Goal: Communication & Community: Answer question/provide support

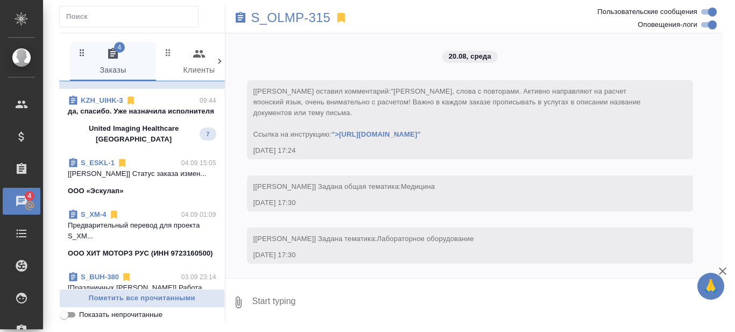
scroll to position [17373, 0]
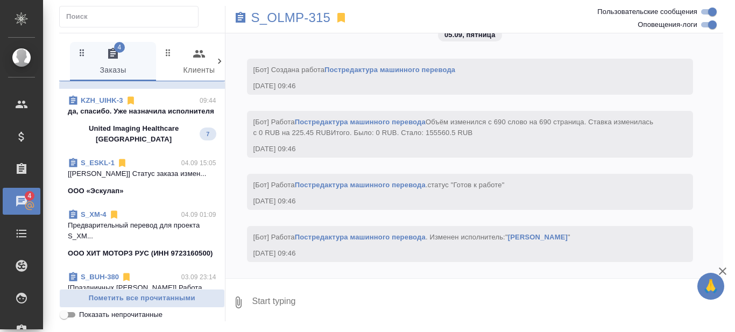
click at [156, 117] on p "да, спасибо. Уже назначила исполнителя" at bounding box center [142, 111] width 148 height 11
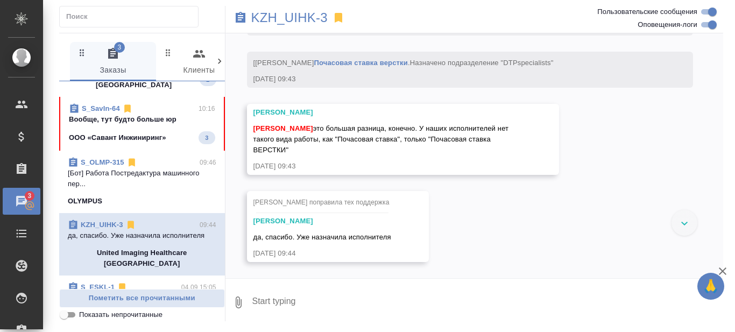
scroll to position [115, 0]
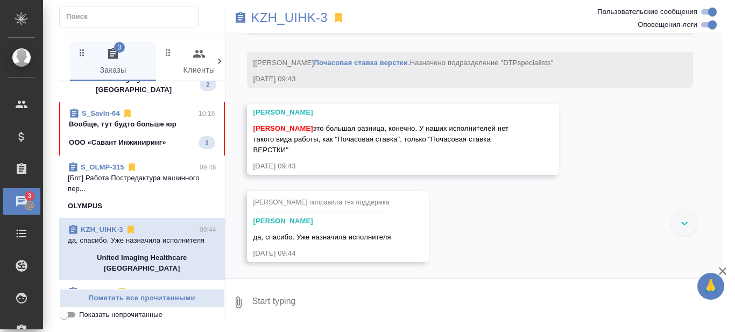
click at [149, 134] on span "S_SavIn-64 10:16 Вообще, тут будто больше юр ООО «Савант Инжиниринг» 3" at bounding box center [142, 128] width 146 height 41
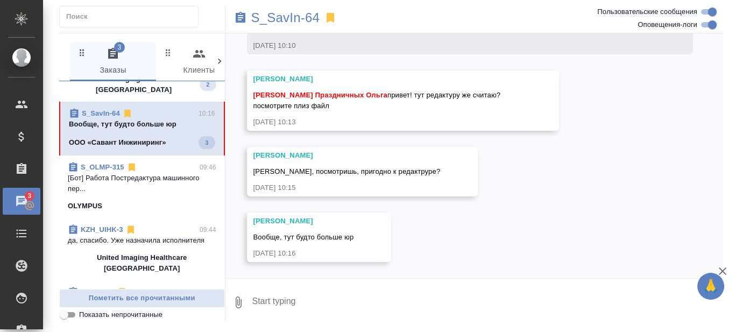
scroll to position [159, 0]
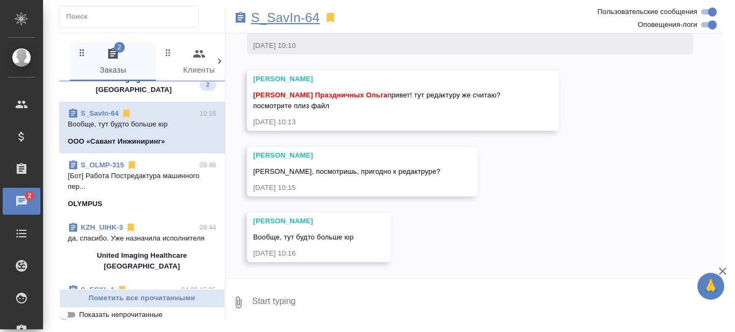
click at [288, 16] on p "S_SavIn-64" at bounding box center [285, 17] width 69 height 11
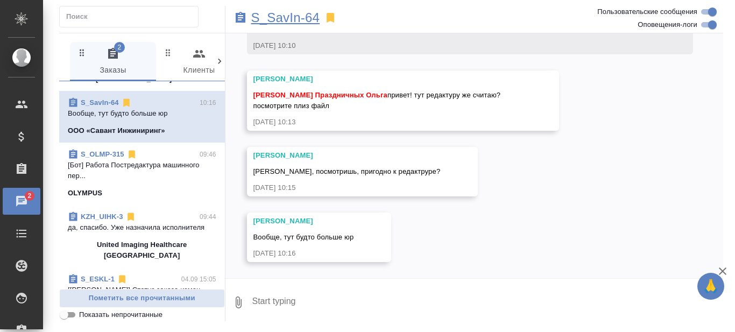
scroll to position [104, 0]
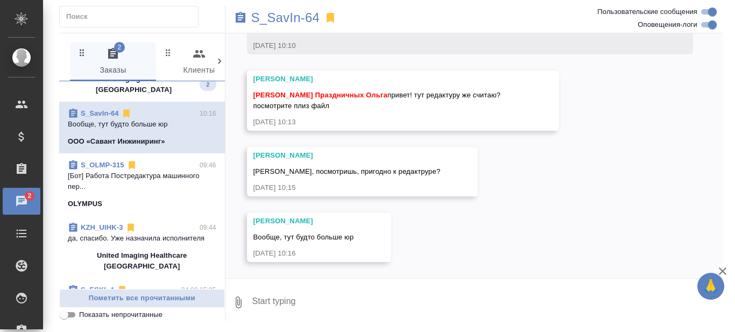
click at [270, 303] on textarea at bounding box center [487, 302] width 472 height 37
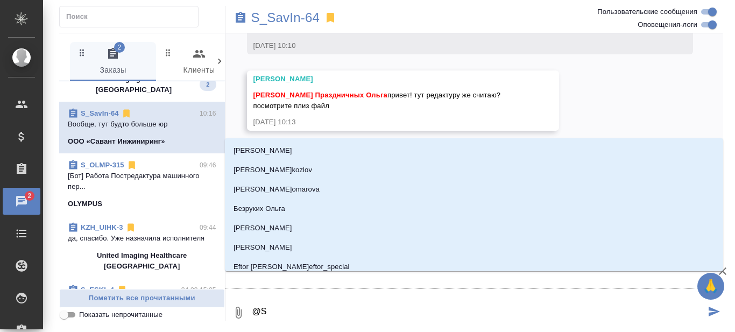
type textarea "@Se"
type input "Se"
type textarea "@Ser"
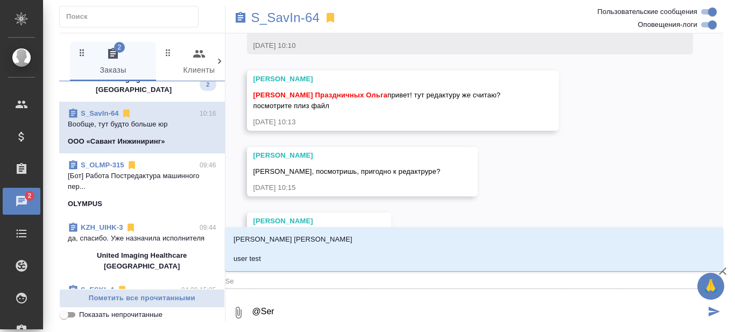
type input "Ser"
type textarea "@Serg"
type input "Serg"
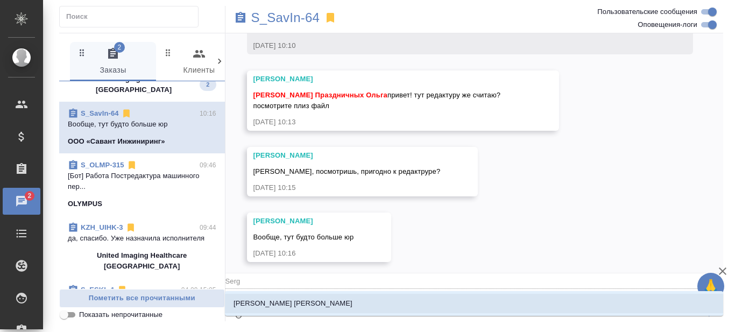
type textarea "@Ser"
type input "Ser"
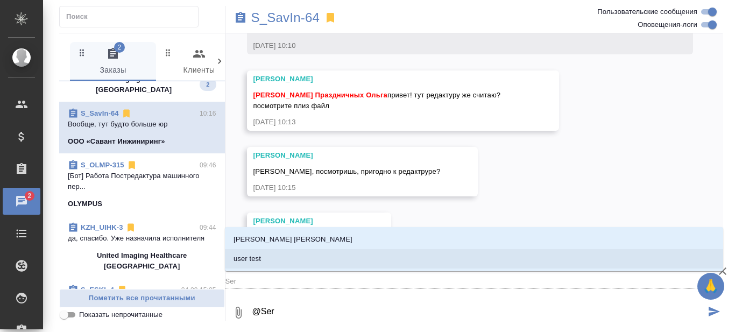
type textarea "@Se"
type input "Se"
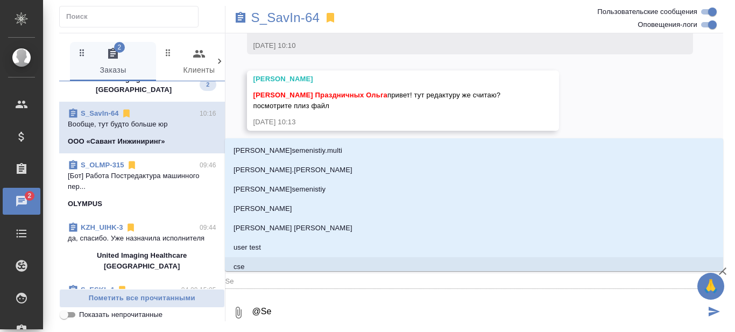
type textarea "@S"
type input "S"
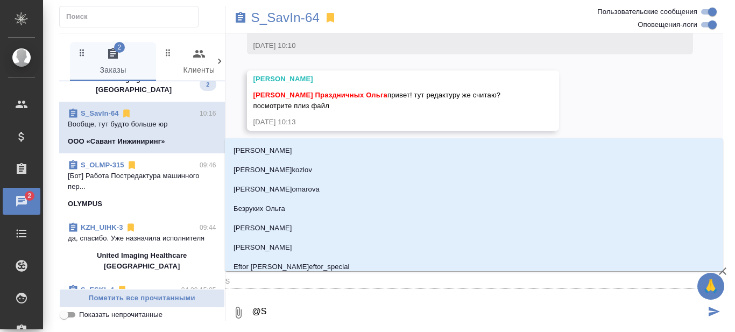
type textarea "@"
type textarea "@Н"
type input "Н"
type textarea "@Ник"
type input "Ник"
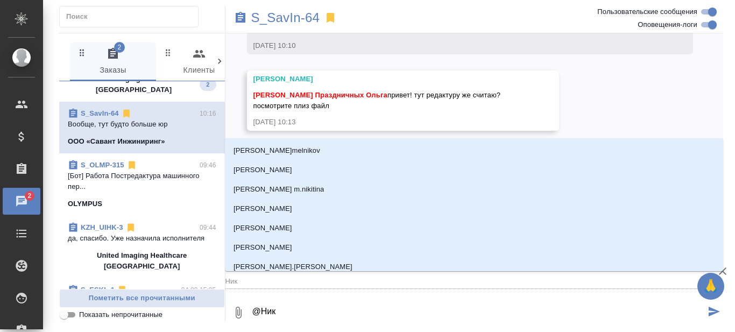
type textarea "@Ники"
type input "Ники"
type textarea "@Никиф"
type input "Никиф"
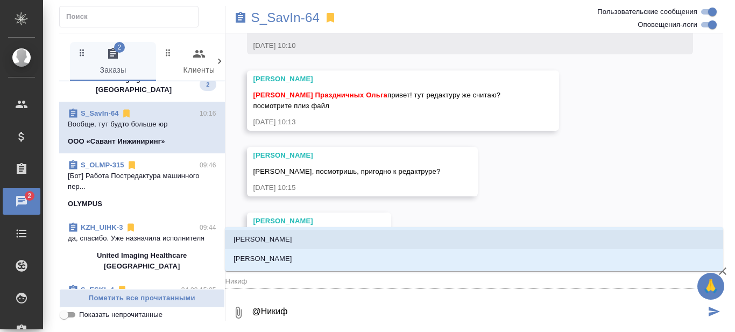
click at [340, 236] on li "Никифорова Валерия" at bounding box center [474, 239] width 498 height 19
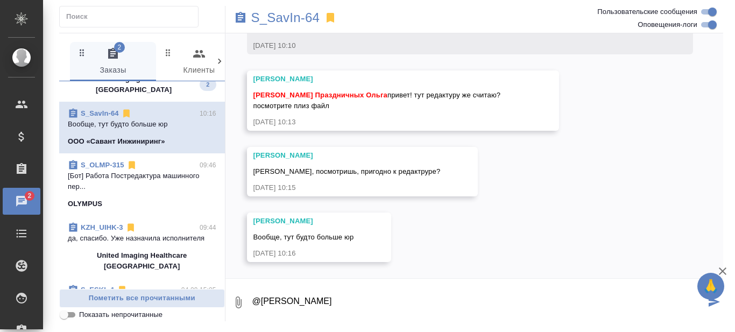
click at [382, 305] on textarea "@Никифорова Валерия" at bounding box center [478, 302] width 454 height 37
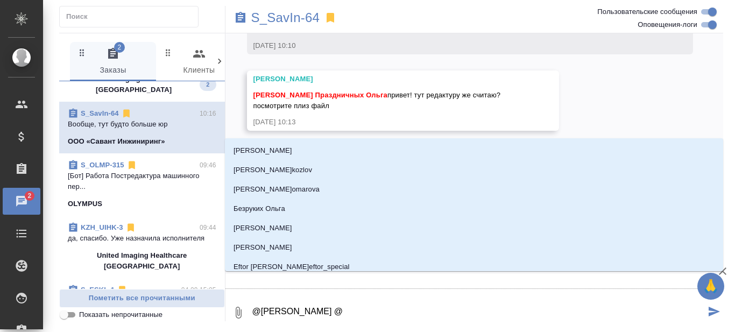
type textarea "@Никифорова Валерия @С"
type input "С"
type textarea "@Никифорова Валерия @Се"
type input "Се"
type textarea "@Никифорова Валерия @Серг"
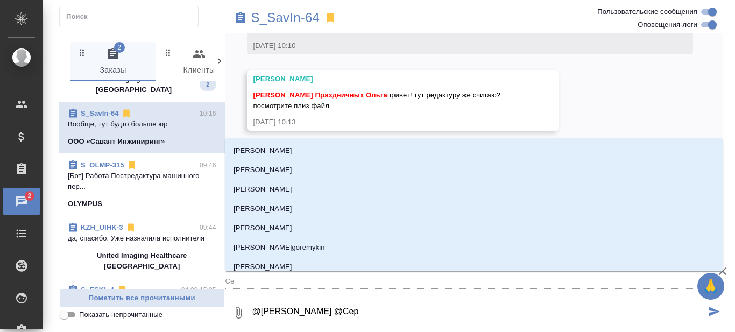
type input "Серг"
type textarea "@Никифорова Валерия @Серге"
type input "Серге"
type textarea "@Никифорова Валерия @Сергее"
type input "Сергее"
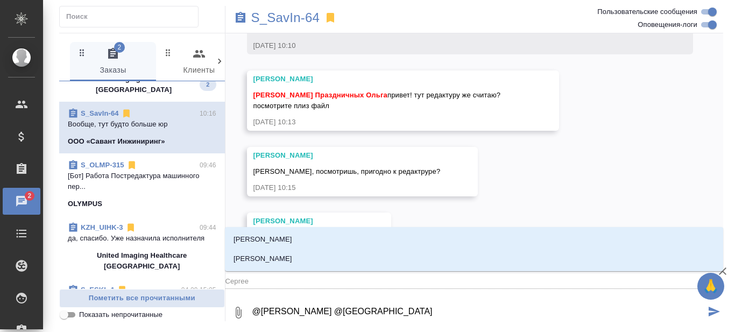
type textarea "@Никифорова Валерия @Сергеев"
type input "[PERSON_NAME]"
type textarea "@Никифорова Валерия @Сергеева"
type input "Сергеева"
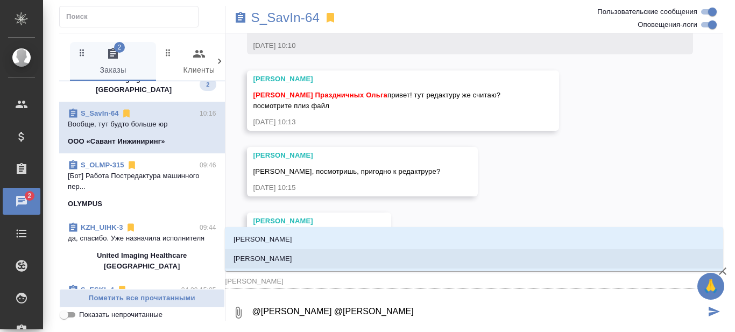
click at [307, 257] on li "[PERSON_NAME]" at bounding box center [474, 258] width 498 height 19
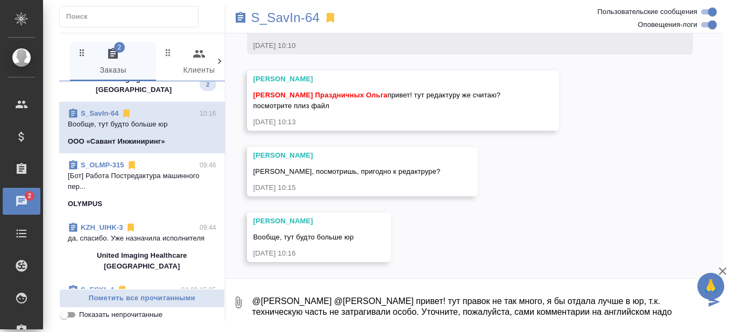
scroll to position [6, 0]
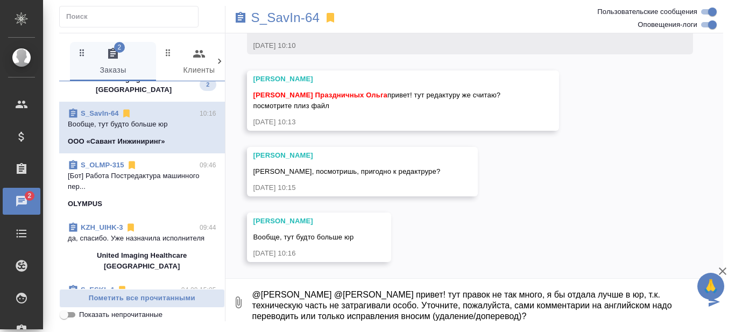
type textarea "@Никифорова Валерия @Сергеева Анастасия привет! тут правок не так много, я бы о…"
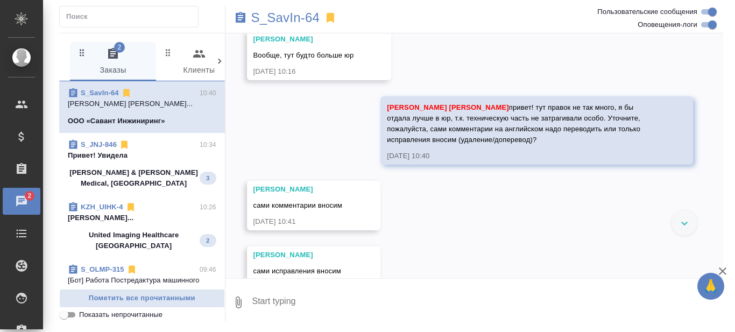
scroll to position [374, 0]
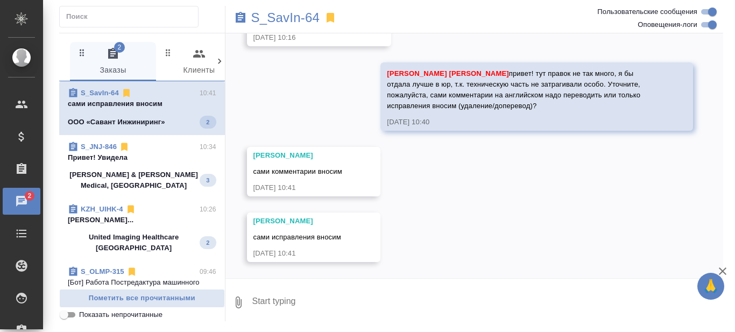
click at [283, 293] on textarea at bounding box center [487, 302] width 472 height 37
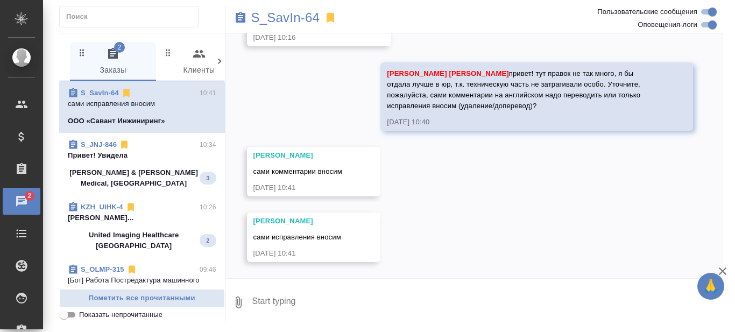
paste textarea "ч"
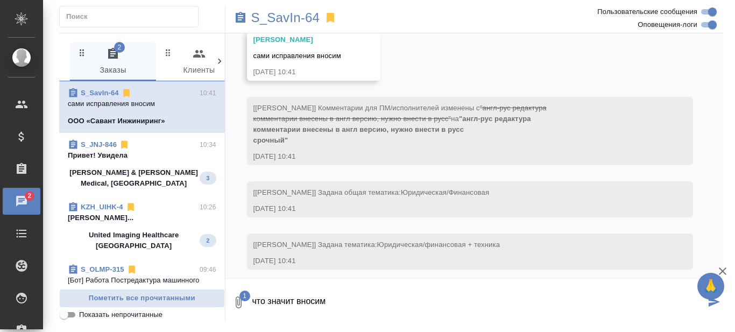
scroll to position [563, 0]
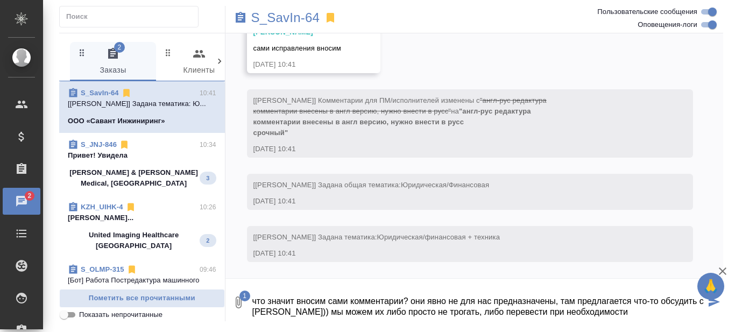
type textarea "что значит вносим сами комментарии? они явно не для нас предназначены, там пред…"
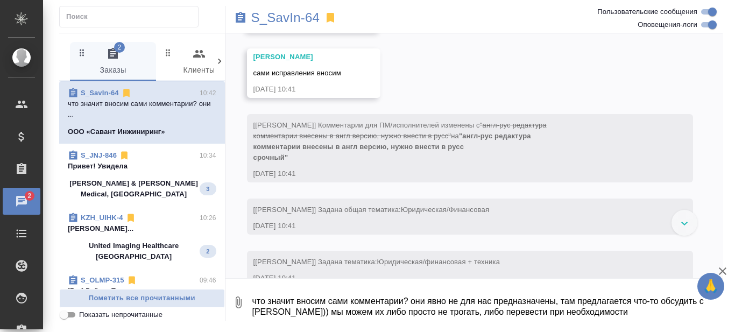
scroll to position [537, 0]
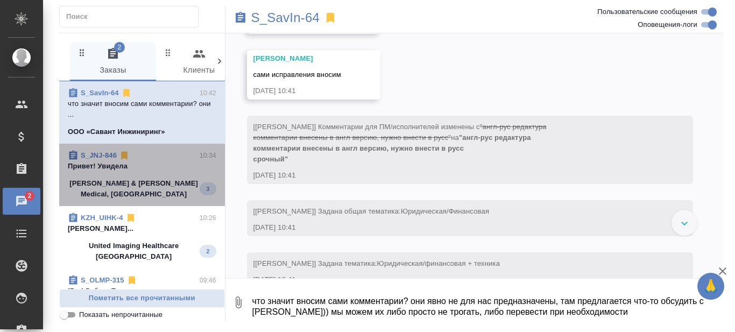
click at [149, 179] on p "Johnson & Johnson Medical, Russia" at bounding box center [134, 189] width 132 height 22
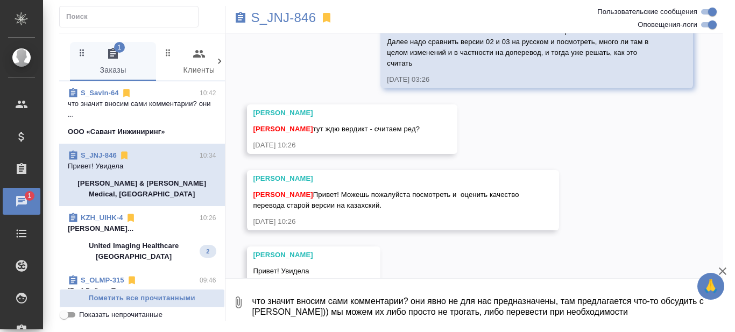
scroll to position [685, 0]
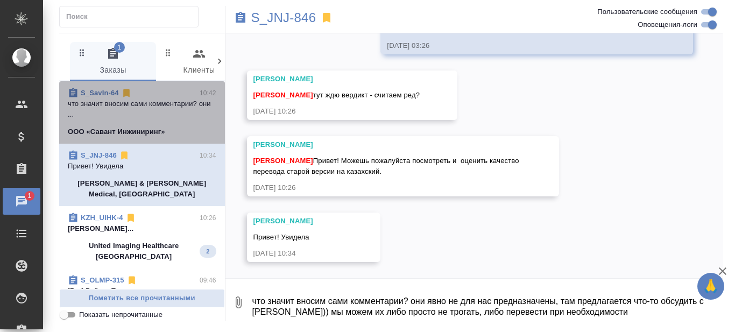
click at [173, 105] on p "что значит вносим сами комментарии? они ..." at bounding box center [142, 109] width 148 height 22
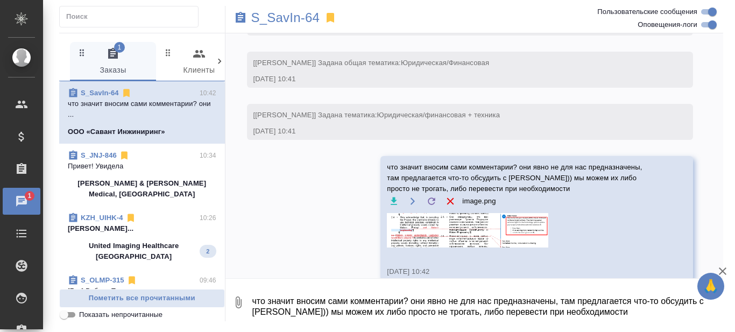
scroll to position [703, 0]
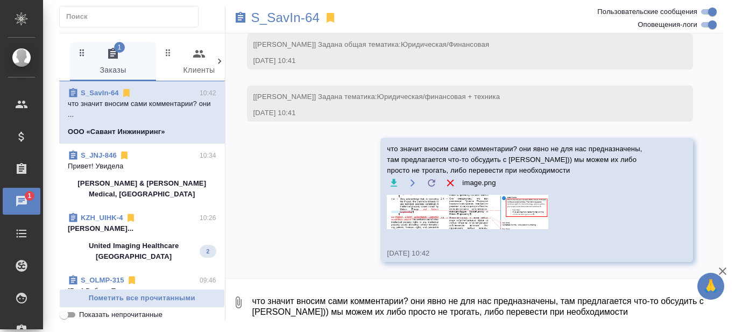
click at [276, 297] on textarea "что значит вносим сами комментарии? они явно не для нас предназначены, там пред…" at bounding box center [487, 302] width 472 height 37
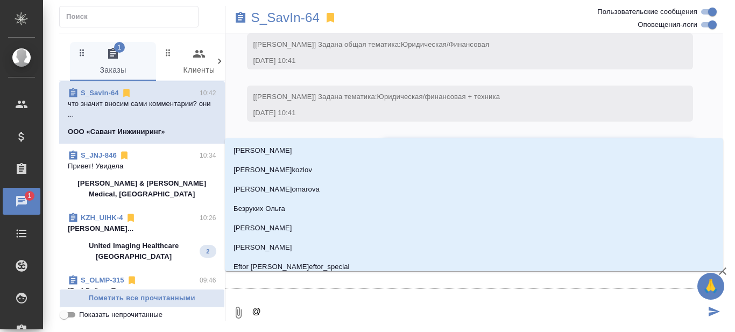
click at [279, 303] on textarea "@" at bounding box center [478, 312] width 454 height 37
type textarea "@Н"
type input "Н"
type textarea "@Ник"
type input "Ник"
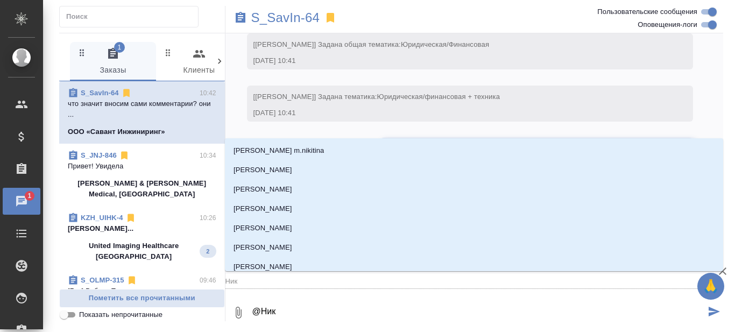
type textarea "@Ники"
type input "Ники"
type textarea "@Никиф"
type input "Никиф"
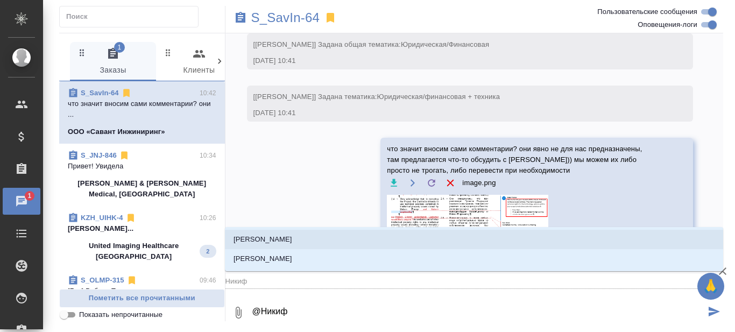
click at [292, 237] on p "Никифорова Валерия" at bounding box center [262, 239] width 59 height 11
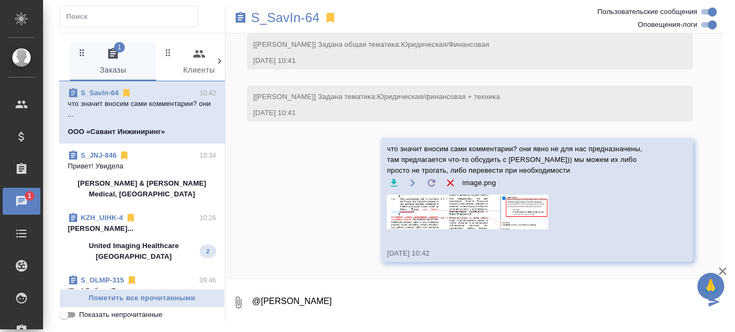
type textarea "@Никифорова Валерия"
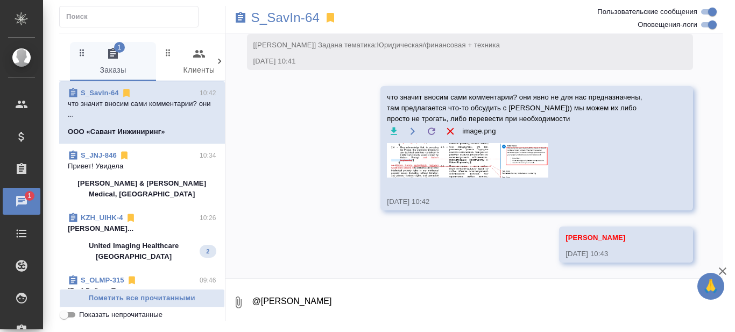
scroll to position [756, 0]
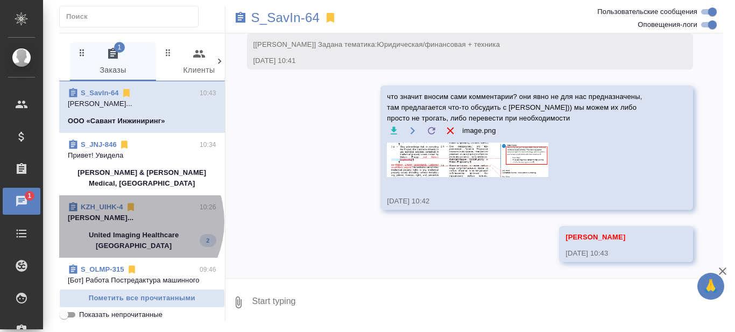
click at [127, 212] on p "Петрова Валерия..." at bounding box center [142, 217] width 148 height 11
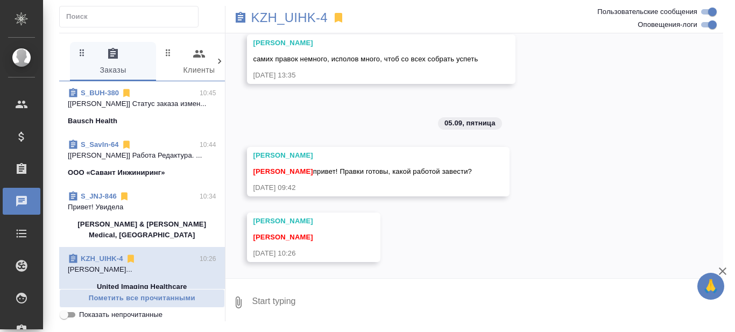
scroll to position [0, 0]
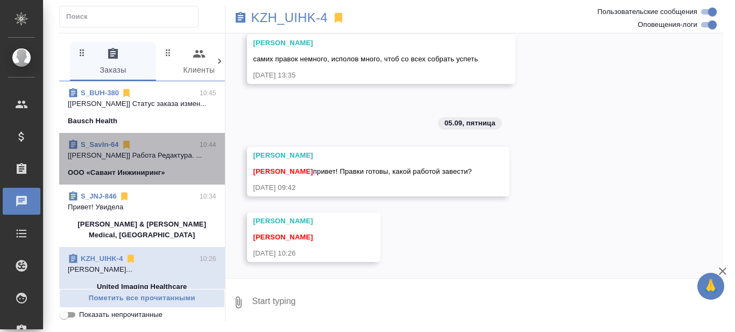
click at [155, 161] on p "[Никифорова Валерия] Работа Редактура. ..." at bounding box center [142, 155] width 148 height 11
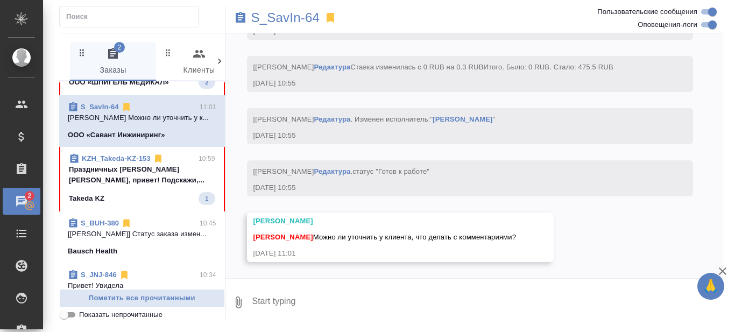
scroll to position [103, 0]
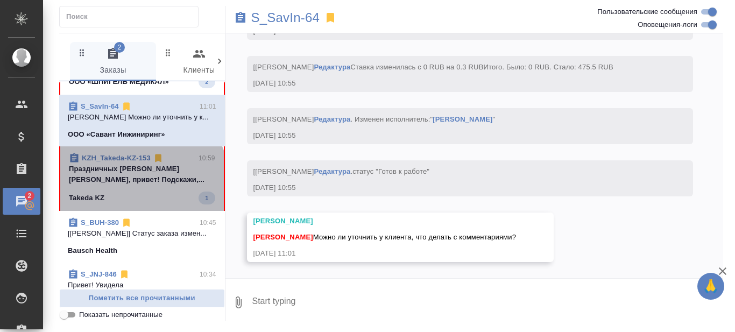
click at [141, 185] on p "Праздничных Ольга Оля, привет! Подскажи,..." at bounding box center [142, 174] width 146 height 22
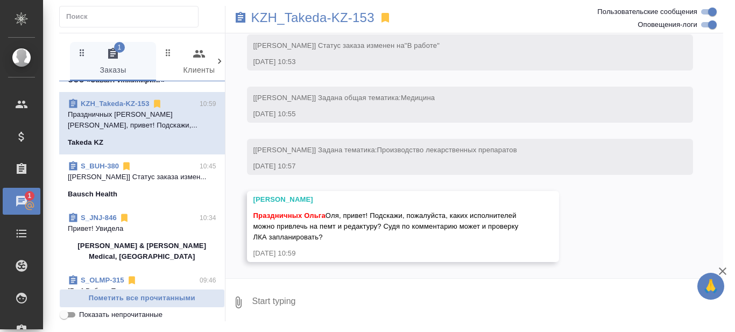
scroll to position [92, 0]
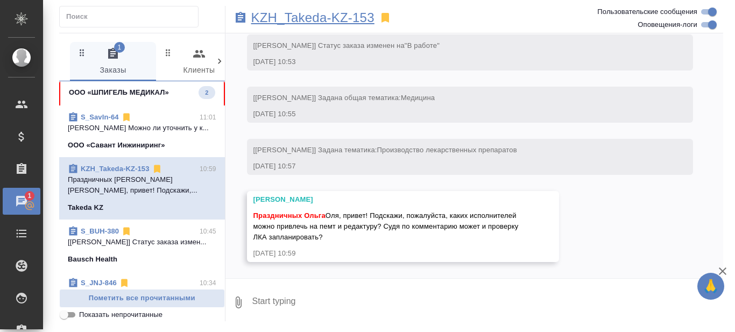
click at [330, 15] on p "KZH_Takeda-KZ-153" at bounding box center [312, 17] width 123 height 11
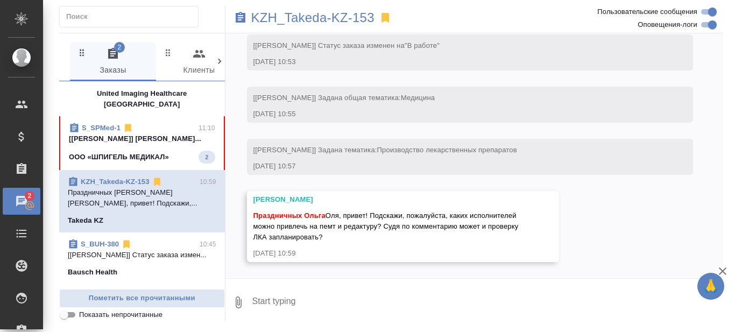
scroll to position [0, 0]
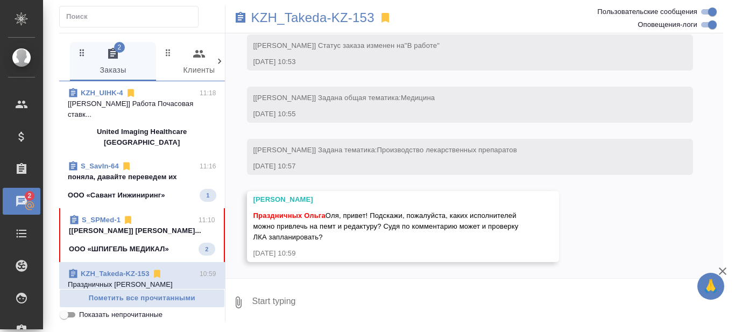
click at [319, 291] on textarea at bounding box center [487, 302] width 472 height 37
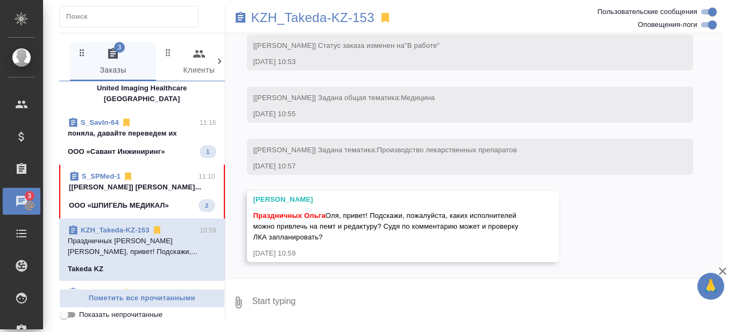
scroll to position [125, 0]
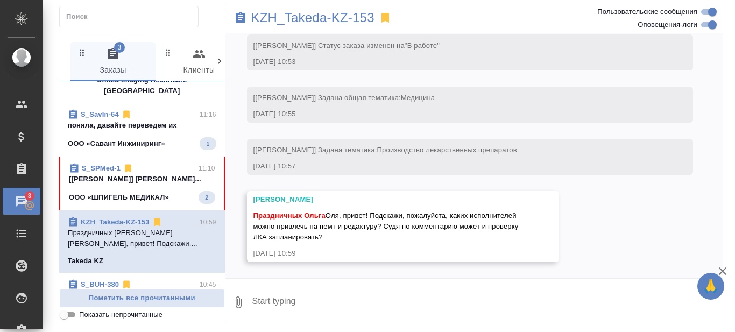
click at [277, 298] on textarea at bounding box center [487, 302] width 472 height 37
click at [298, 304] on textarea at bounding box center [487, 302] width 472 height 37
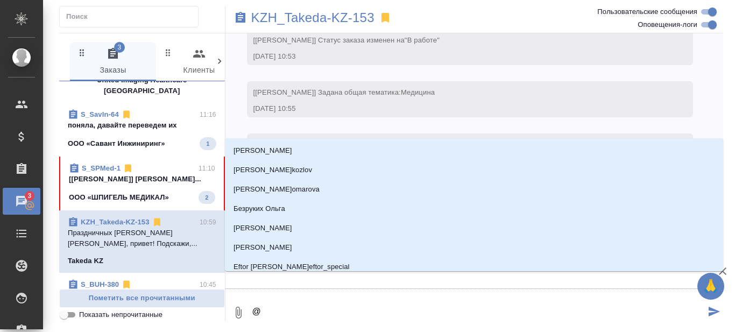
type textarea "@С"
type input "С"
type textarea "@Со"
type input "Со"
type textarea "@Сол"
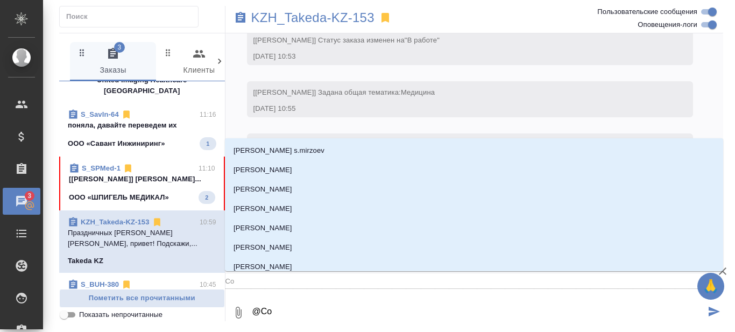
type input "Сол"
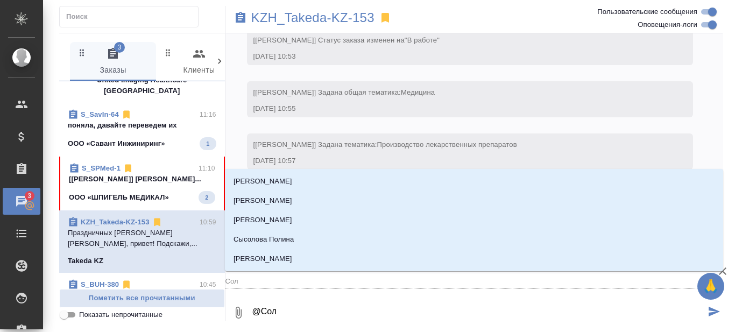
type textarea "@Соло"
type input "Соло"
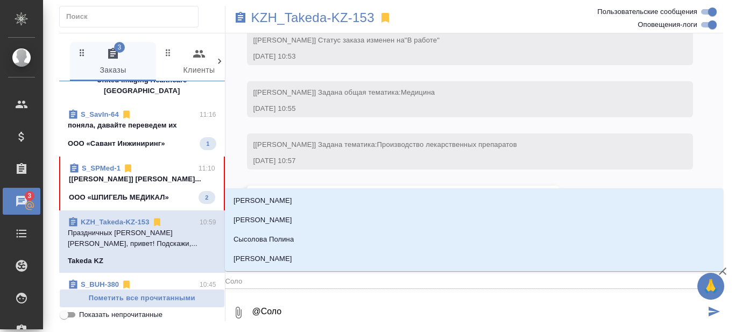
type textarea "@Солов"
type input "Солов"
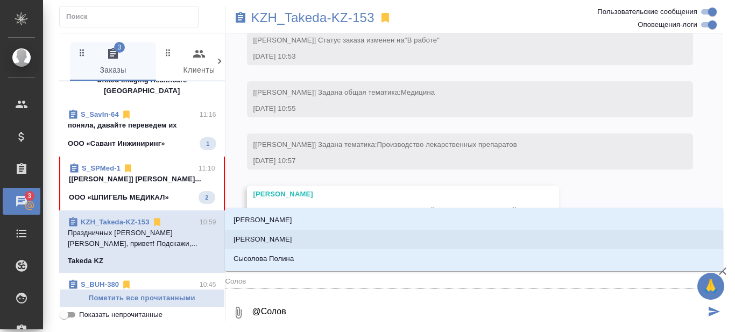
click at [283, 236] on p "Соловьева Елена" at bounding box center [262, 239] width 59 height 11
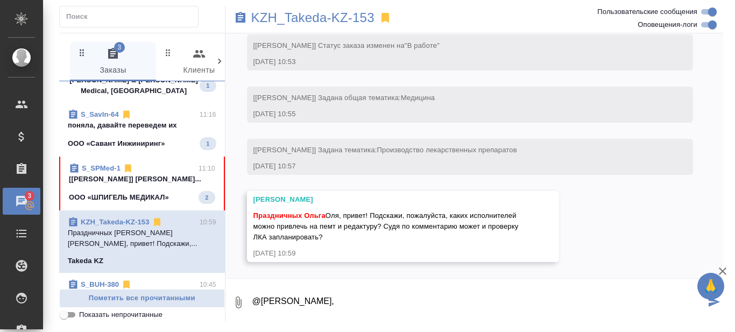
scroll to position [52, 0]
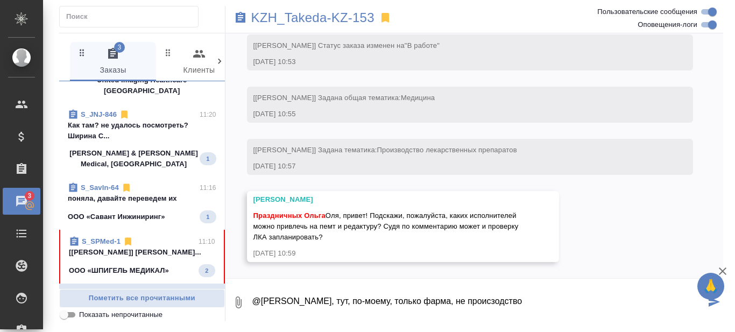
click at [508, 299] on textarea "@Соловьева Елена Лен, тут, по-моему, только фарма, не происзодство" at bounding box center [478, 302] width 454 height 37
click at [547, 298] on textarea "@Соловьева Елена Лен, тут, по-моему, только фарма, не производство" at bounding box center [478, 302] width 454 height 37
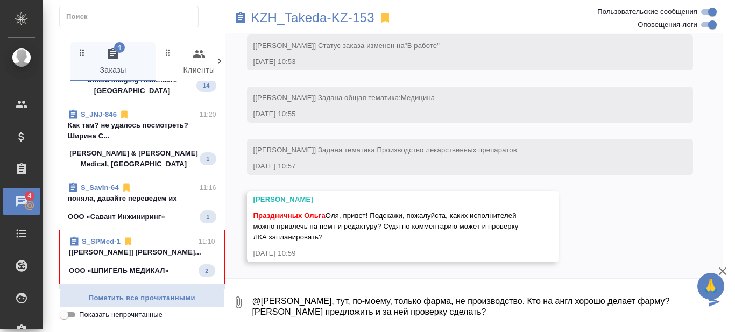
type textarea "@Соловьева Елена Лен, тут, по-моему, только фарма, не производство. Кто на англ…"
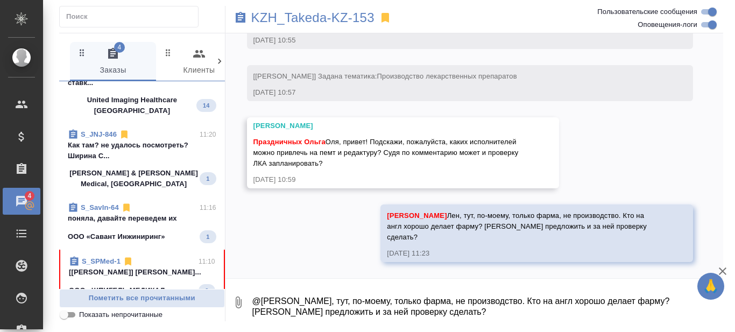
scroll to position [84, 0]
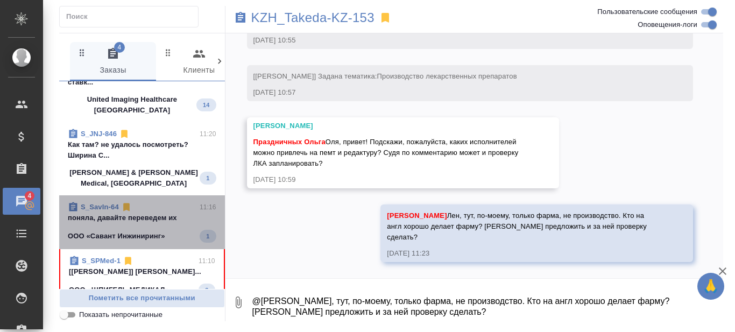
click at [148, 223] on p "поняла, давайте переведем их" at bounding box center [142, 217] width 148 height 11
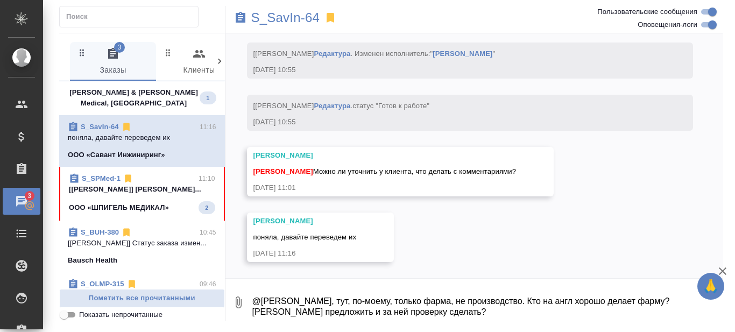
scroll to position [165, 0]
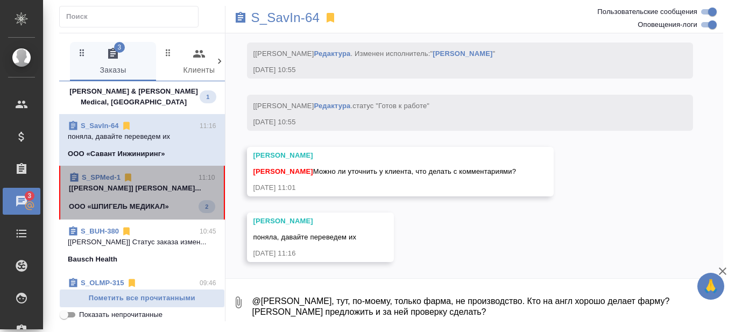
click at [143, 194] on p "[Заборова Александра] Работа Восстановле..." at bounding box center [142, 188] width 146 height 11
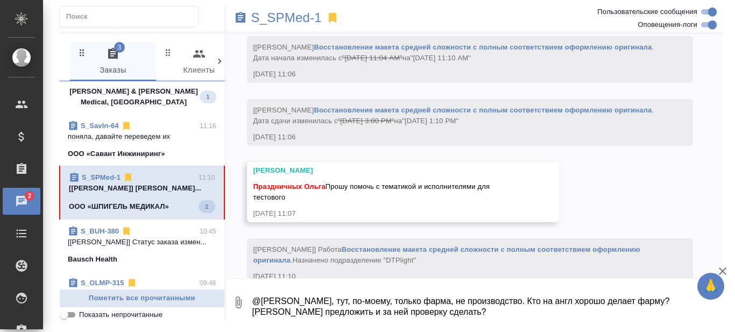
scroll to position [1192, 0]
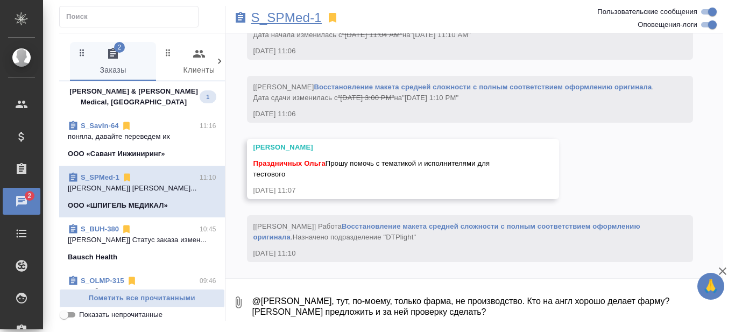
click at [291, 16] on p "S_SPMed-1" at bounding box center [286, 17] width 70 height 11
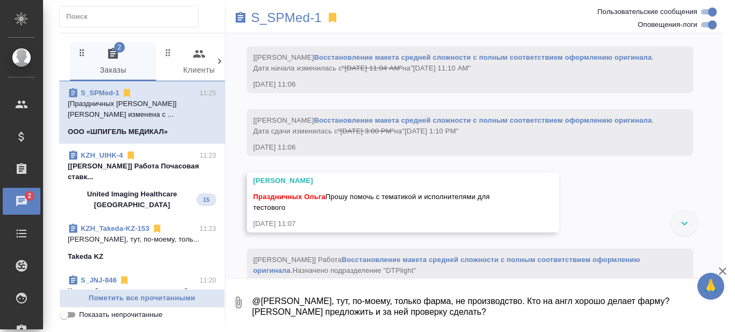
scroll to position [1133, 0]
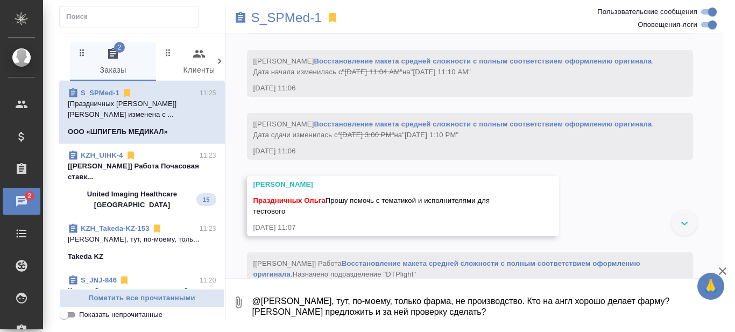
click at [286, 303] on textarea "@Соловьева Елена Лен, тут, по-моему, только фарма, не производство. Кто на англ…" at bounding box center [487, 302] width 472 height 37
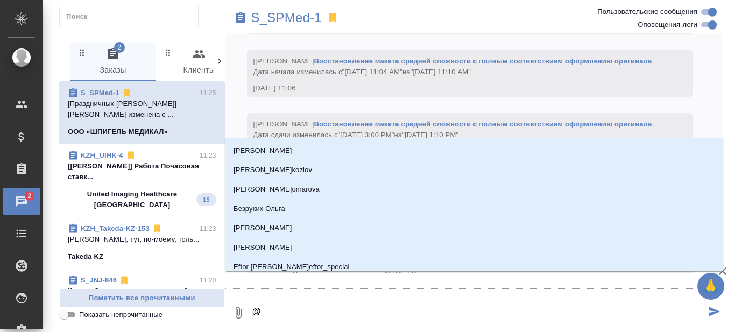
type textarea "@M"
type input "M"
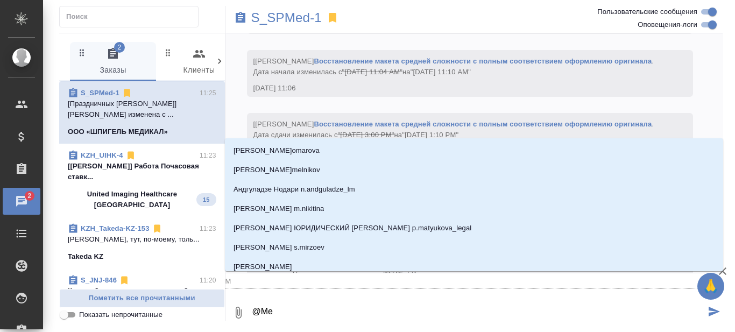
type textarea "@Med"
type input "Med"
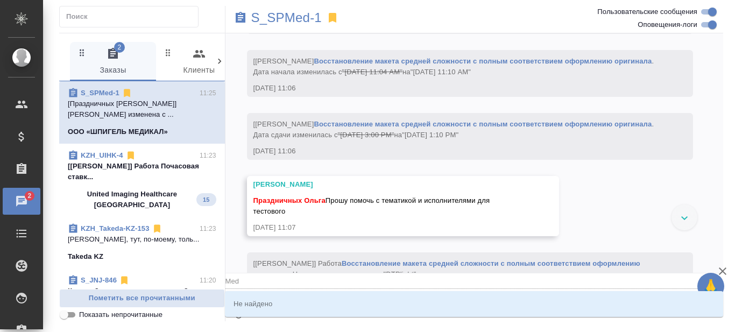
type textarea "@MedQA"
type input "MedQA"
click at [277, 320] on textarea "@MedQA" at bounding box center [478, 312] width 454 height 37
type textarea "@MedQA"
click at [260, 315] on div "Не найдено" at bounding box center [474, 304] width 498 height 26
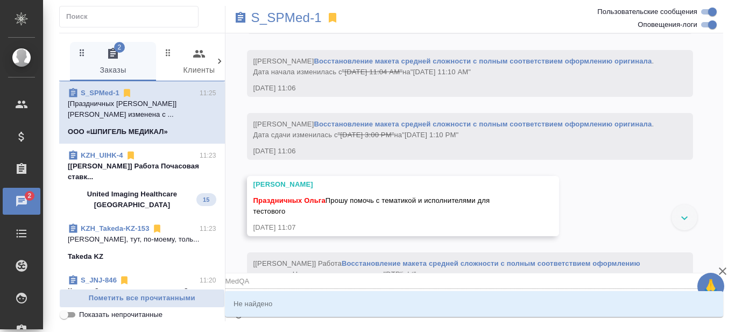
click at [240, 318] on div "Не найдено" at bounding box center [474, 304] width 498 height 30
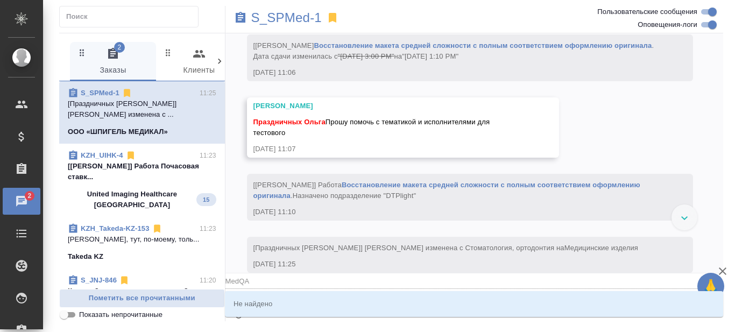
scroll to position [1212, 0]
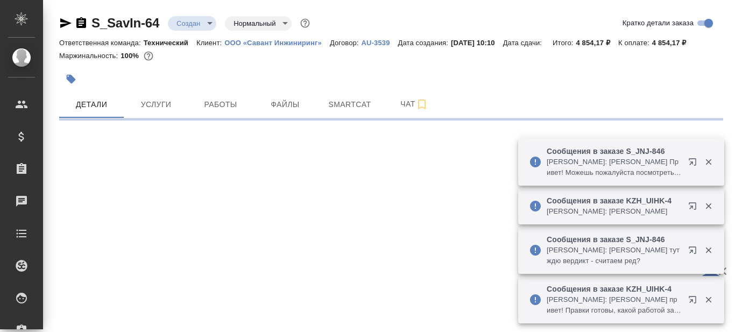
select select "RU"
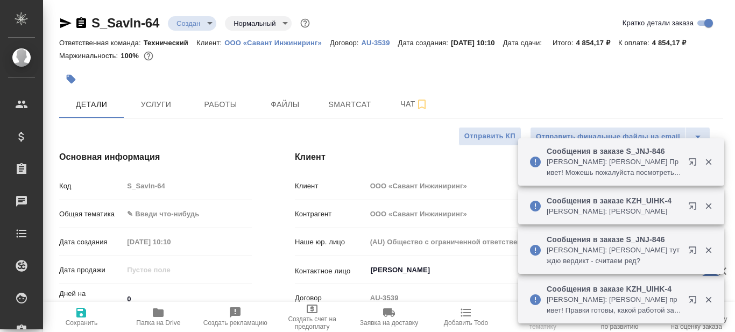
type textarea "x"
type input "[PERSON_NAME]"
type input "Технический"
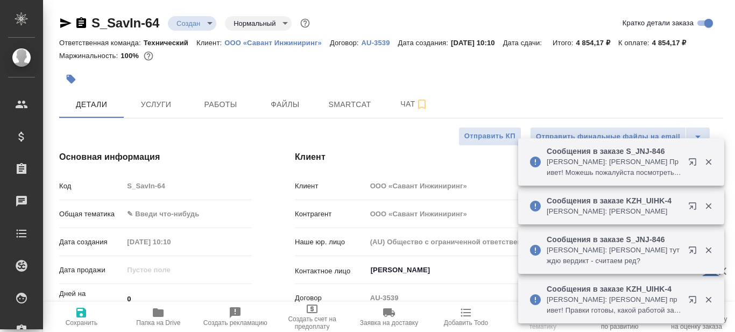
type textarea "x"
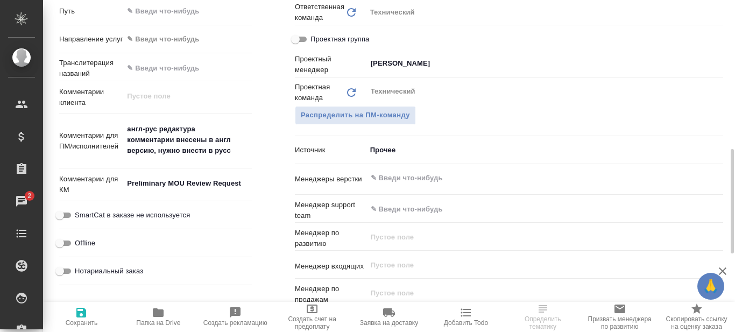
scroll to position [474, 0]
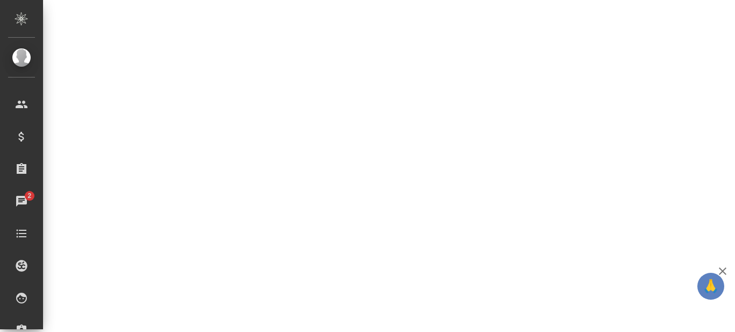
select select "RU"
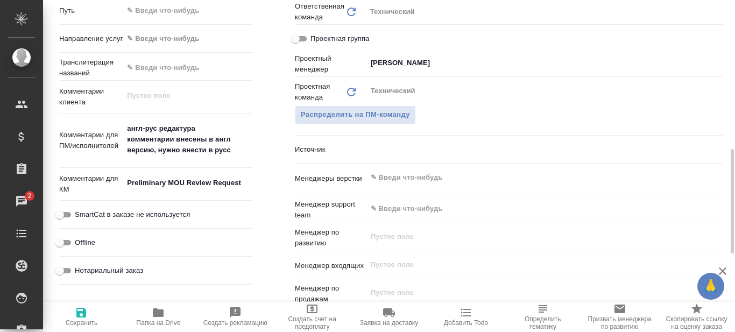
type textarea "x"
click at [161, 318] on icon "button" at bounding box center [158, 312] width 13 height 13
type textarea "x"
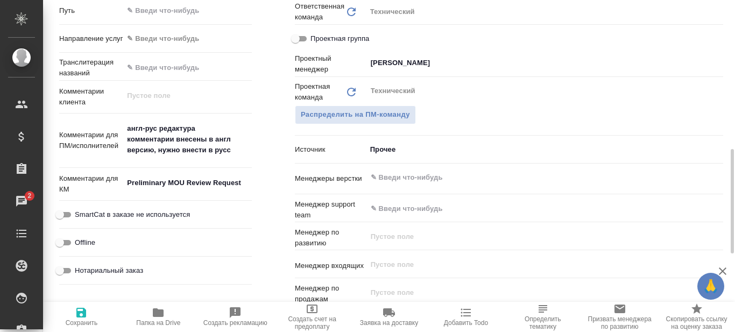
type textarea "x"
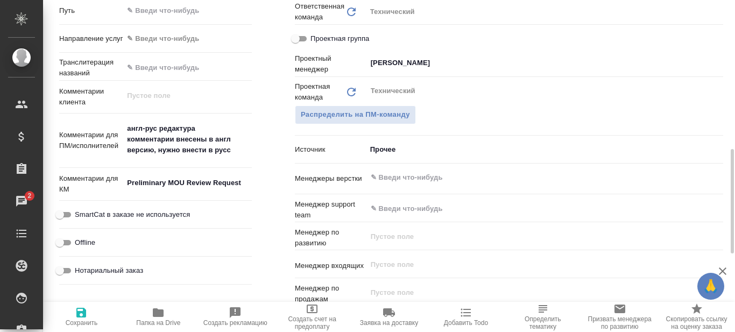
type textarea "x"
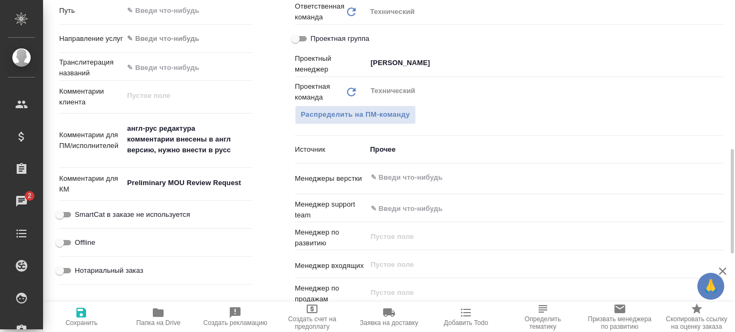
type textarea "x"
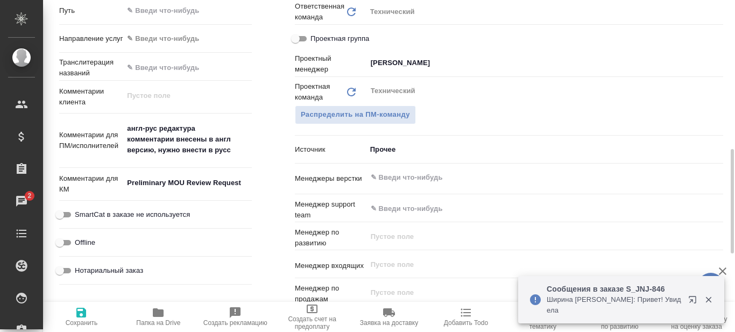
type textarea "x"
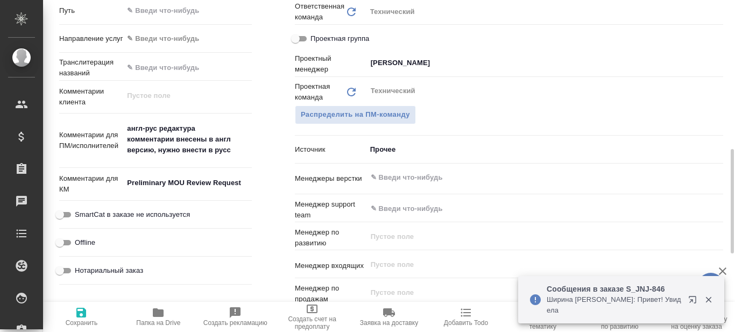
type textarea "x"
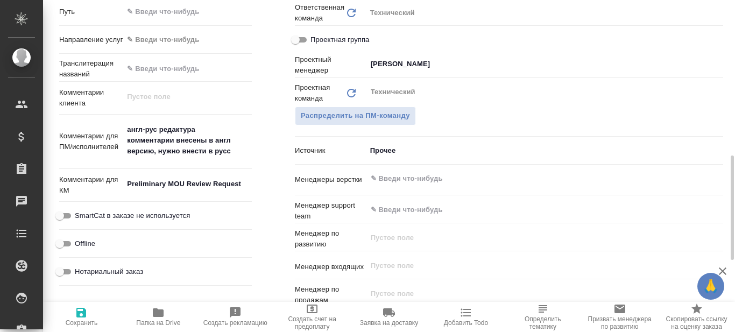
scroll to position [479, 0]
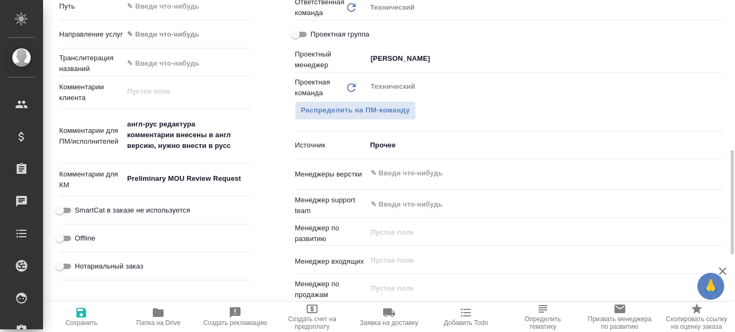
type textarea "x"
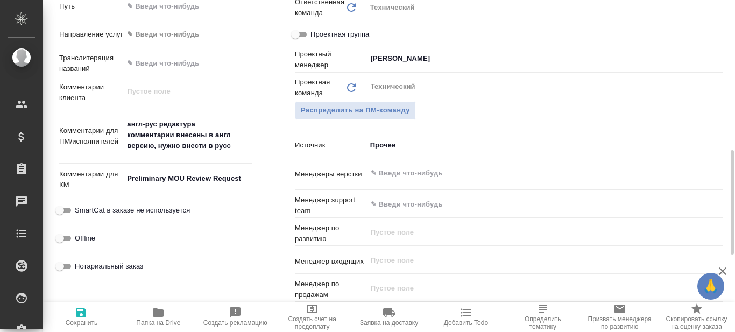
type textarea "x"
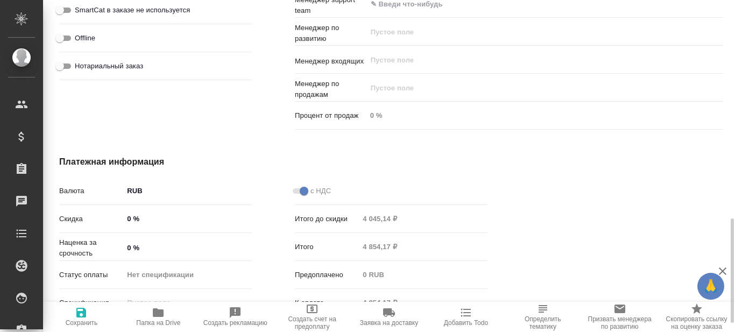
scroll to position [682, 0]
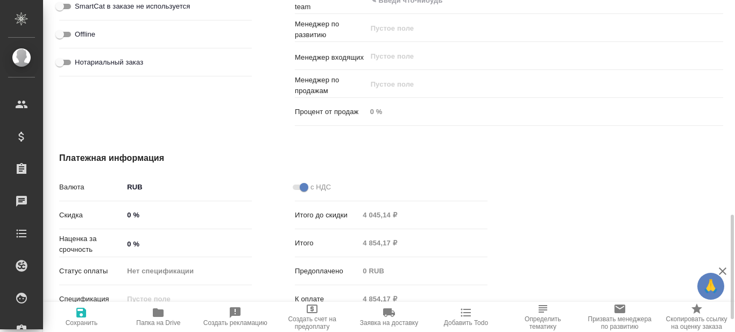
type textarea "x"
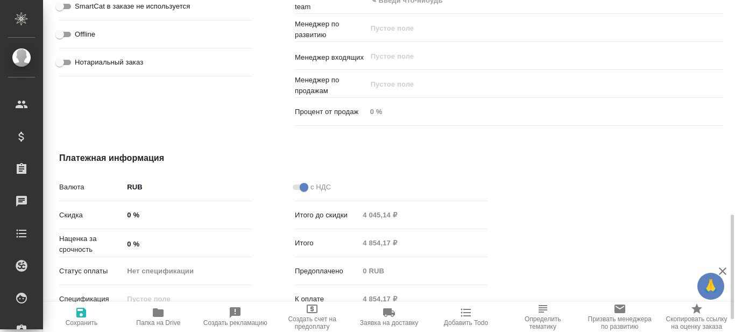
type textarea "x"
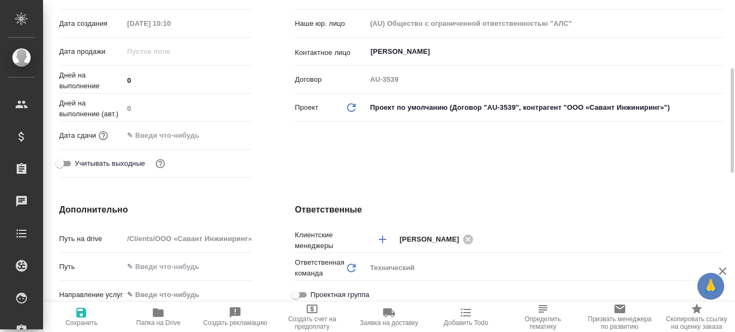
scroll to position [0, 0]
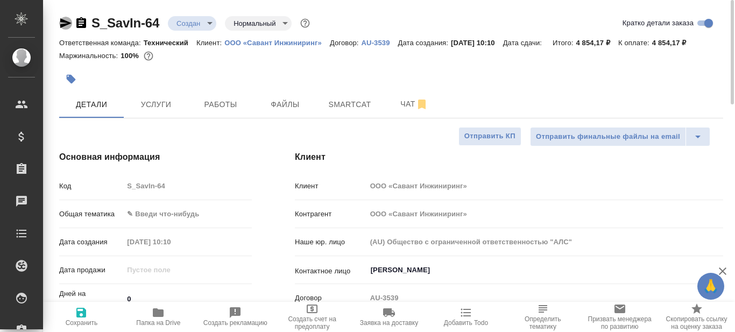
click at [62, 23] on icon "button" at bounding box center [65, 23] width 13 height 13
type textarea "x"
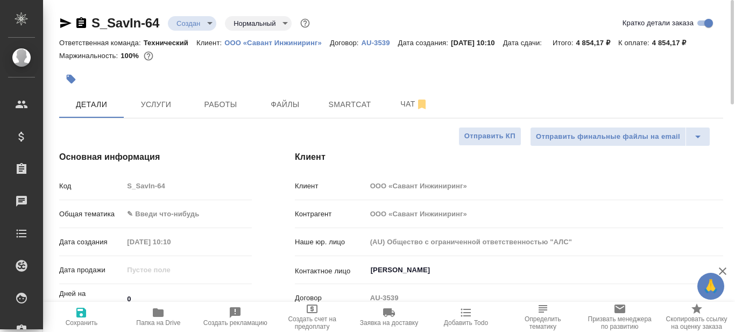
type textarea "x"
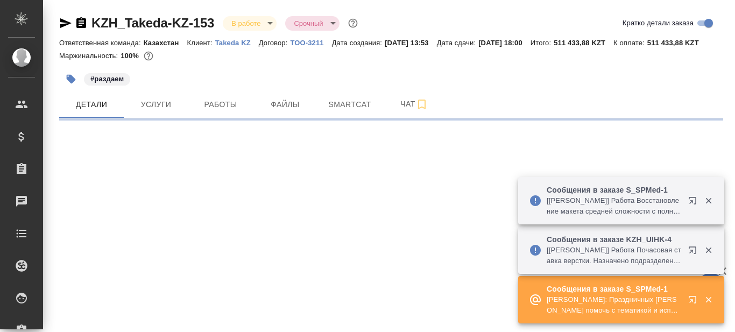
select select "RU"
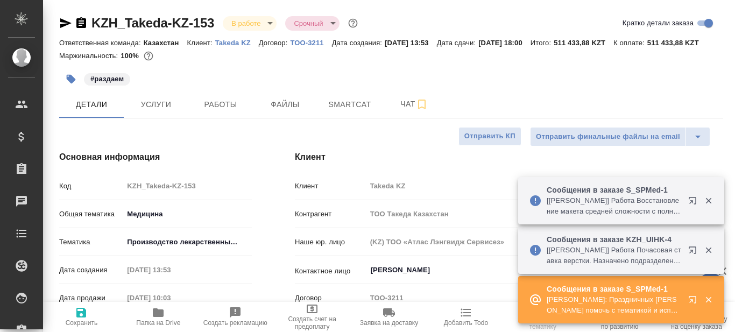
type textarea "x"
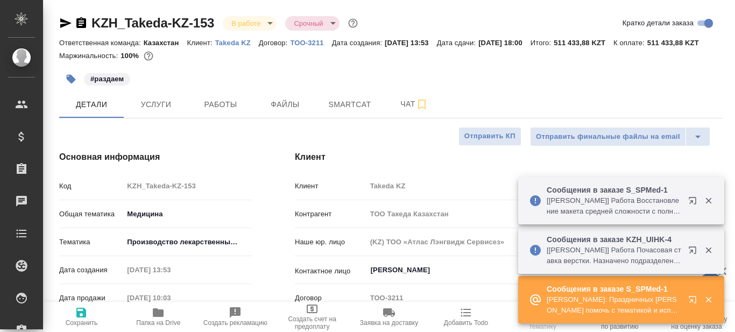
type textarea "x"
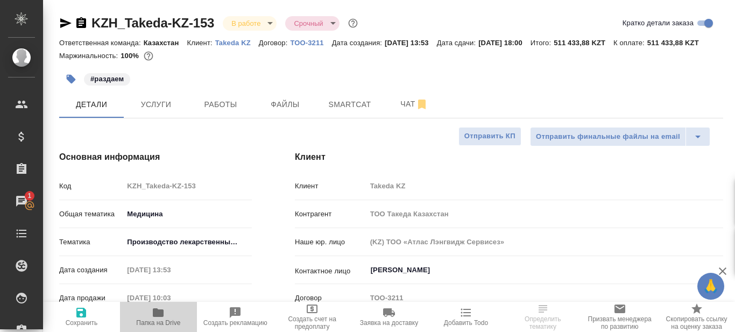
click at [155, 322] on span "Папка на Drive" at bounding box center [158, 323] width 44 height 8
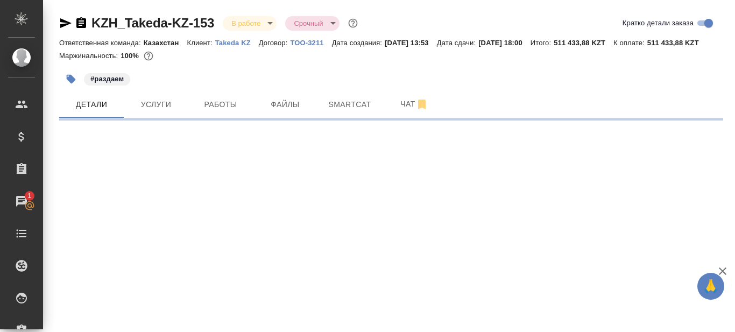
select select "RU"
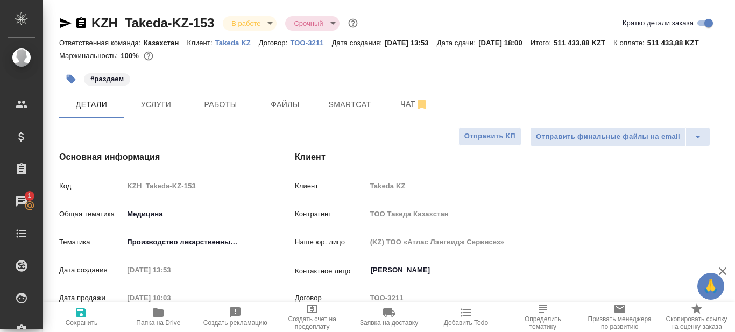
type textarea "x"
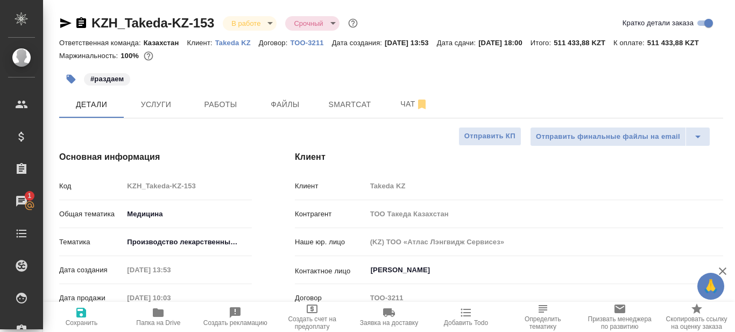
type textarea "x"
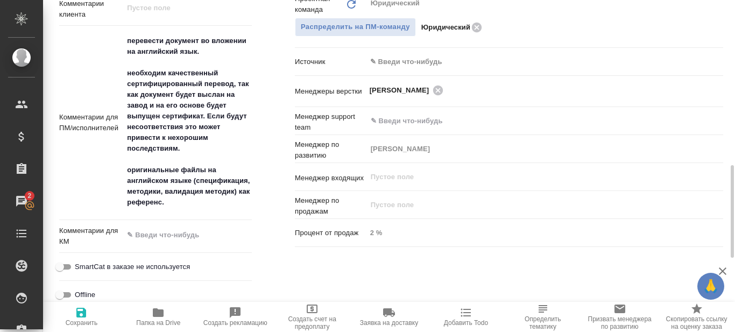
scroll to position [590, 0]
type textarea "x"
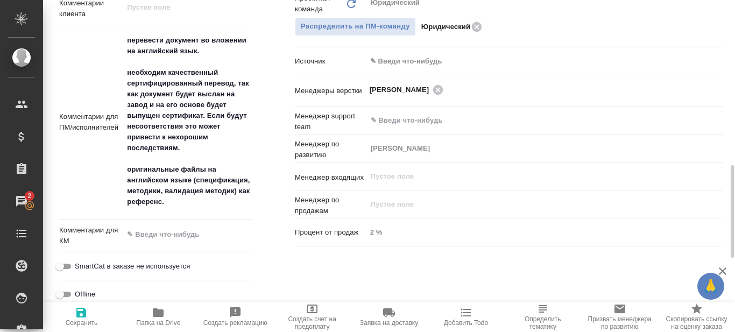
type textarea "x"
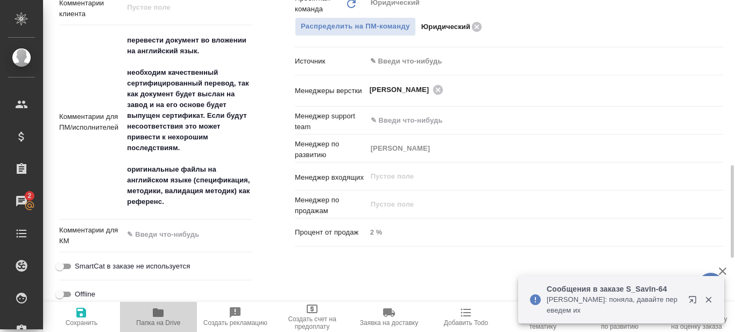
click at [158, 316] on icon "button" at bounding box center [158, 312] width 11 height 9
type textarea "x"
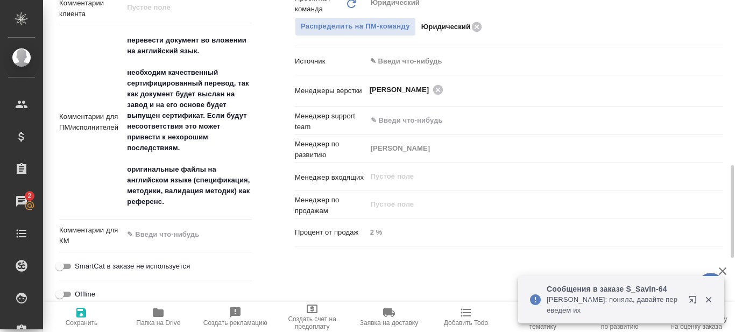
type textarea "x"
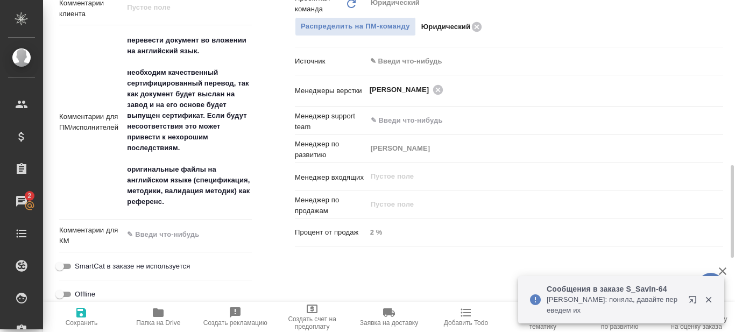
type textarea "x"
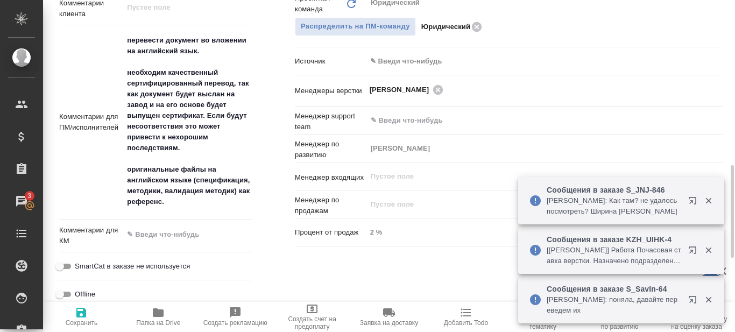
type textarea "x"
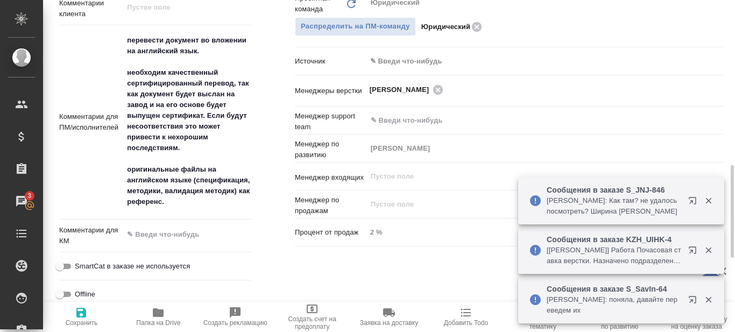
type textarea "x"
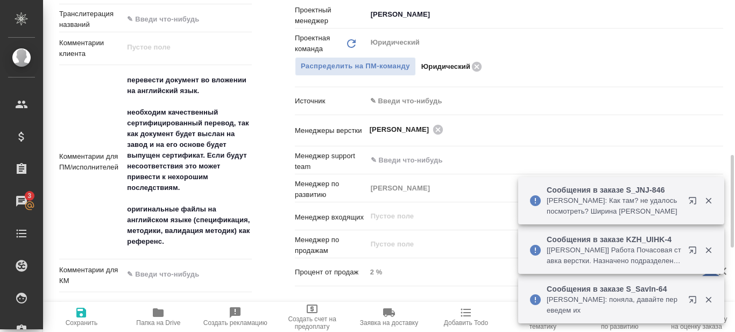
scroll to position [547, 0]
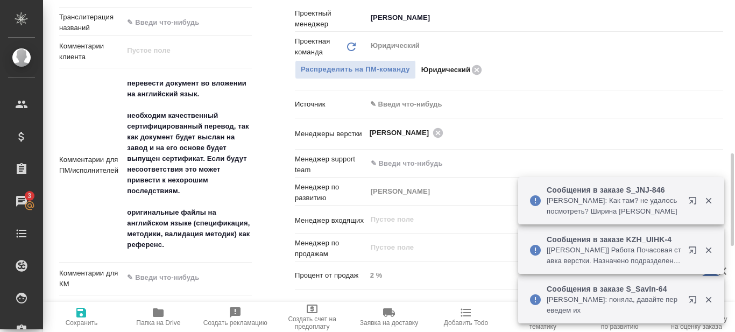
type textarea "x"
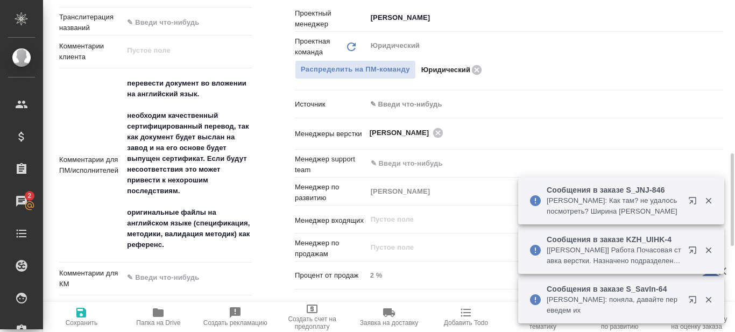
type textarea "x"
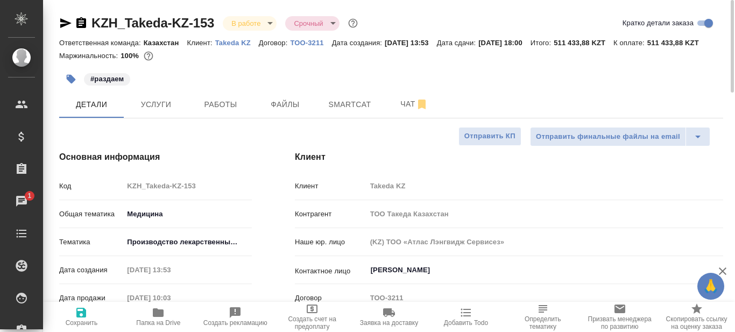
scroll to position [0, 0]
type textarea "x"
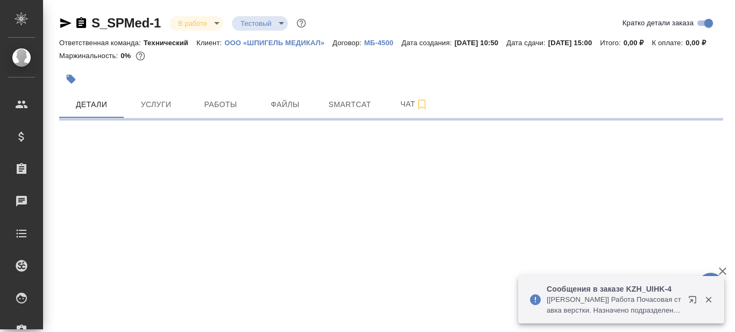
select select "RU"
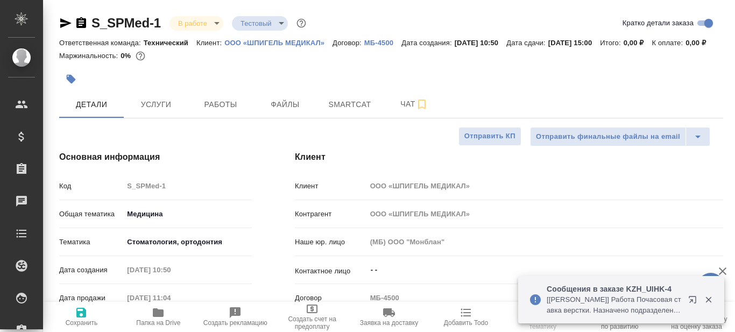
type textarea "x"
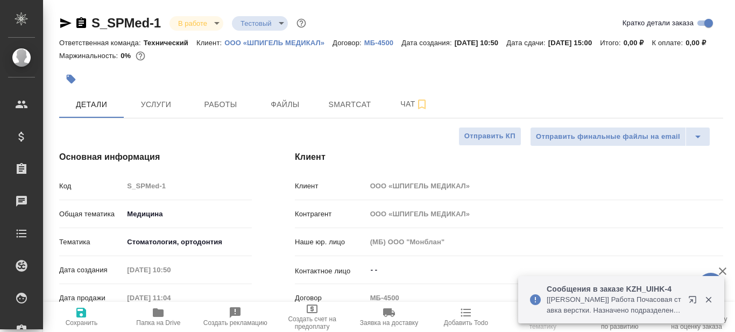
type textarea "x"
click at [160, 315] on icon "button" at bounding box center [158, 312] width 11 height 9
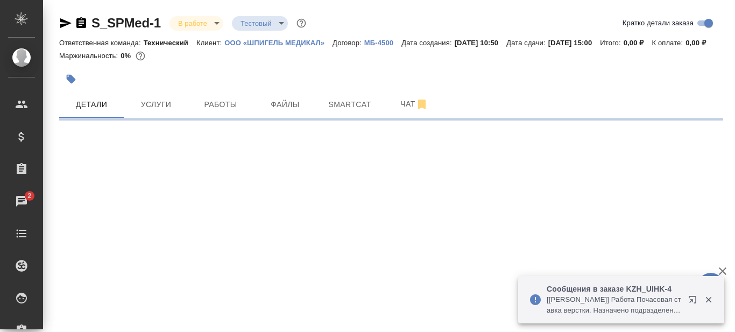
select select "RU"
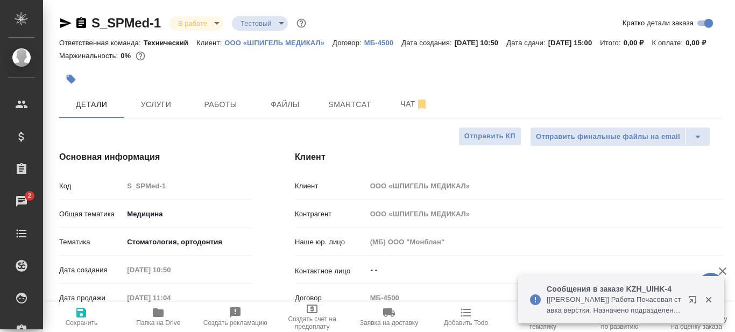
type textarea "x"
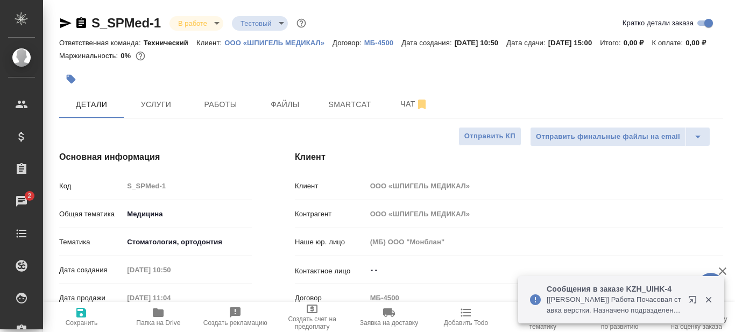
type textarea "x"
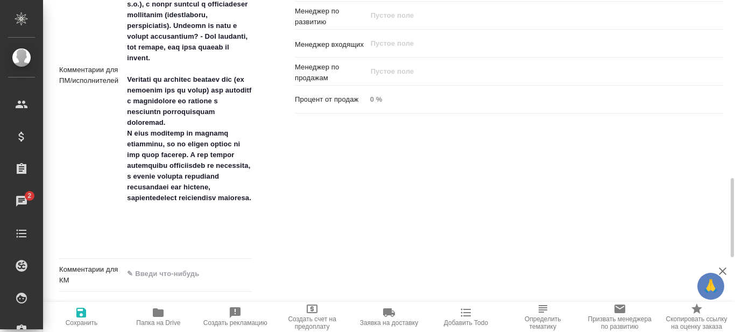
scroll to position [749, 0]
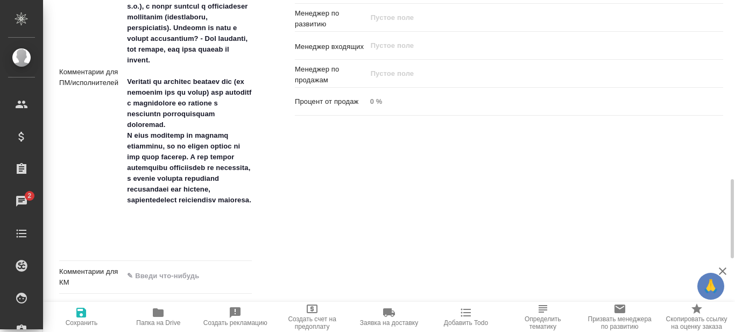
type textarea "x"
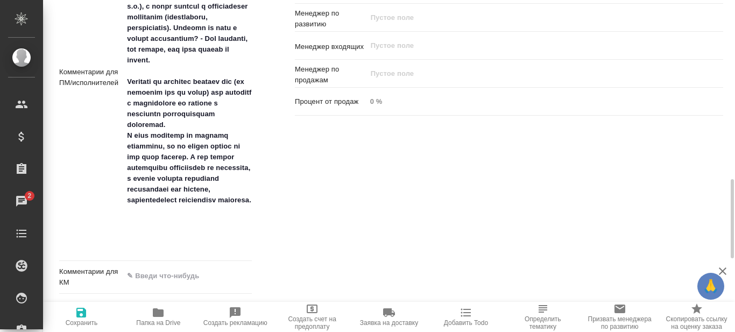
type textarea "x"
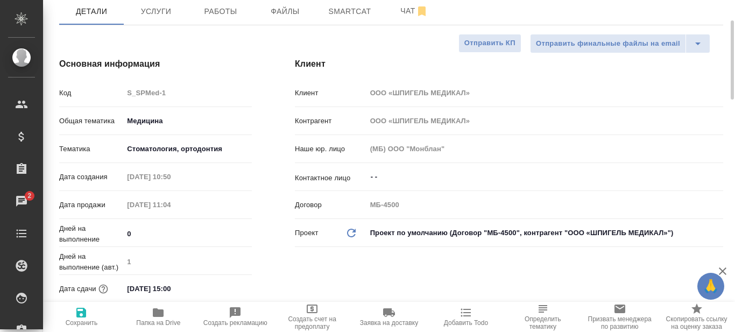
scroll to position [92, 0]
type textarea "x"
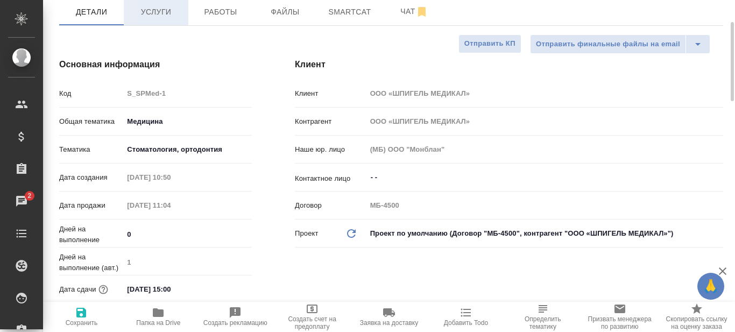
type textarea "x"
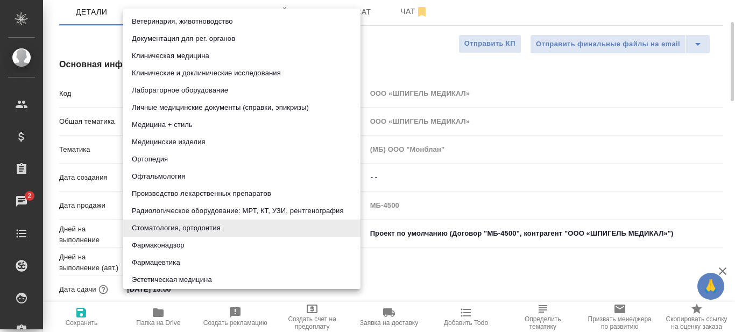
click at [188, 166] on body "🙏 .cls-1 fill:#fff; AWATERA Prazdnichnykh Olga Клиенты Спецификации Заказы 2 Ча…" at bounding box center [367, 166] width 735 height 332
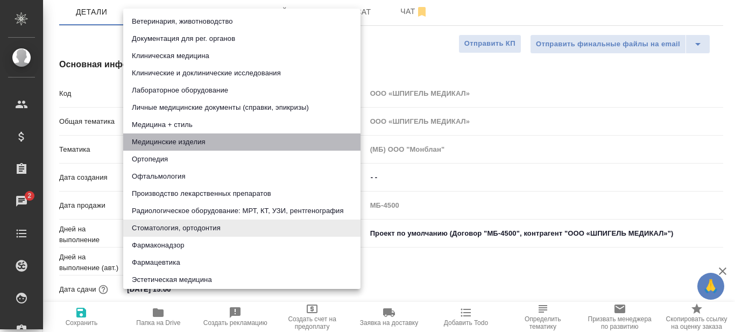
click at [185, 140] on li "Медицинские изделия" at bounding box center [241, 141] width 237 height 17
type input "5a8b8b956a9677013d343dd7"
type textarea "x"
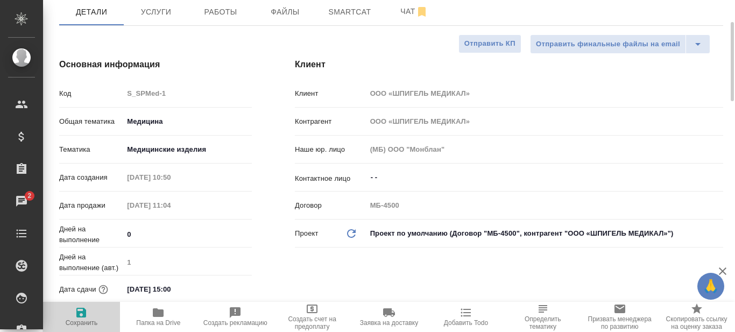
click at [79, 314] on icon "button" at bounding box center [81, 313] width 10 height 10
type textarea "x"
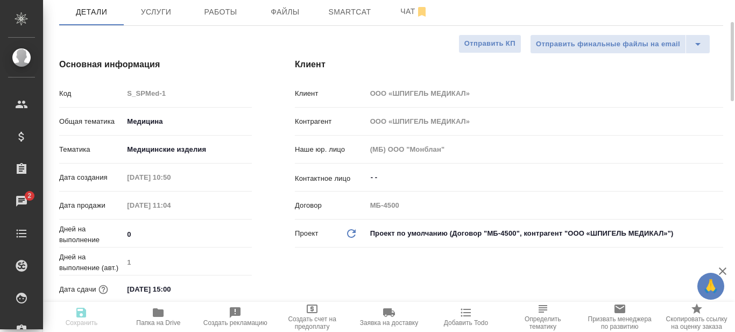
type textarea "x"
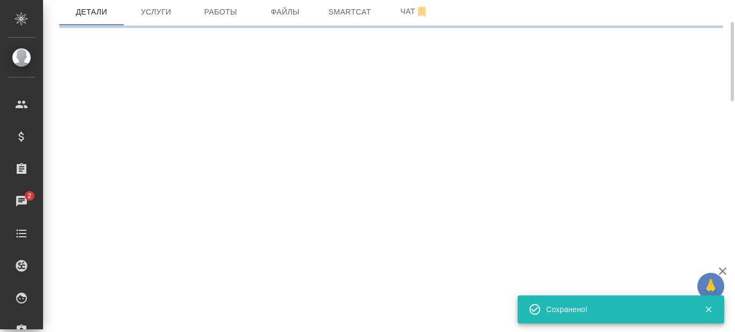
select select "RU"
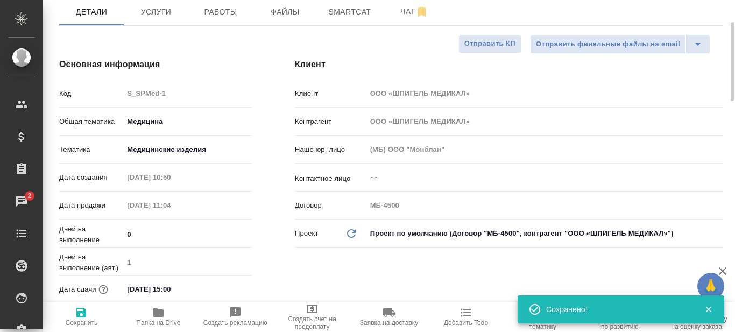
type textarea "x"
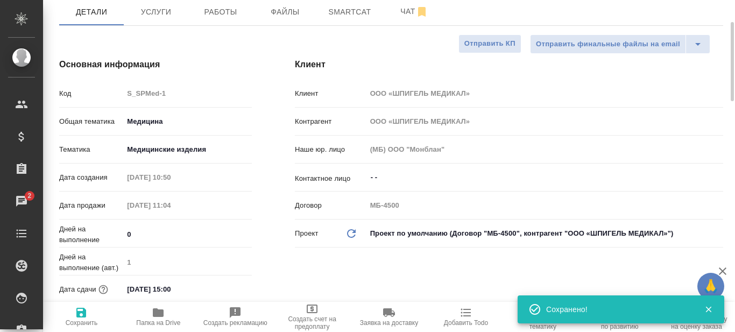
type textarea "x"
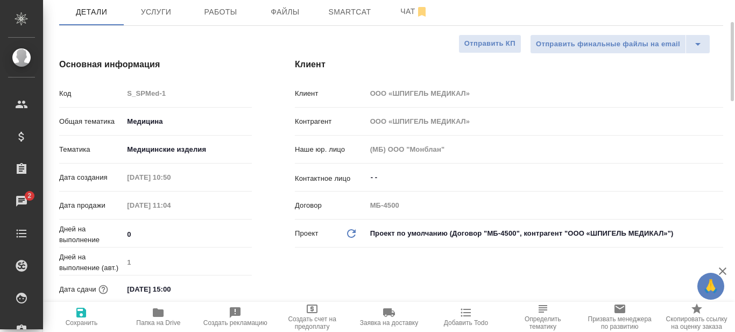
type textarea "x"
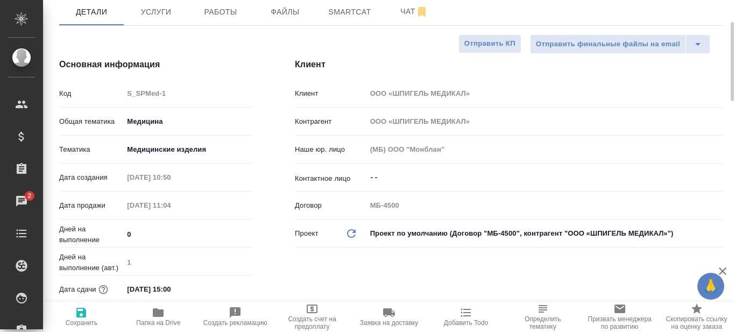
type textarea "x"
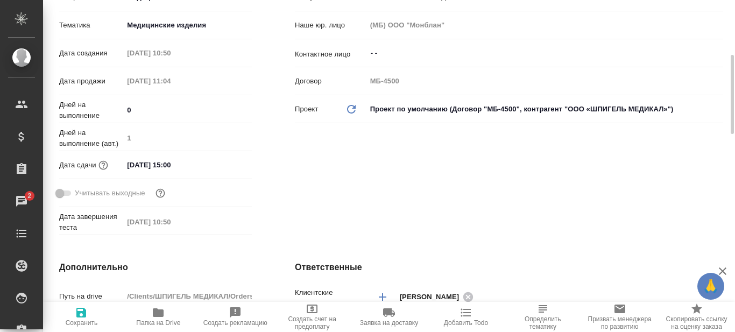
scroll to position [219, 0]
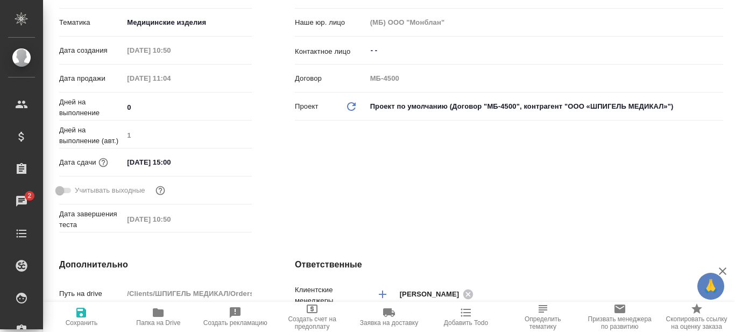
type textarea "x"
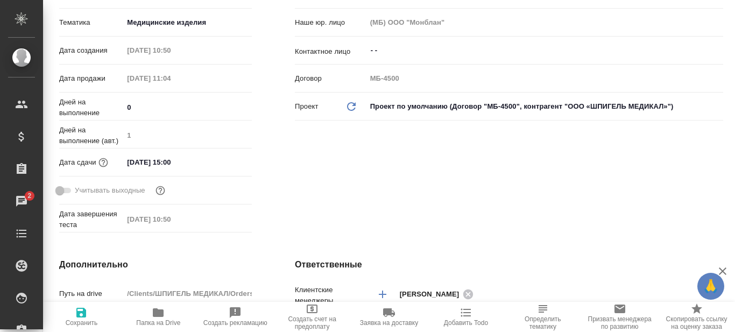
type textarea "x"
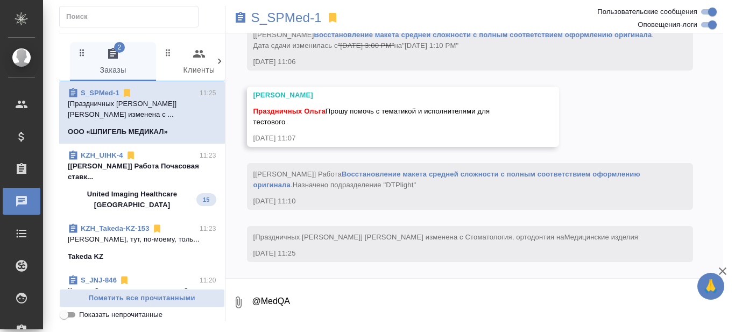
scroll to position [1244, 0]
drag, startPoint x: 295, startPoint y: 304, endPoint x: 262, endPoint y: 303, distance: 32.8
click at [262, 303] on textarea "@MedQA" at bounding box center [487, 302] width 472 height 37
type textarea "@"
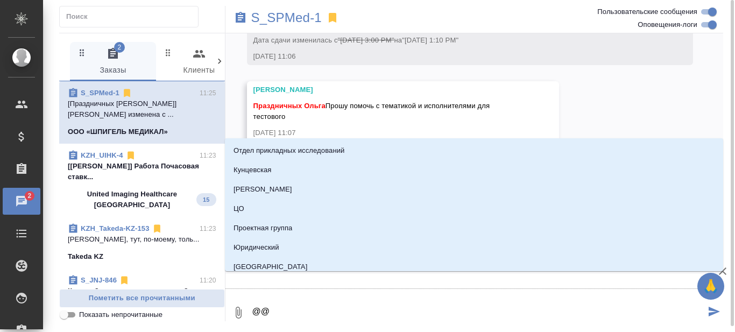
paste textarea "MedQA"
type textarea "@@MedQA"
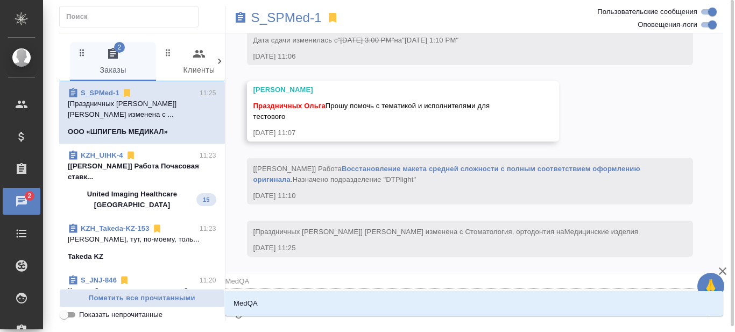
type input "MedQA"
click at [248, 302] on p "MedQA" at bounding box center [245, 303] width 24 height 11
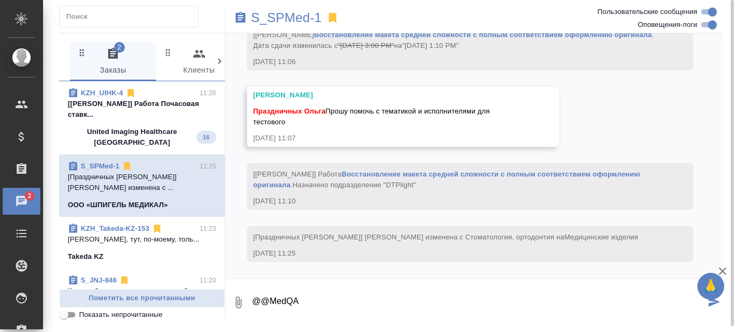
click at [320, 303] on textarea "@@MedQA" at bounding box center [478, 302] width 454 height 37
drag, startPoint x: 320, startPoint y: 303, endPoint x: 307, endPoint y: 296, distance: 14.7
click at [307, 296] on textarea "@@MedQA" at bounding box center [478, 302] width 454 height 37
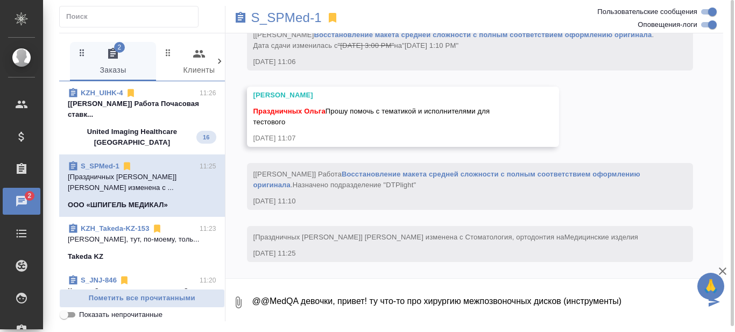
click at [376, 302] on textarea "@@MedQA девочки, привет! ту что-то про хирургию межпозвоночных дисков (инструме…" at bounding box center [478, 302] width 454 height 37
click at [633, 302] on textarea "@@MedQA девочки, привет! тут что-то про хирургию межпозвоночных дисков (инструм…" at bounding box center [478, 302] width 454 height 37
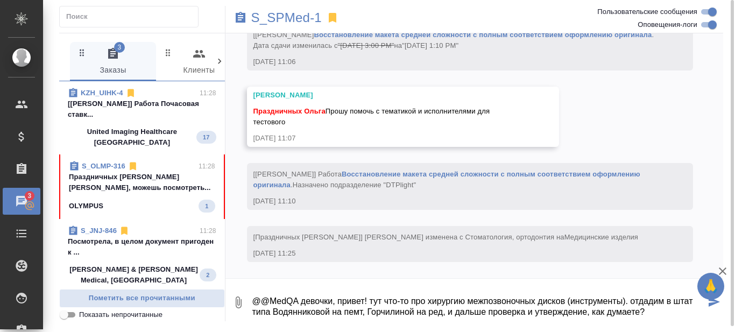
click at [649, 312] on textarea "@@MedQA девочки, привет! тут что-то про хирургию межпозвоночных дисков (инструм…" at bounding box center [478, 302] width 454 height 37
type textarea "@@MedQA девочки, привет! тут что-то про хирургию межпозвоночных дисков (инструм…"
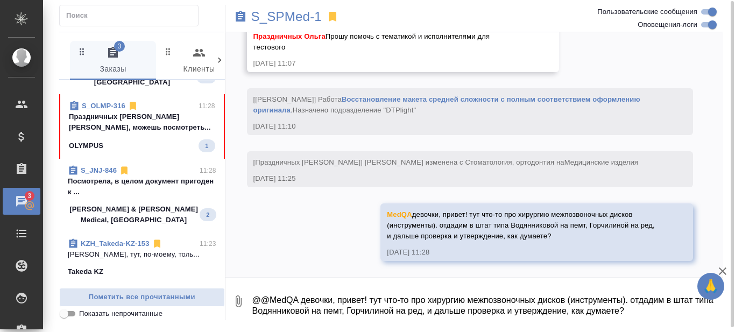
scroll to position [94, 0]
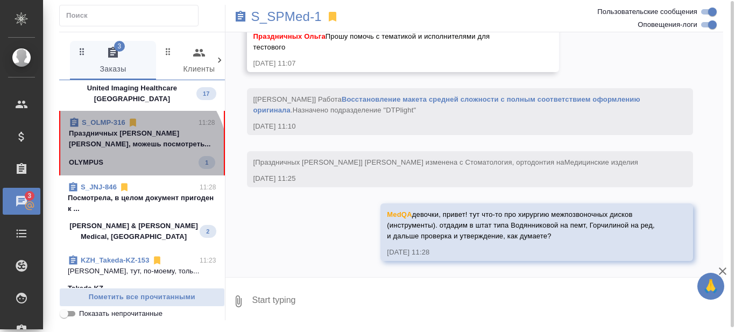
click at [138, 165] on span "S_OLMP-316 11:28 Праздничных [PERSON_NAME] [PERSON_NAME], можешь посмотреть... …" at bounding box center [142, 143] width 146 height 52
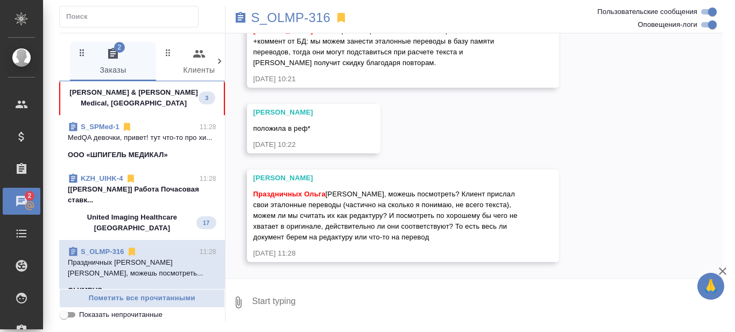
scroll to position [0, 0]
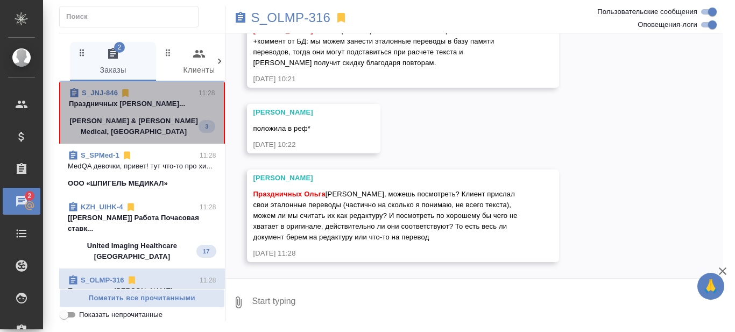
click at [147, 111] on span "S_JNJ-846 11:28 Праздничных [PERSON_NAME]... [PERSON_NAME] & [PERSON_NAME] Medi…" at bounding box center [142, 112] width 146 height 49
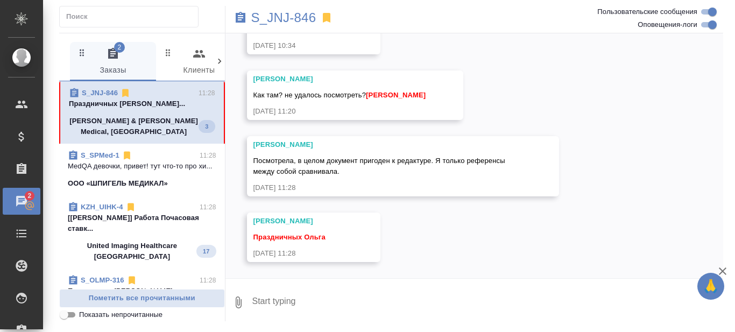
scroll to position [893, 0]
click at [318, 295] on textarea at bounding box center [487, 302] width 472 height 37
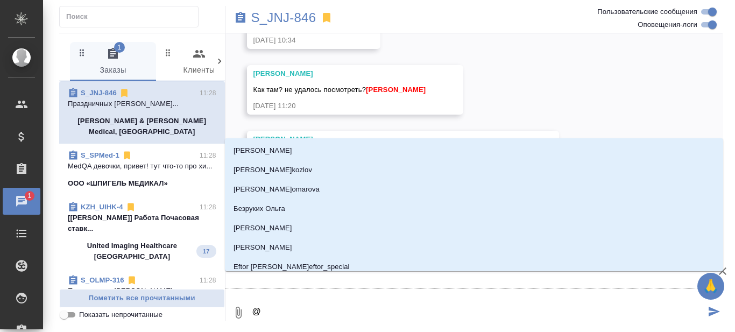
type textarea "@С"
type input "С"
type textarea "@Се"
type input "Се"
type textarea "@Сер"
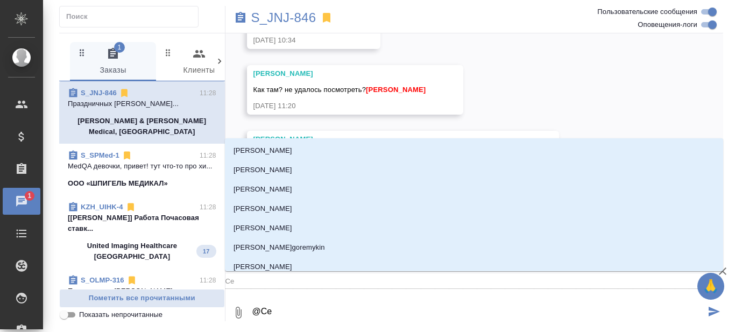
type input "Сер"
type textarea "@Серг"
type input "Серг"
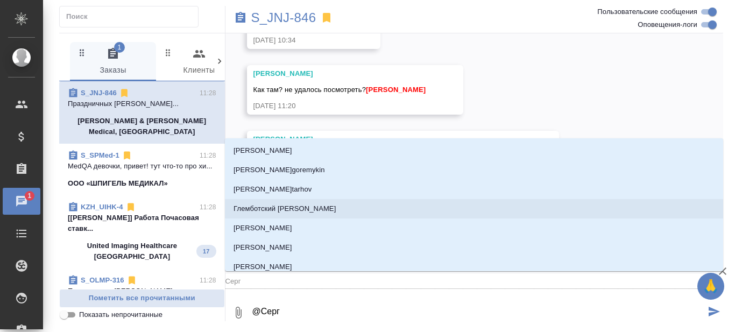
type textarea "@Серге"
type input "Серге"
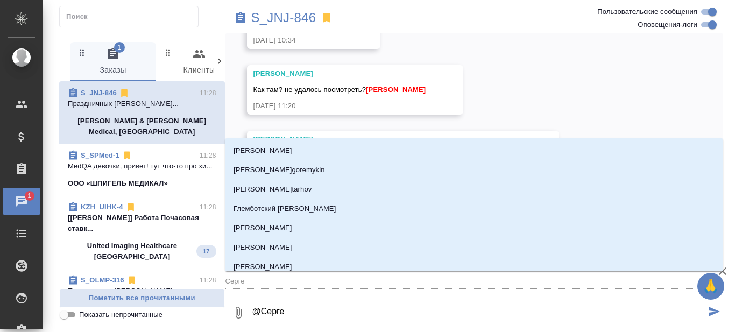
type textarea "@Сергее"
type input "Сергее"
type textarea "@Сергеев"
type input "[PERSON_NAME]"
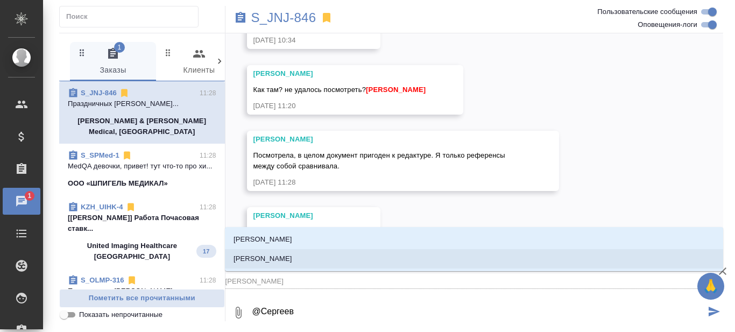
click at [292, 259] on p "[PERSON_NAME]" at bounding box center [262, 258] width 59 height 11
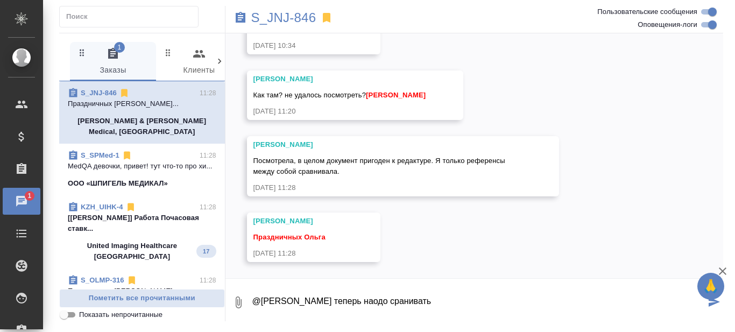
click at [383, 301] on textarea "@[PERSON_NAME] теперь наодо сранивать" at bounding box center [478, 302] width 454 height 37
click at [457, 302] on textarea "@[PERSON_NAME] теперь надо сранивать" at bounding box center [478, 302] width 454 height 37
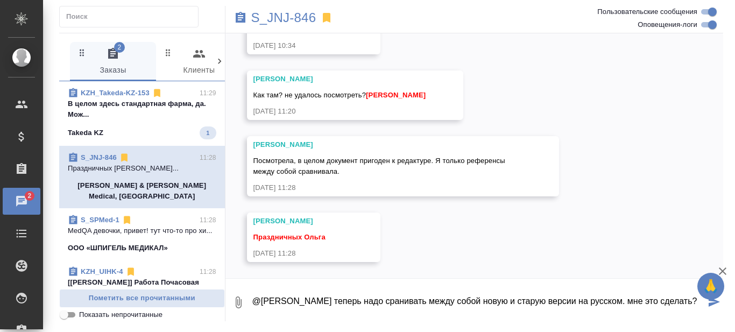
type textarea "@[PERSON_NAME] теперь надо сранивать между собой новую и старую версии на русск…"
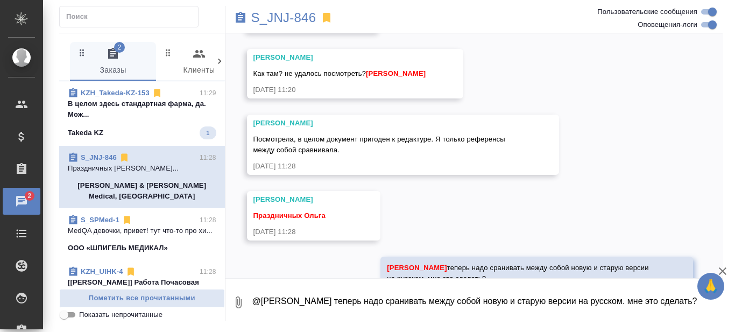
scroll to position [956, 0]
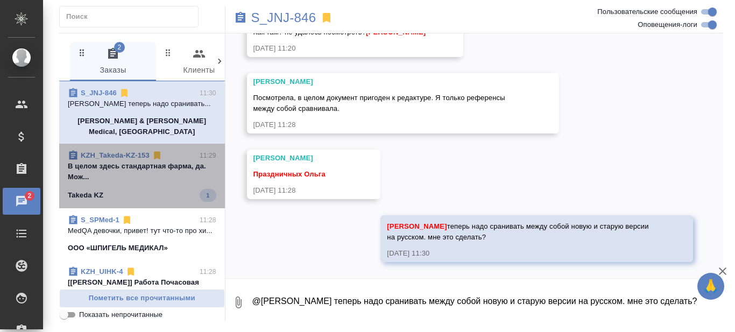
click at [159, 181] on p "В целом здесь стандартная фарма, да. Мож..." at bounding box center [142, 172] width 148 height 22
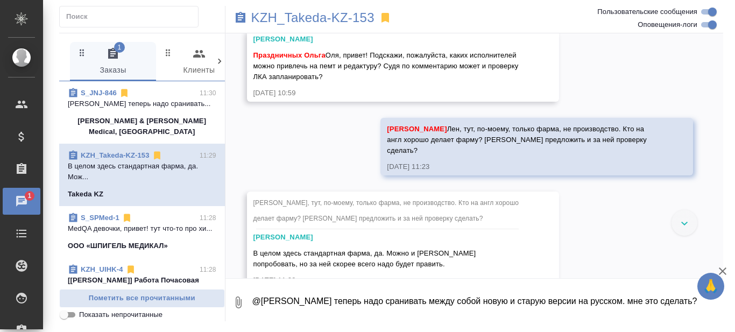
scroll to position [2151, 0]
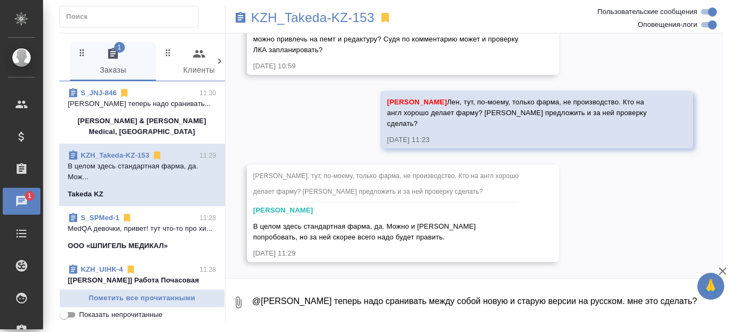
click at [300, 296] on textarea "@[PERSON_NAME] теперь надо сранивать между собой новую и старую версии на русск…" at bounding box center [487, 302] width 472 height 37
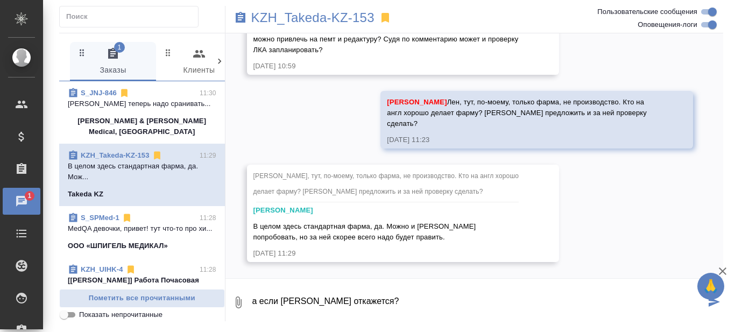
type textarea "а если [PERSON_NAME] откажется?"
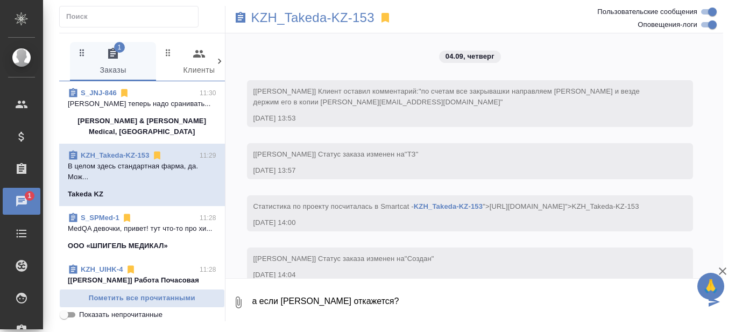
scroll to position [2151, 0]
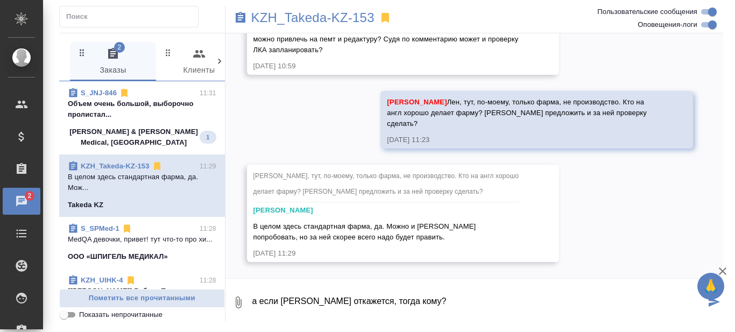
click at [444, 297] on textarea "а если [PERSON_NAME] откажется, тогда кому?" at bounding box center [478, 302] width 454 height 37
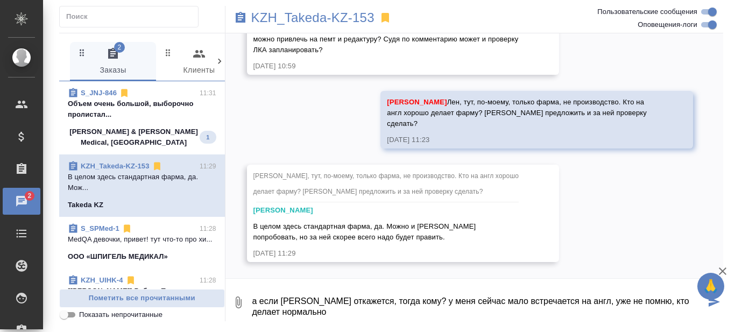
click at [351, 312] on textarea "а если [PERSON_NAME] откажется, тогда кому? у меня сейчас мало встречается на а…" at bounding box center [478, 302] width 454 height 37
type textarea "а если [PERSON_NAME] откажется, тогда кому? у меня сейчас мало встречается на а…"
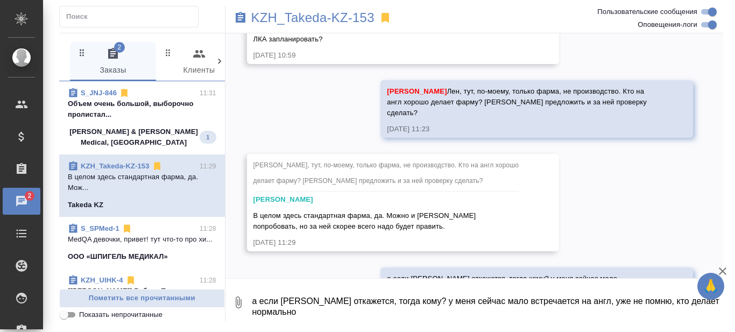
scroll to position [2214, 0]
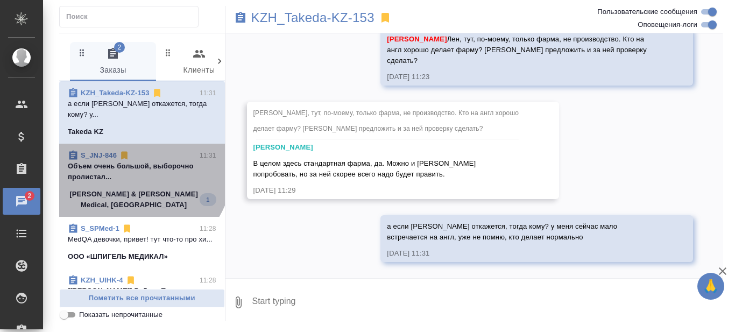
click at [139, 170] on p "Объем очень большой, выборочно пролистал..." at bounding box center [142, 172] width 148 height 22
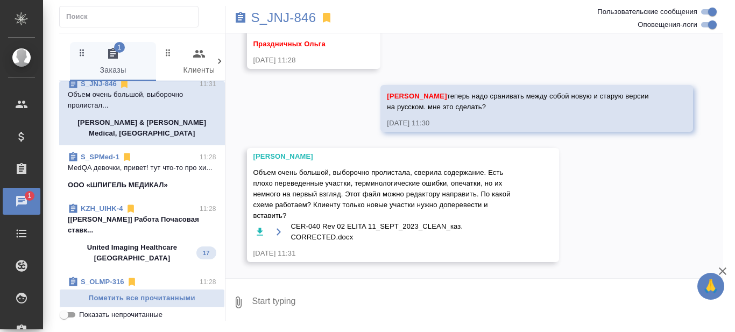
scroll to position [75, 0]
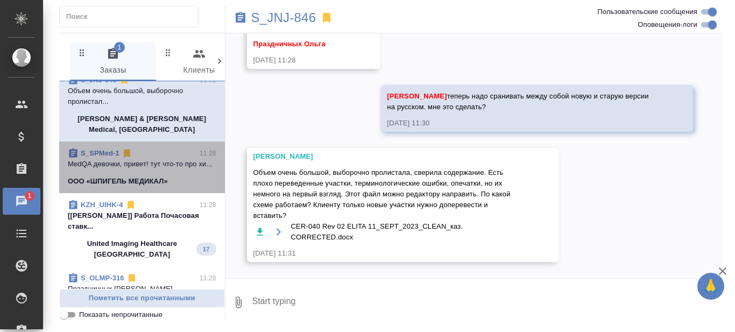
click at [172, 159] on p "MedQA девочки, привет! тут что-то про хи..." at bounding box center [142, 164] width 148 height 11
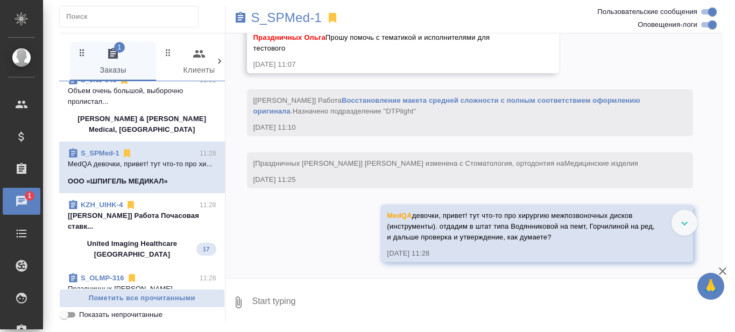
scroll to position [1318, 0]
click at [286, 302] on textarea at bounding box center [487, 302] width 472 height 37
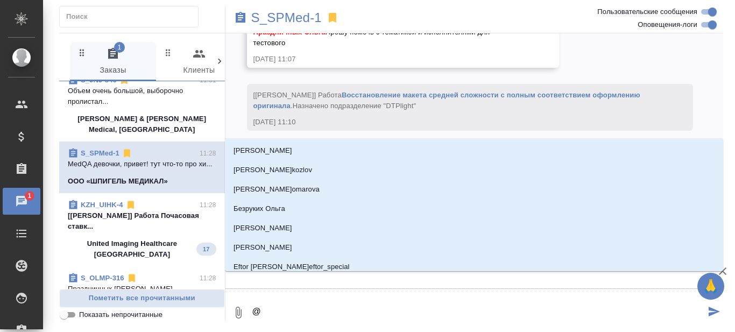
type textarea "@С"
type input "С"
type textarea "@Се"
type input "Се"
type textarea "@Сер"
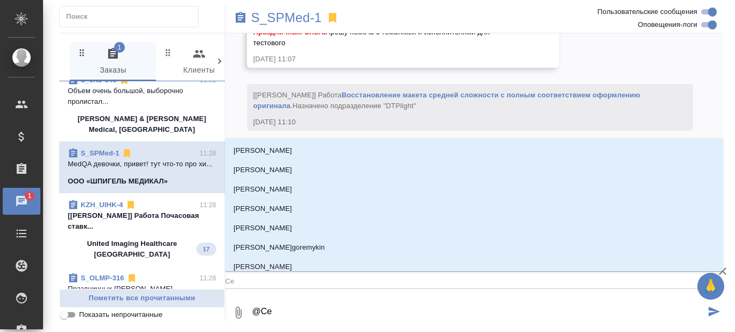
type input "Сер"
type textarea "@Сергее"
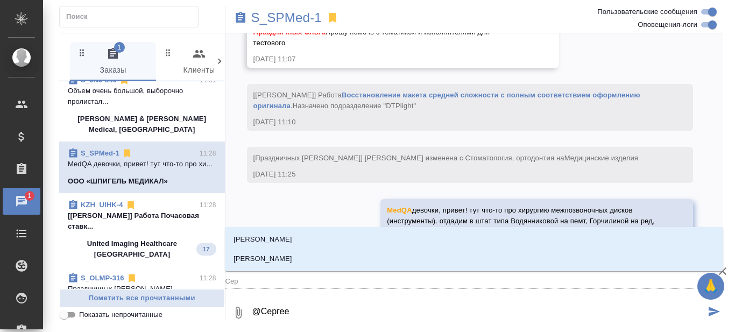
type input "Сергее"
type textarea "@Сергеев"
type input "Сергеев"
type textarea "@Сергеева"
type input "Сергеева"
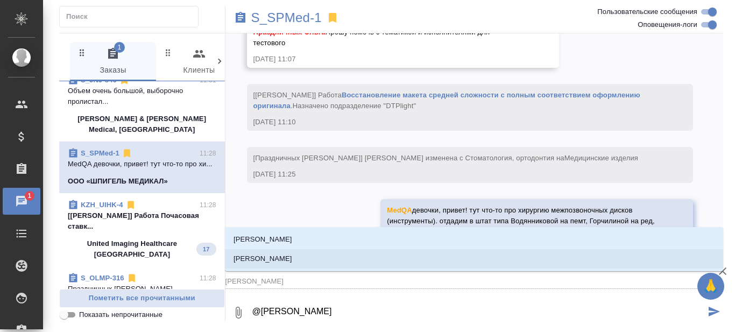
click at [284, 259] on p "[PERSON_NAME]" at bounding box center [262, 258] width 59 height 11
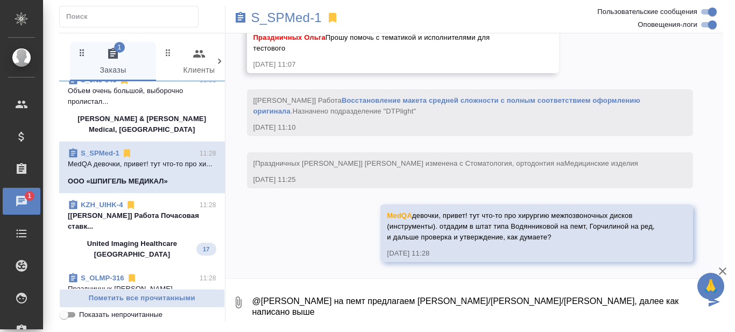
type textarea "@Сергеева Анастасия на пемт предлагаем Камакиной/Атминис/Водянниковой, далее ка…"
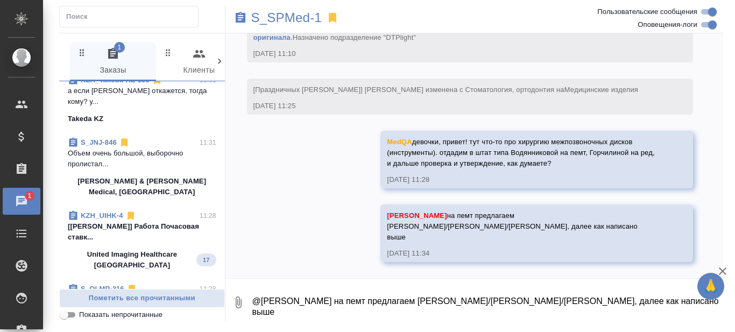
scroll to position [0, 0]
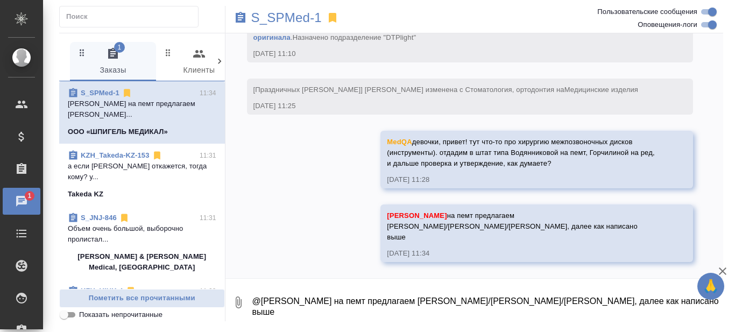
click at [148, 171] on p "а если [PERSON_NAME] откажется, тогда кому? у..." at bounding box center [142, 172] width 148 height 22
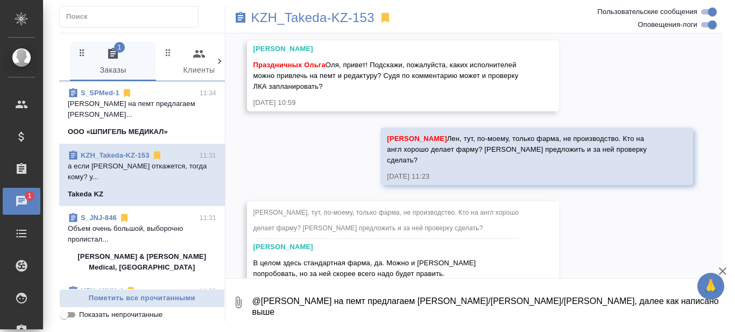
scroll to position [2214, 0]
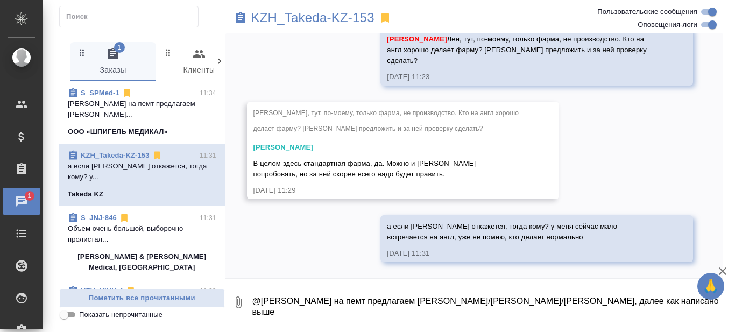
click at [291, 307] on textarea "@Сергеева Анастасия на пемт предлагаем Камакиной/Атминис/Водянниковой, далее ка…" at bounding box center [487, 302] width 472 height 37
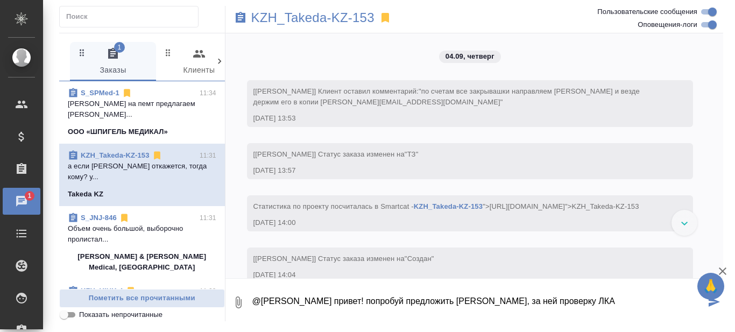
scroll to position [2071, 0]
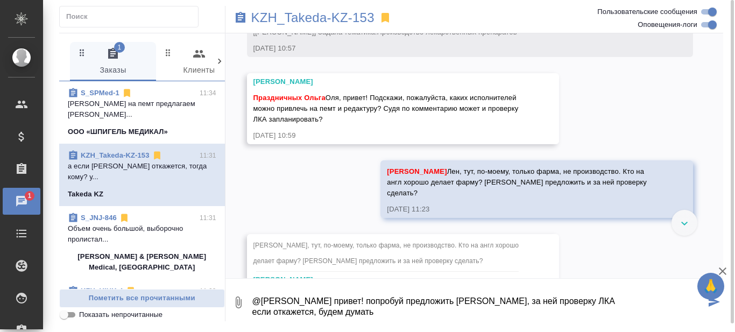
click at [620, 298] on textarea "@[PERSON_NAME] привет! попробуй предложить [PERSON_NAME], за ней проверку ЛКА е…" at bounding box center [478, 302] width 454 height 37
click at [582, 310] on textarea "@[PERSON_NAME] привет! попробуй предложить [PERSON_NAME], за ней проверку ЛКА о…" at bounding box center [478, 302] width 454 height 37
type textarea "@[PERSON_NAME] привет! попробуй предложить [PERSON_NAME], за ней проверку ЛКА о…"
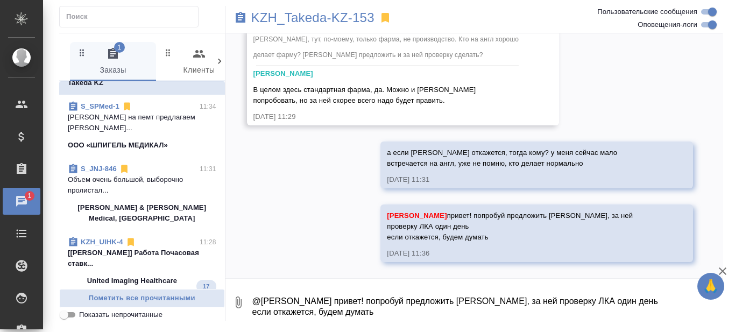
scroll to position [58, 0]
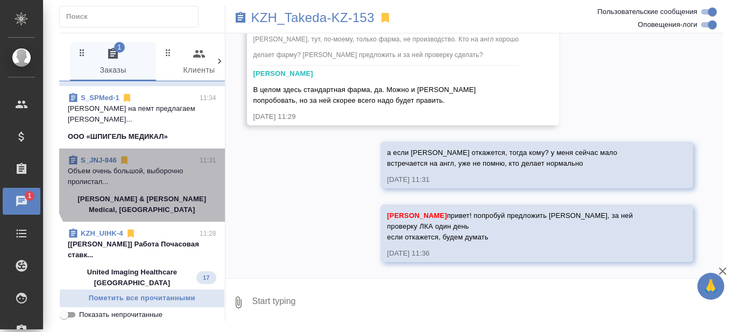
click at [150, 175] on p "Объем очень большой, выборочно пролистал..." at bounding box center [142, 177] width 148 height 22
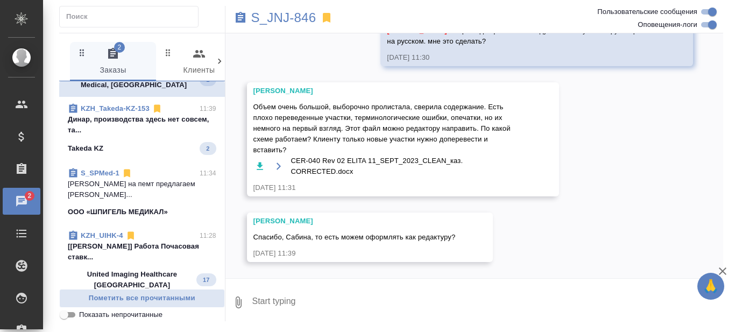
scroll to position [0, 0]
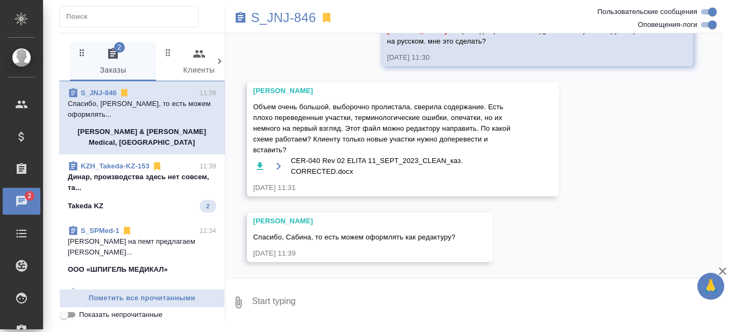
click at [303, 293] on textarea at bounding box center [487, 302] width 472 height 37
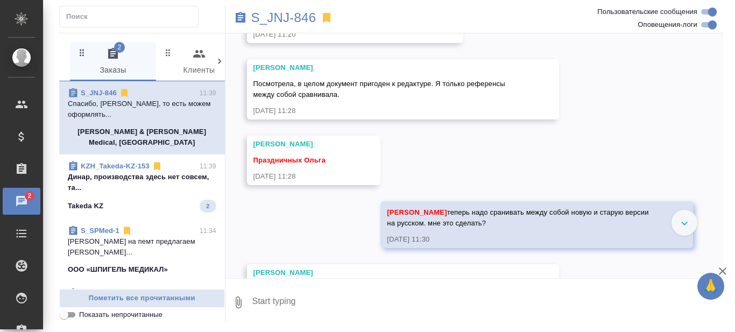
scroll to position [1151, 0]
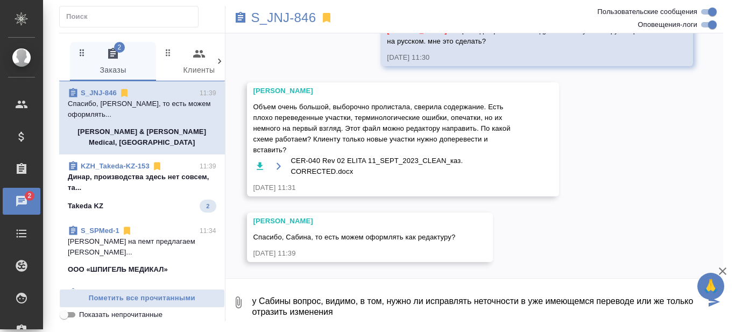
type textarea "у Сабины вопрос, видимо, в том, нужно ли исправлять неточности в уже имеющемся …"
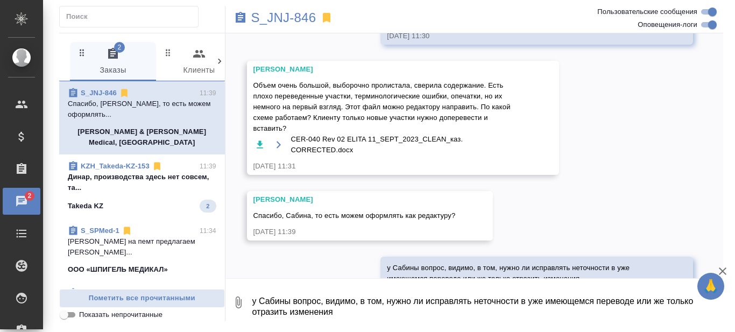
scroll to position [1214, 0]
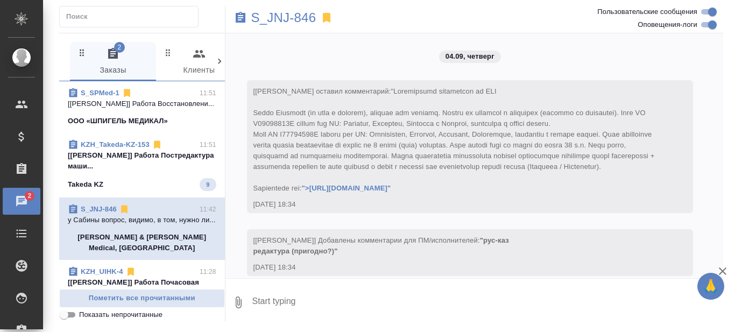
scroll to position [1214, 0]
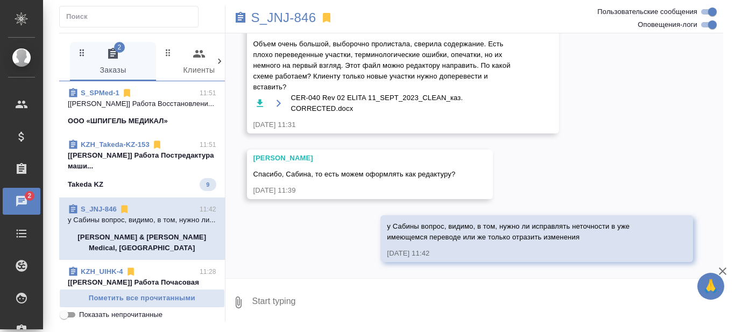
click at [284, 295] on textarea at bounding box center [487, 302] width 472 height 37
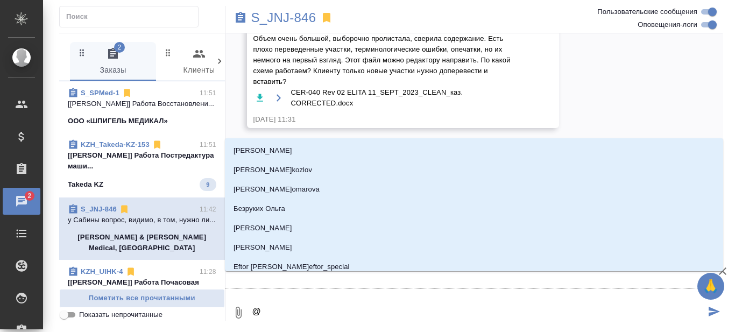
type textarea "@Н"
type input "Н"
type textarea "@Ни"
type input "Ни"
type textarea "@Ник"
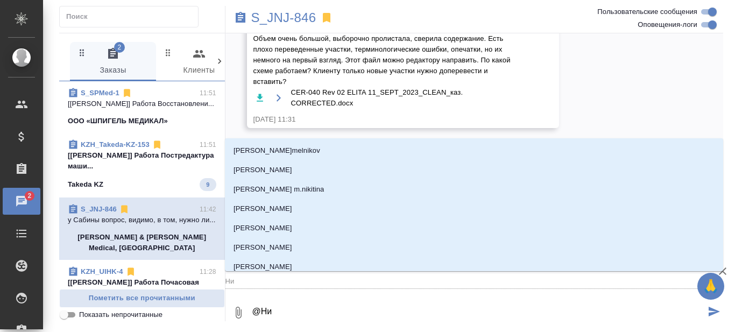
type input "Ник"
type textarea "@Ники"
type input "Ники"
type textarea "@Никиф"
type input "Никиф"
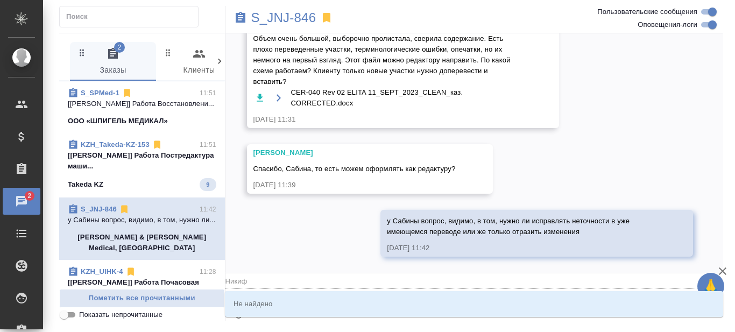
type textarea "@Никифир"
type input "Никифир"
type textarea "@Никифи"
type input "Никифи"
type textarea "@Никиф"
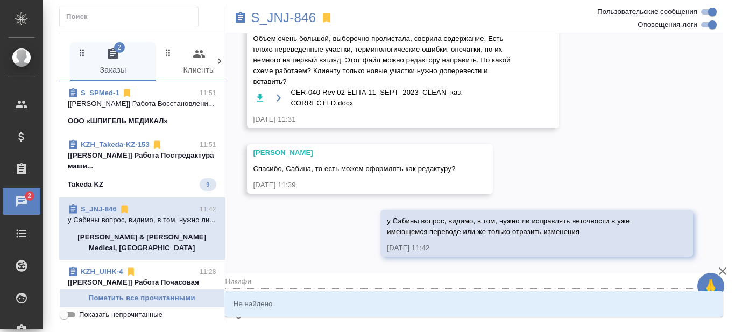
type input "Никиф"
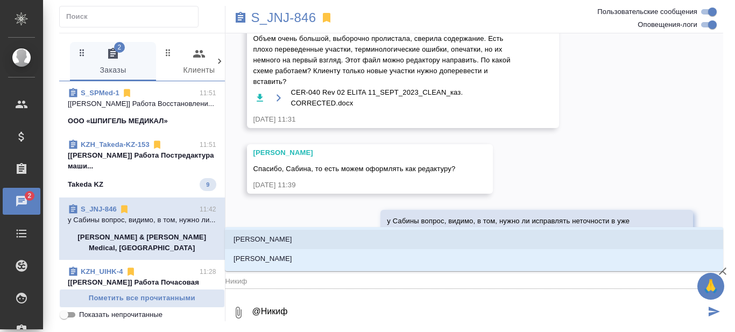
click at [282, 239] on p "[PERSON_NAME]" at bounding box center [262, 239] width 59 height 11
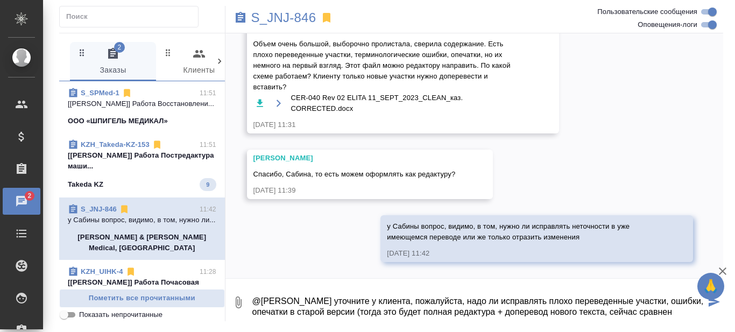
scroll to position [6, 0]
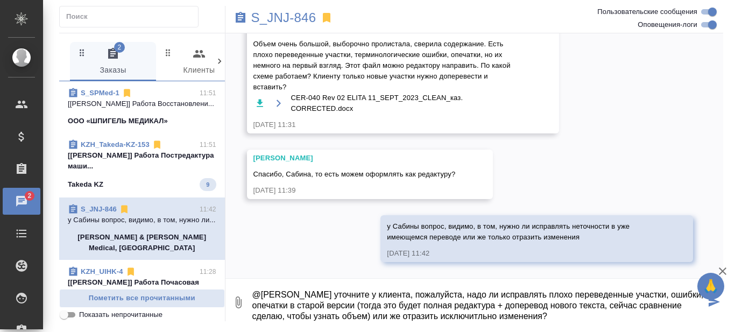
click at [385, 295] on textarea "@Никифорова Валерия уточните у клиента, пожалуйста, надо ли исправлять плохо пе…" at bounding box center [478, 302] width 454 height 37
click at [611, 315] on textarea "@Никифорова Валерия уточни у клиента, пожалуйста, надо ли исправлять плохо пере…" at bounding box center [478, 302] width 454 height 37
click at [522, 315] on textarea "@Никифорова Валерия уточни у клиента, пожалуйста, надо ли исправлять плохо пере…" at bounding box center [478, 302] width 454 height 37
click at [608, 315] on textarea "@Никифорова Валерия уточни у клиента, пожалуйста, надо ли исправлять плохо пере…" at bounding box center [478, 302] width 454 height 37
type textarea "@Никифорова Валерия уточни у клиента, пожалуйста, надо ли исправлять плохо пере…"
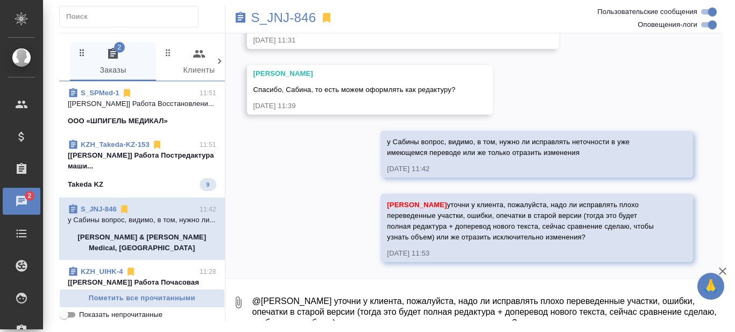
scroll to position [1299, 0]
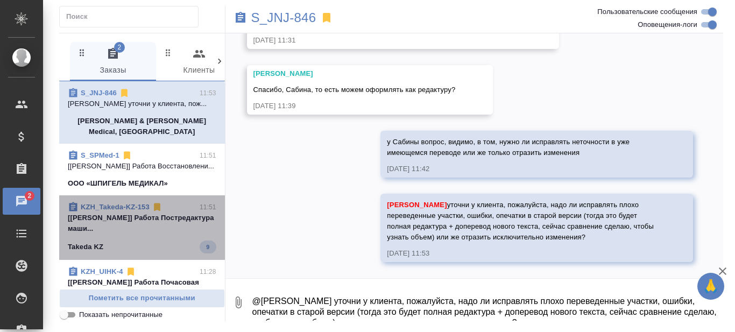
click at [158, 234] on p "[Валеев Динар] Работа Постредактура маши..." at bounding box center [142, 223] width 148 height 22
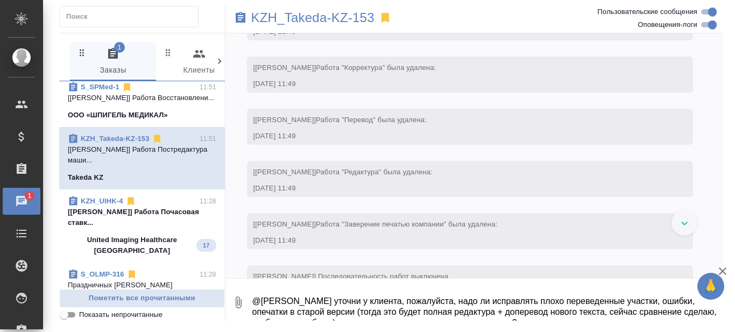
scroll to position [108, 0]
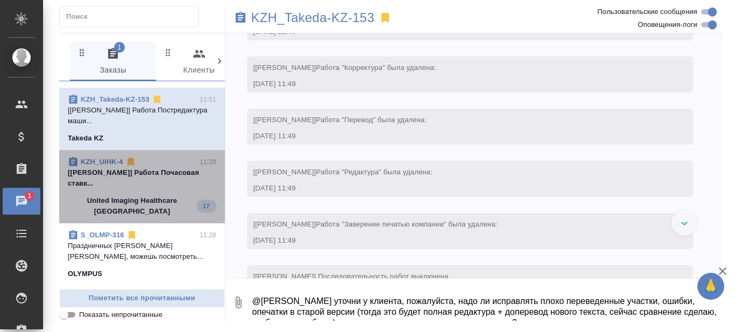
click at [153, 189] on p "[Петрова Валерия] Работа Почасовая ставк..." at bounding box center [142, 178] width 148 height 22
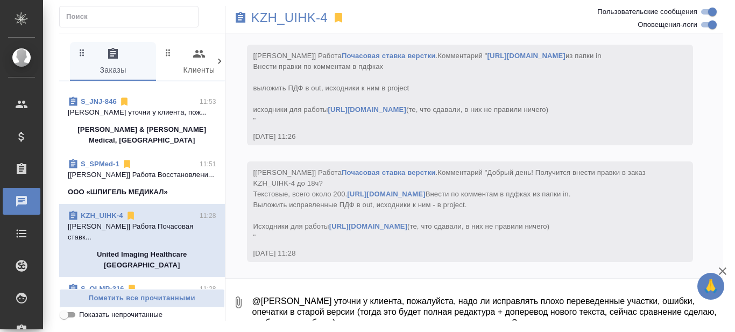
scroll to position [0, 0]
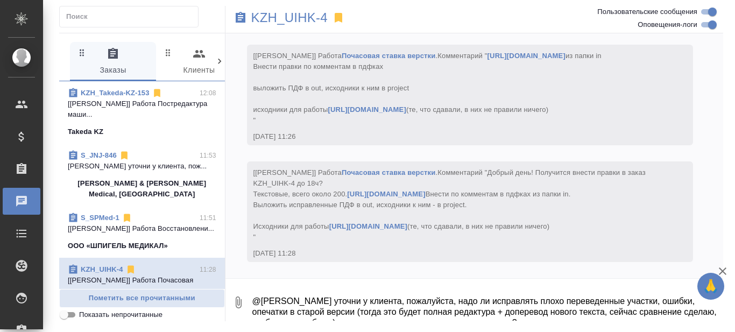
click at [149, 170] on p "Никифорова Валерия уточни у клиента, пож..." at bounding box center [142, 166] width 148 height 11
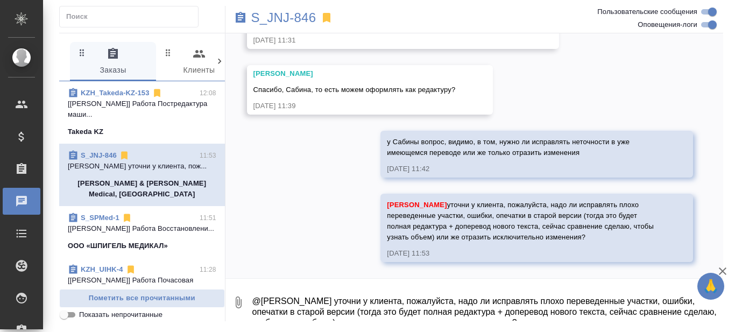
scroll to position [1299, 0]
click at [300, 303] on textarea "@Никифорова Валерия уточни у клиента, пожалуйста, надо ли исправлять плохо пере…" at bounding box center [487, 302] width 472 height 37
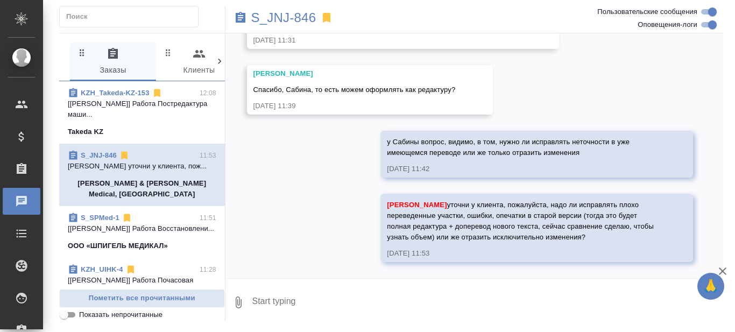
paste textarea "х"
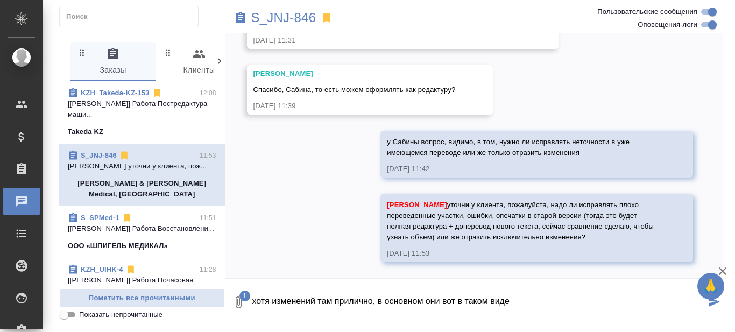
type textarea "хотя изменений там прилично, в основном они вот в таком виде"
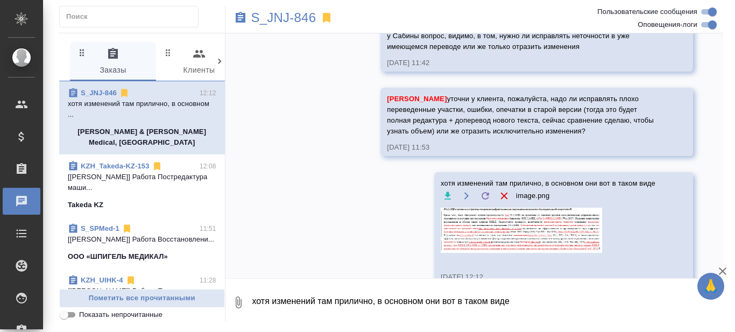
scroll to position [1428, 0]
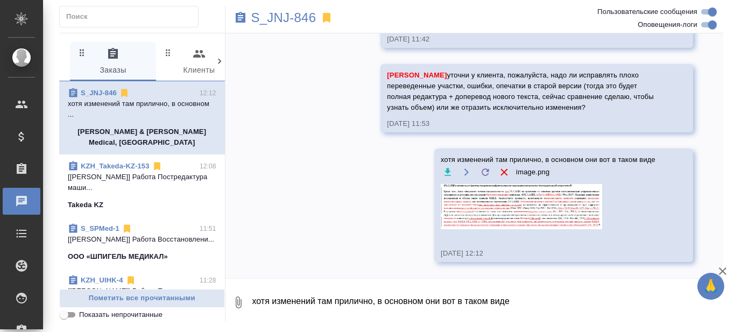
click at [305, 298] on textarea "хотя изменений там прилично, в основном они вот в таком виде" at bounding box center [487, 302] width 472 height 37
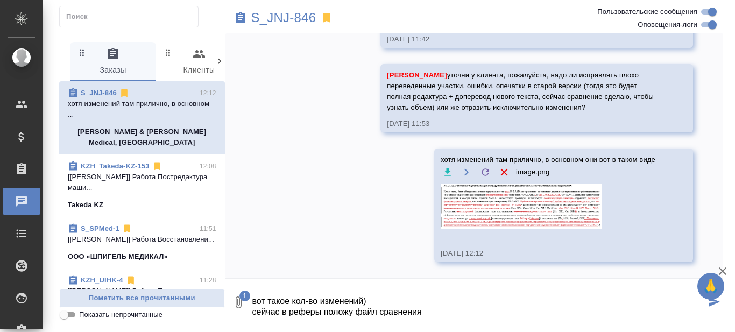
type textarea "вот такое кол-во изменений) сейчас в реферы положу файл сравнения"
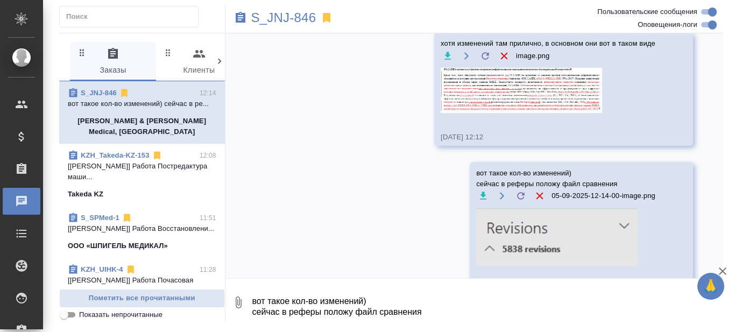
scroll to position [1523, 0]
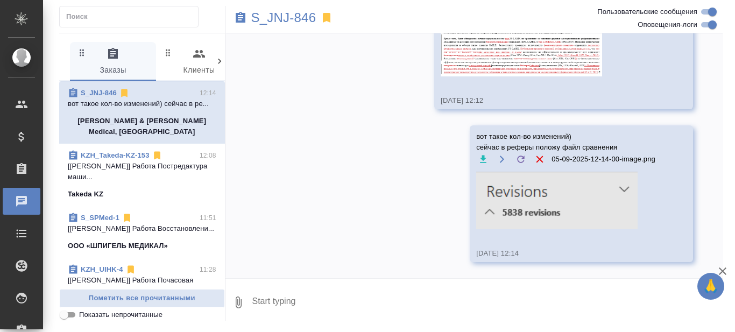
scroll to position [1581, 0]
click at [282, 15] on p "S_JNJ-846" at bounding box center [283, 17] width 65 height 11
click at [298, 298] on textarea at bounding box center [487, 302] width 472 height 37
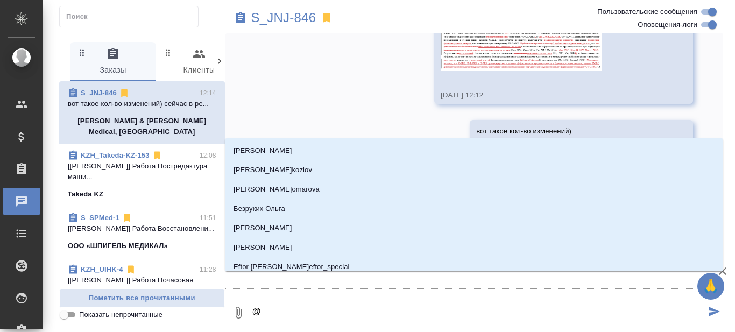
type textarea "@Н"
type input "[PERSON_NAME]"
type textarea "@Ни"
type input "Ни"
type textarea "@Ник"
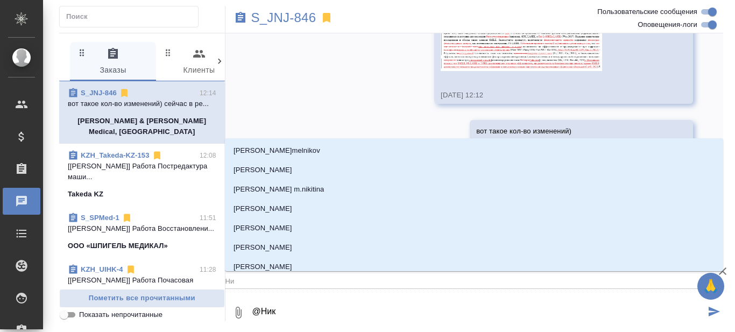
type input "Ник"
type textarea "@Ники"
type input "Ники"
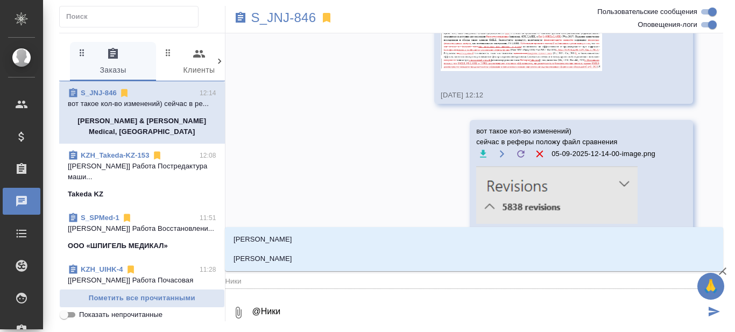
type textarea "@Никиф"
type input "Никиф"
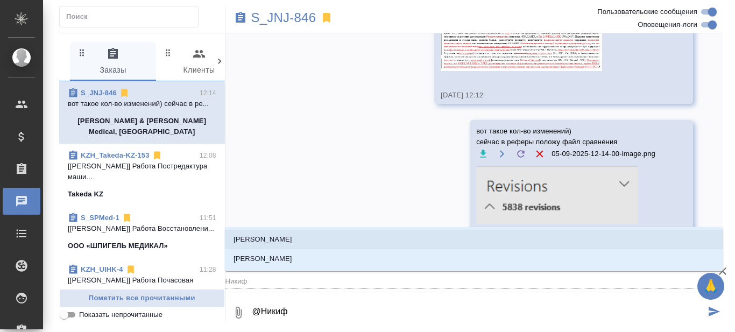
click at [285, 236] on p "[PERSON_NAME]" at bounding box center [262, 239] width 59 height 11
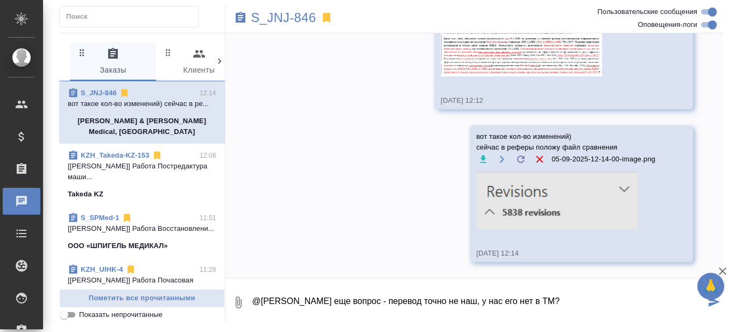
scroll to position [6, 0]
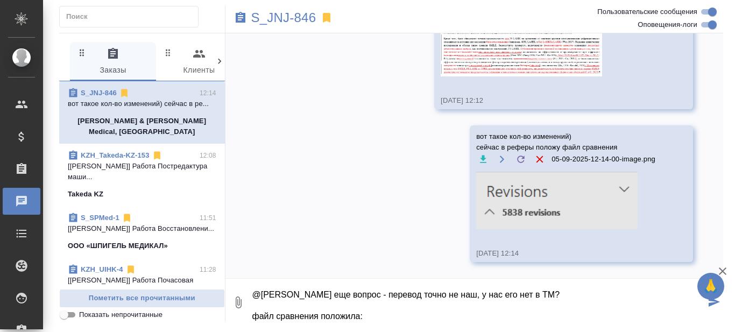
paste textarea "[URL][DOMAIN_NAME]"
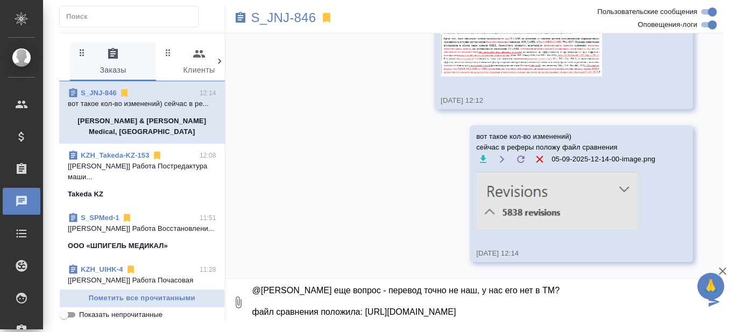
scroll to position [28, 0]
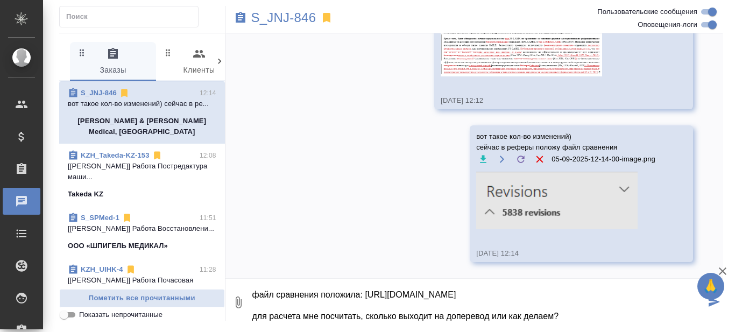
type textarea "@[PERSON_NAME] еще вопрос - перевод точно не наш, у нас его нет в ТМ? файл срав…"
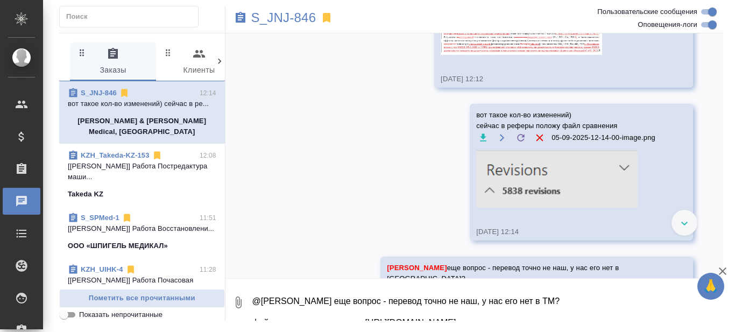
scroll to position [1687, 0]
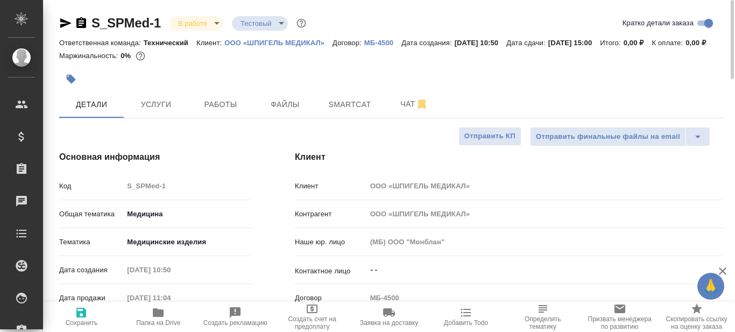
select select "RU"
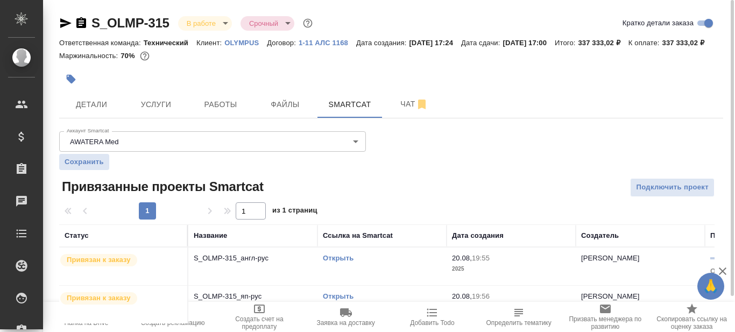
scroll to position [40, 0]
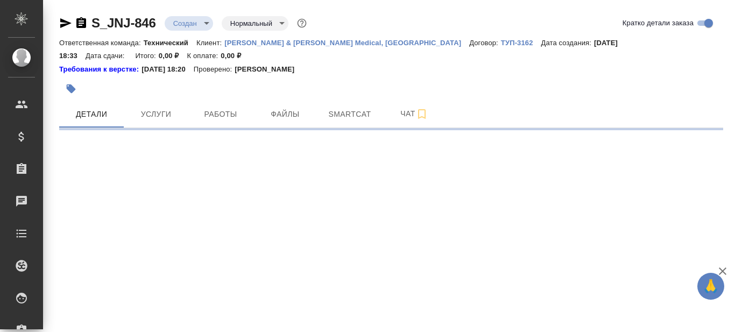
select select "RU"
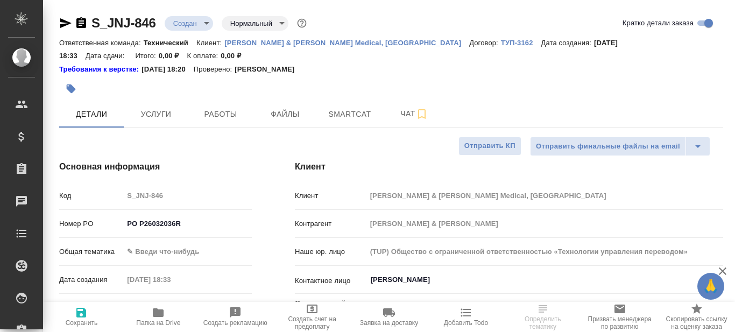
type textarea "x"
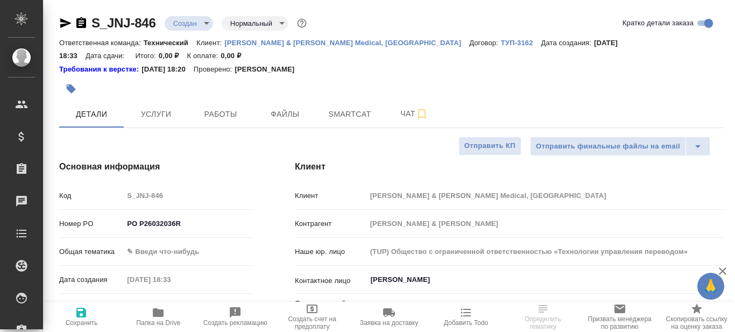
type textarea "x"
type input "[PERSON_NAME]"
type input "Комаров Роман"
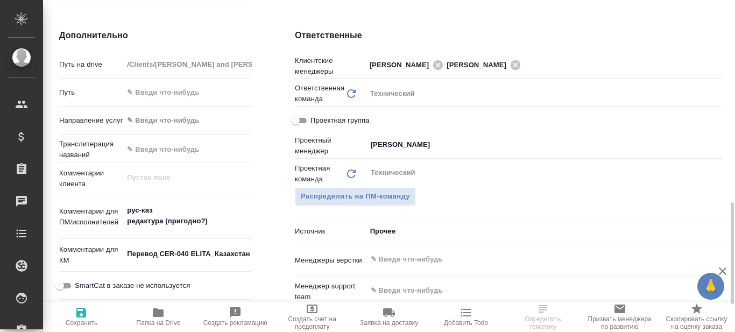
scroll to position [538, 0]
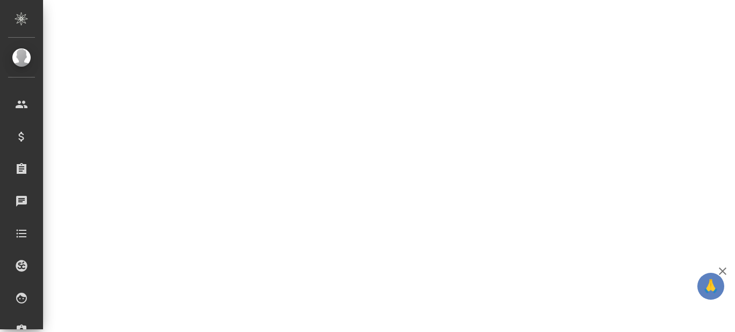
select select "RU"
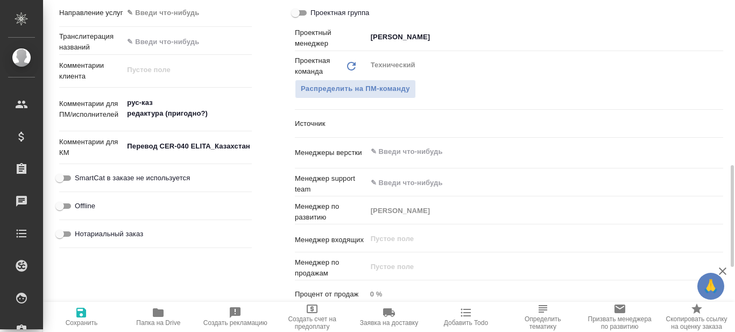
type textarea "x"
click at [156, 315] on icon "button" at bounding box center [158, 312] width 11 height 9
type textarea "x"
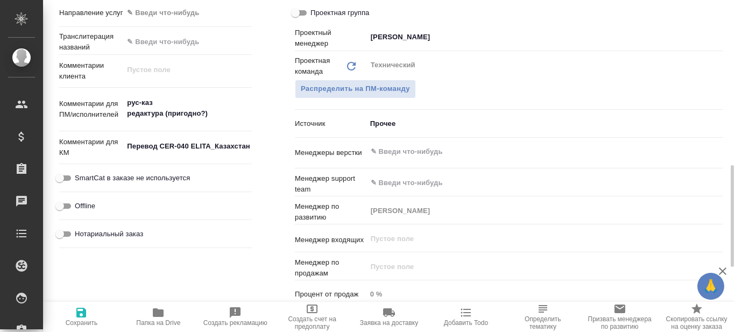
type textarea "x"
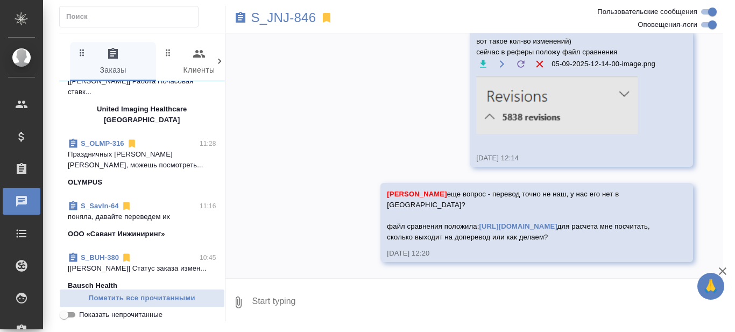
scroll to position [215, 0]
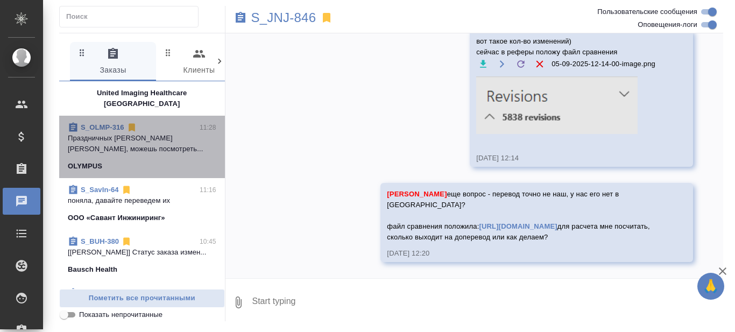
click at [154, 145] on p "Праздничных [PERSON_NAME] [PERSON_NAME], можешь посмотреть..." at bounding box center [142, 144] width 148 height 22
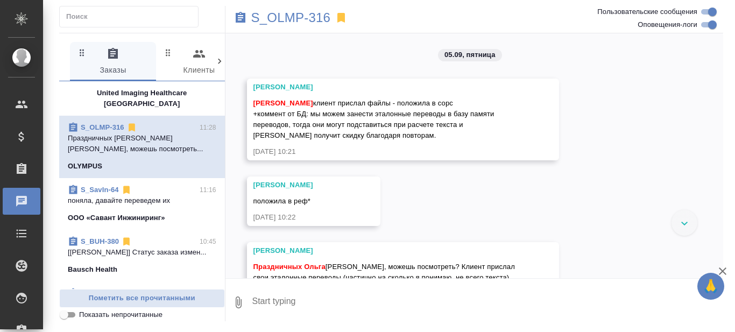
scroll to position [796, 0]
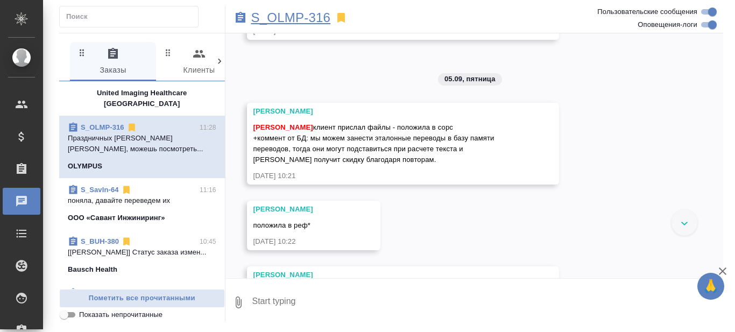
click at [293, 19] on p "S_OLMP-316" at bounding box center [291, 17] width 80 height 11
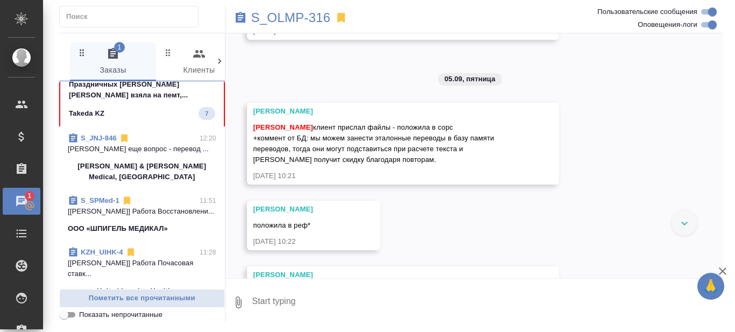
scroll to position [0, 0]
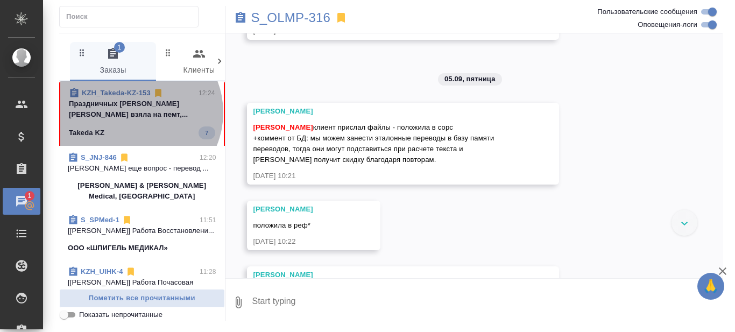
click at [136, 112] on p "Праздничных [PERSON_NAME] [PERSON_NAME] взяла на пемт,..." at bounding box center [142, 109] width 146 height 22
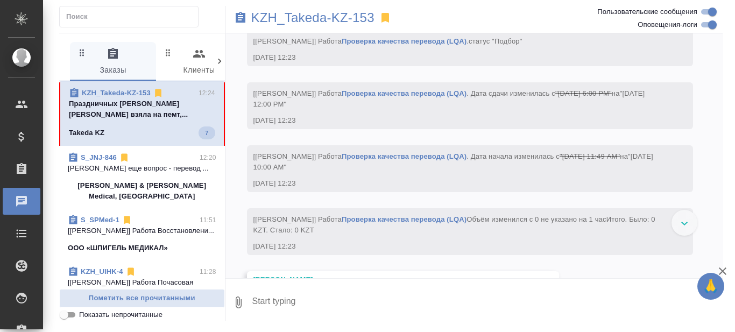
scroll to position [3990, 0]
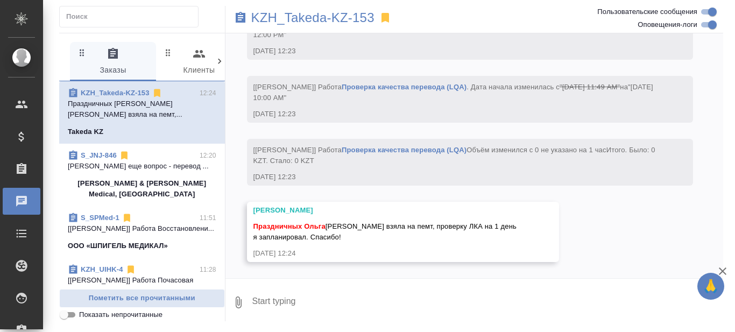
click at [345, 292] on textarea at bounding box center [487, 302] width 472 height 37
type textarea "отлично, спасибо!"
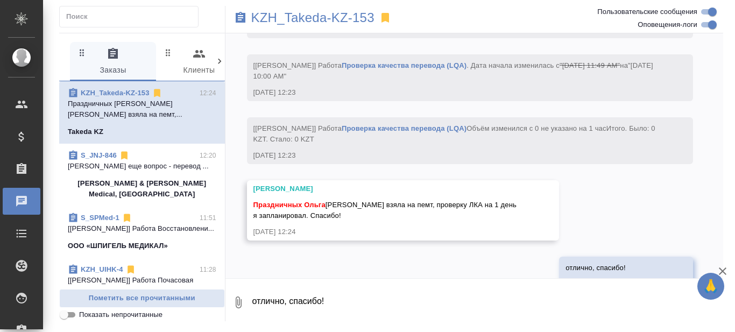
scroll to position [4042, 0]
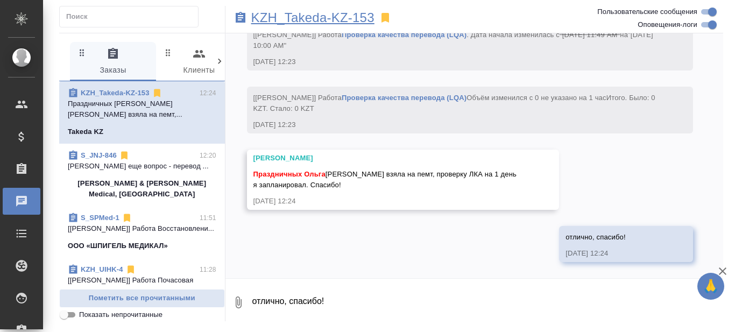
click at [324, 20] on p "KZH_Takeda-KZ-153" at bounding box center [312, 17] width 123 height 11
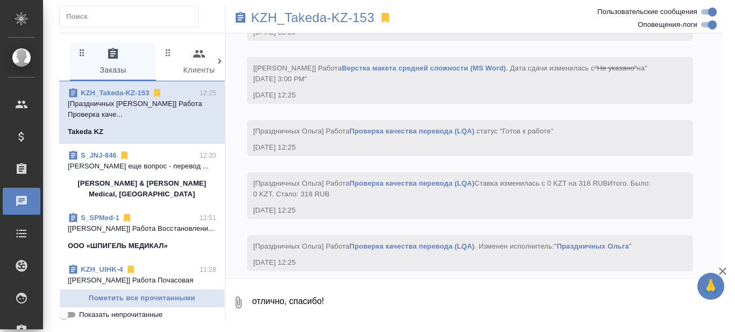
scroll to position [4545, 0]
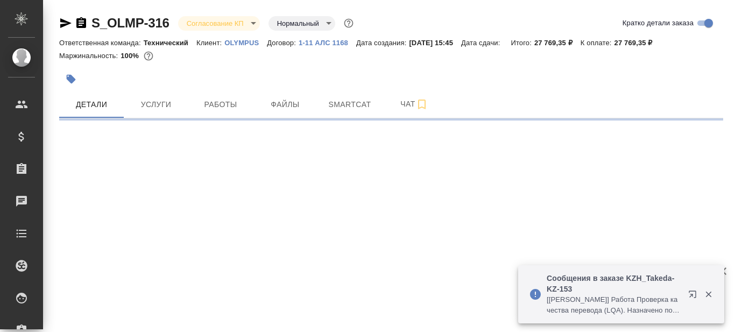
select select "RU"
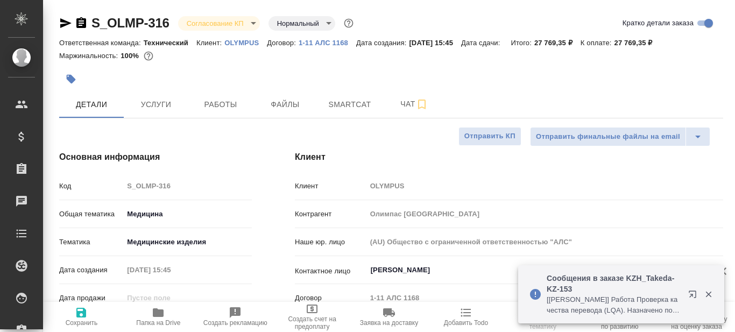
type textarea "x"
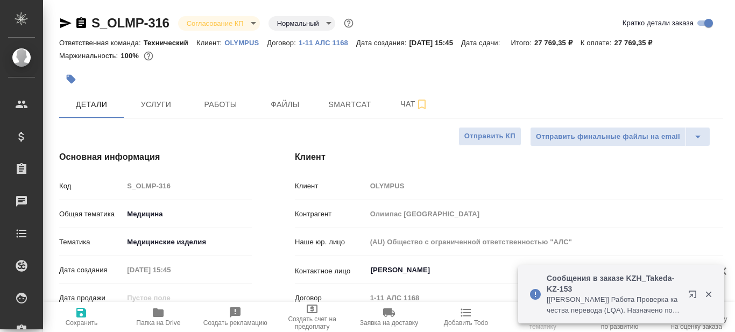
type textarea "x"
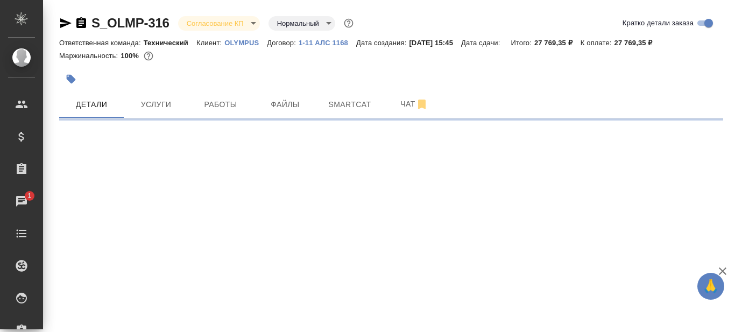
select select "RU"
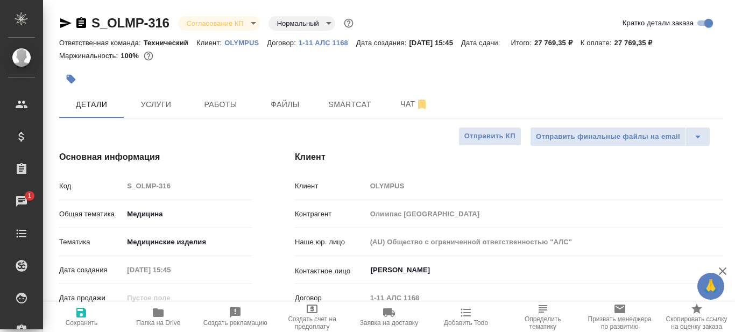
type textarea "x"
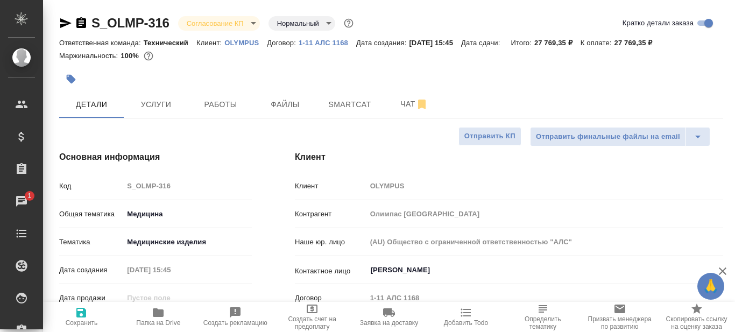
type textarea "x"
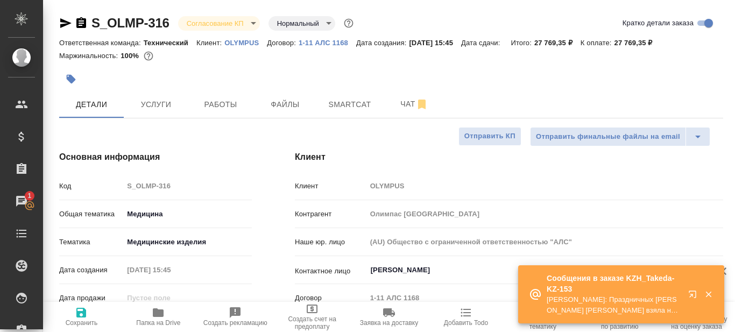
type textarea "x"
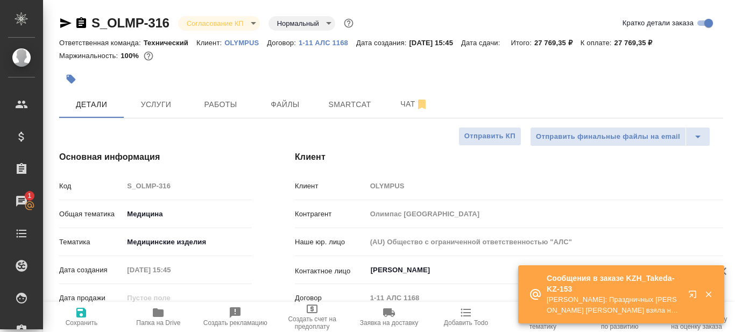
type textarea "x"
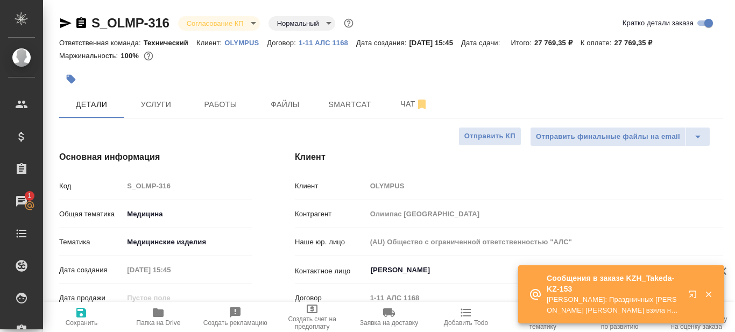
type textarea "x"
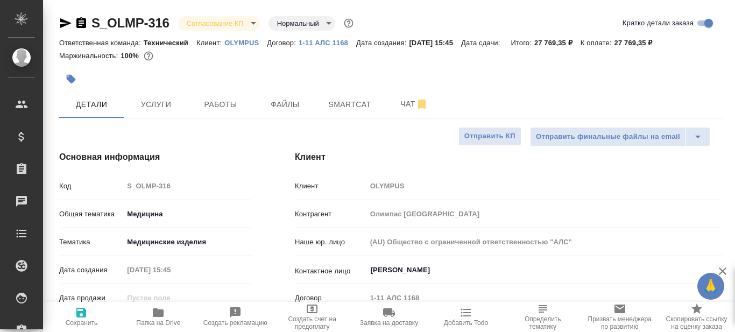
type textarea "x"
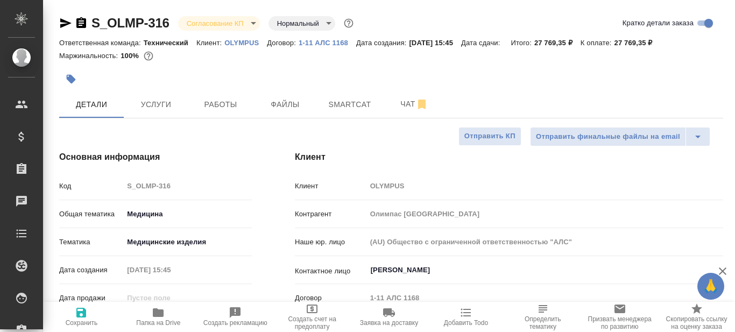
type textarea "x"
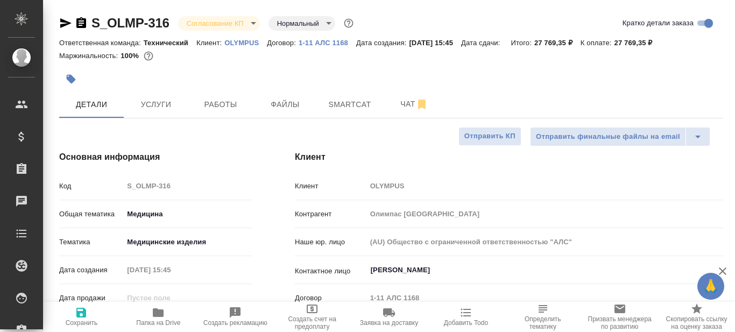
type textarea "x"
click at [158, 315] on icon "button" at bounding box center [158, 312] width 11 height 9
type textarea "x"
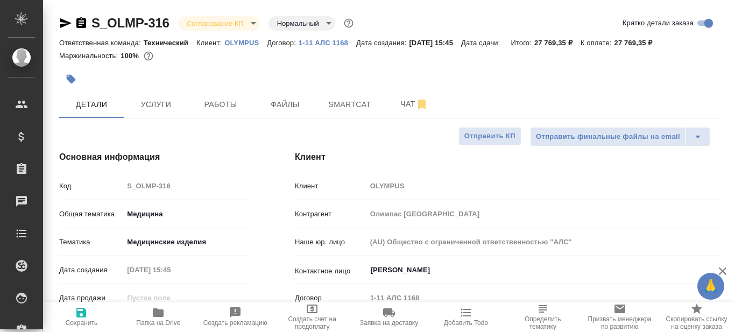
type textarea "x"
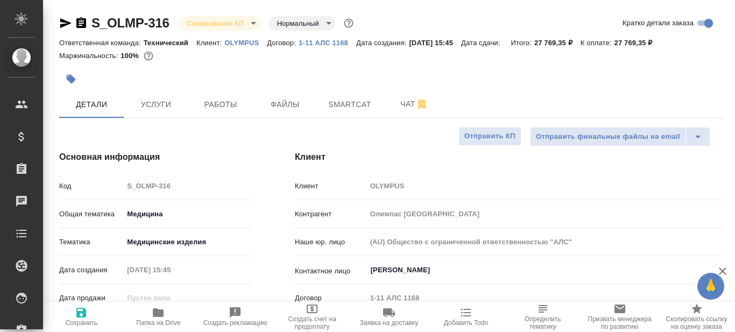
type textarea "x"
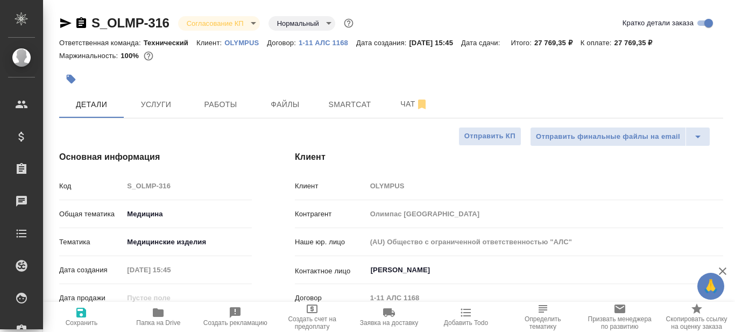
type textarea "x"
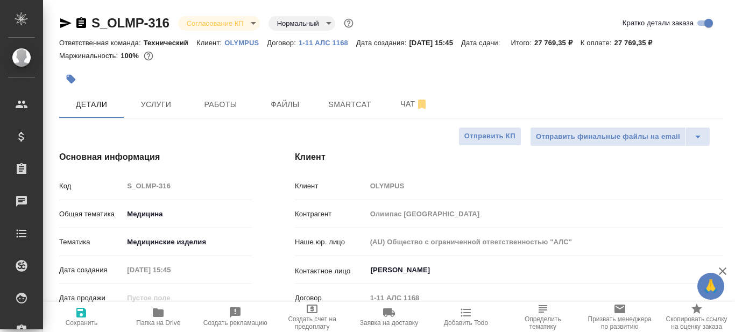
type textarea "x"
click at [63, 20] on icon "button" at bounding box center [65, 23] width 11 height 10
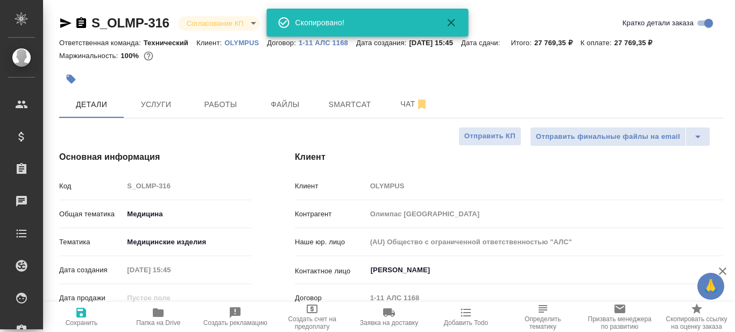
type textarea "x"
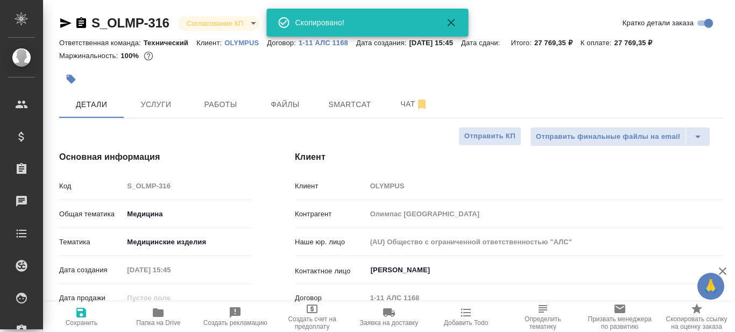
type textarea "x"
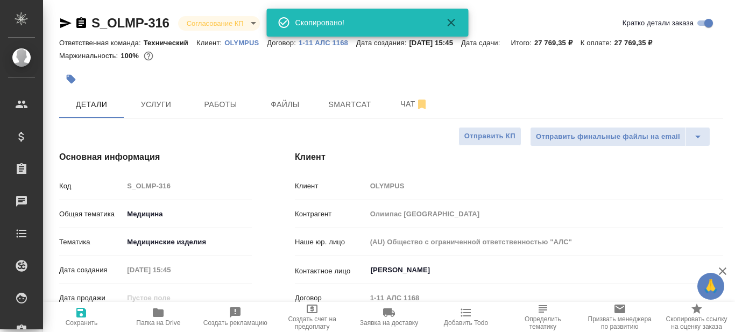
type textarea "x"
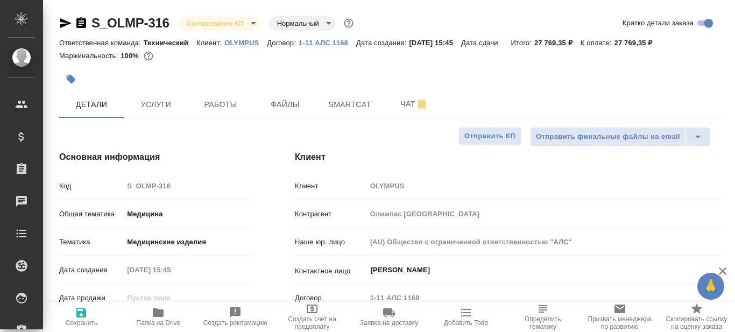
type textarea "x"
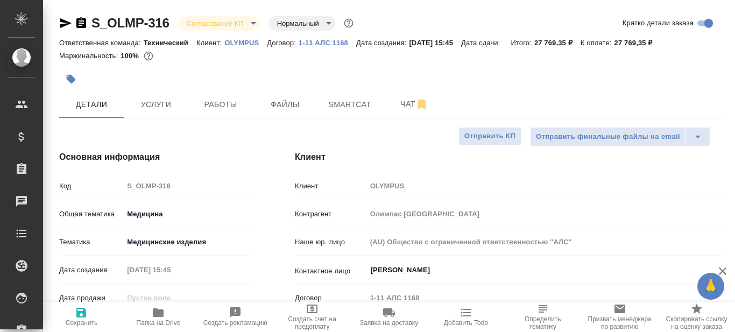
type textarea "x"
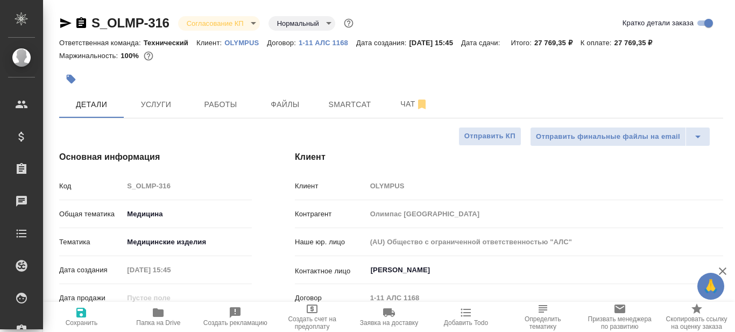
type textarea "x"
click at [342, 106] on span "Smartcat" at bounding box center [350, 104] width 52 height 13
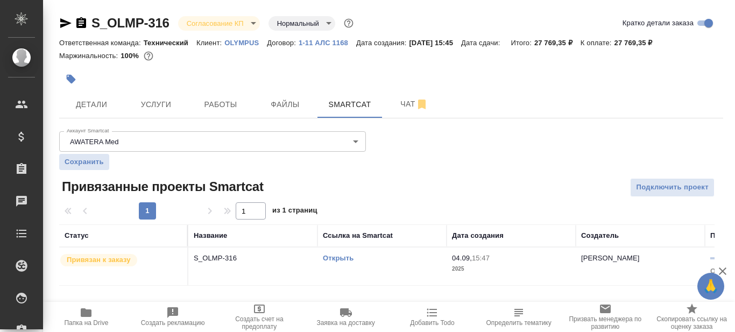
scroll to position [11, 0]
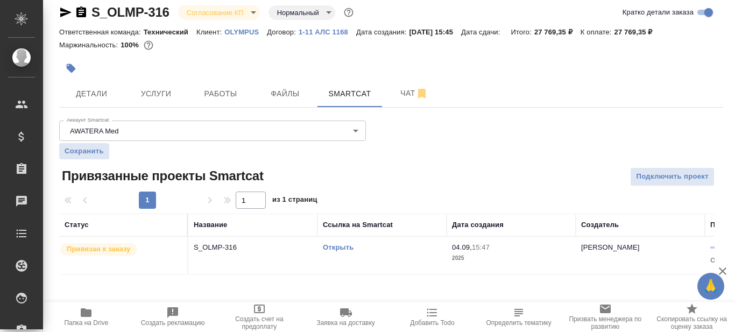
click at [346, 247] on link "Открыть" at bounding box center [338, 247] width 31 height 8
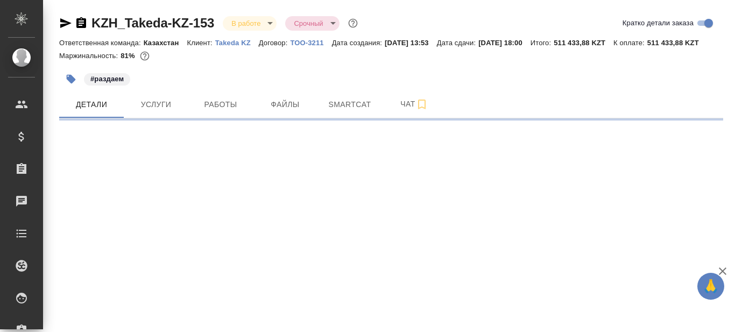
select select "RU"
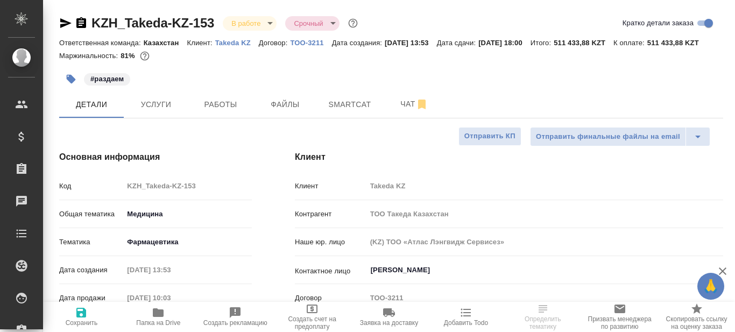
type textarea "x"
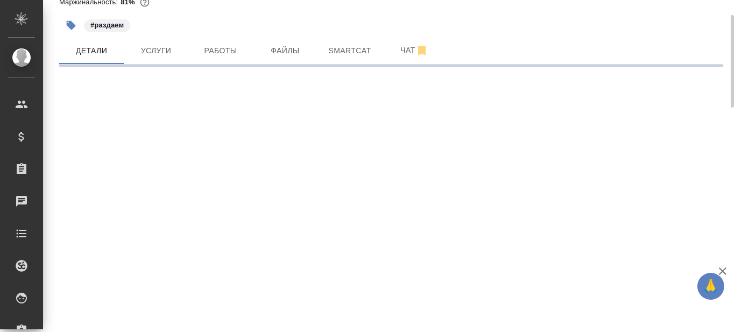
select select "RU"
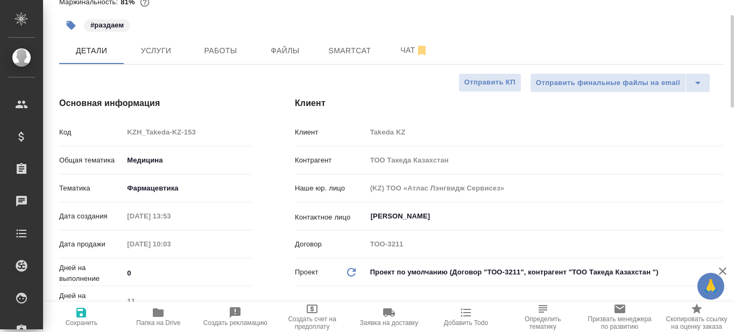
type textarea "x"
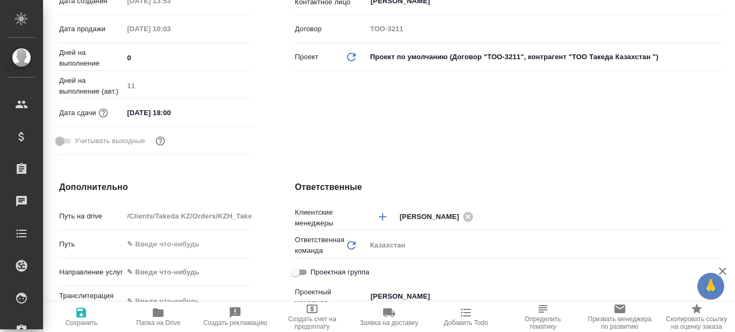
scroll to position [0, 0]
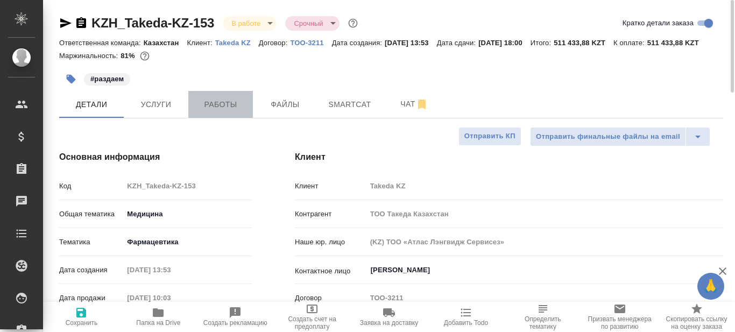
click at [229, 111] on span "Работы" at bounding box center [221, 104] width 52 height 13
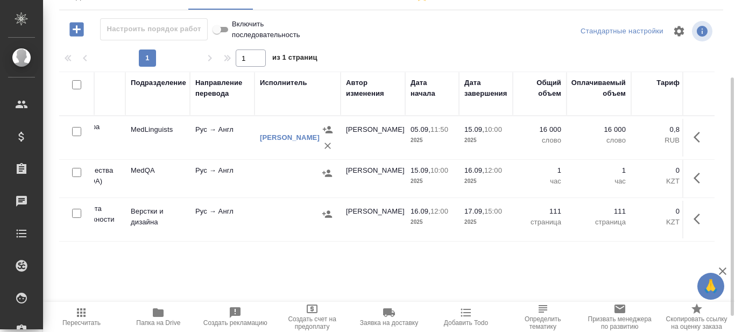
scroll to position [0, 195]
click at [227, 188] on td "Рус → Англ" at bounding box center [221, 179] width 65 height 38
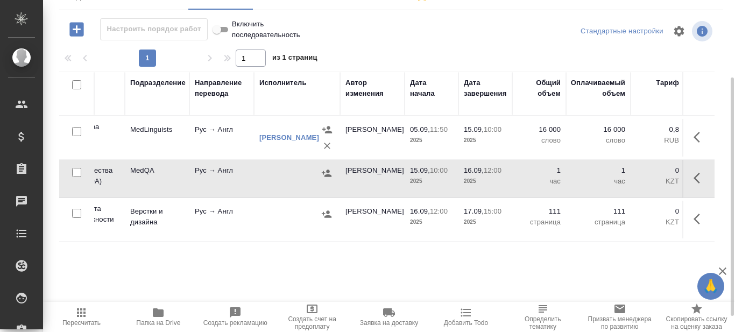
click at [227, 188] on td "Рус → Англ" at bounding box center [221, 179] width 65 height 38
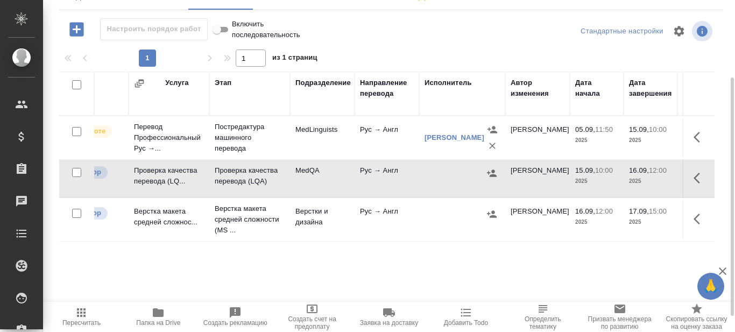
scroll to position [0, 0]
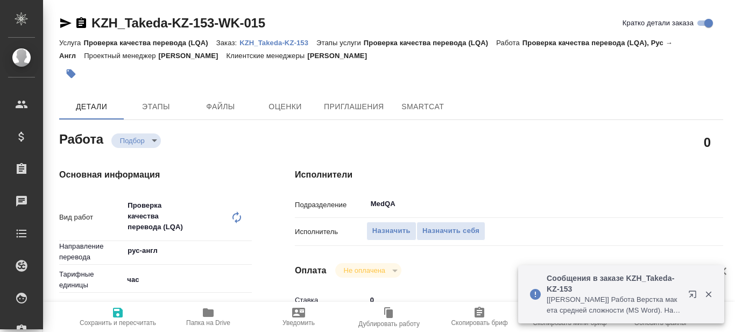
type textarea "x"
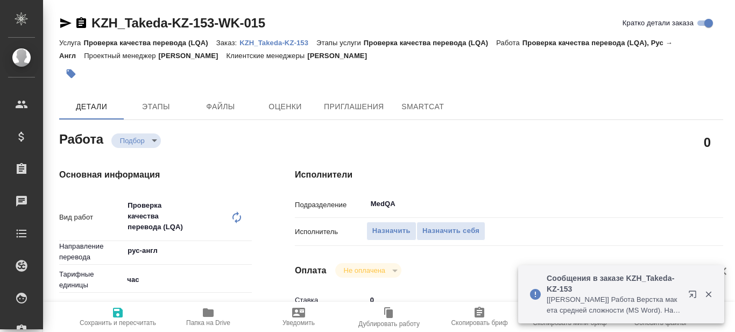
type textarea "x"
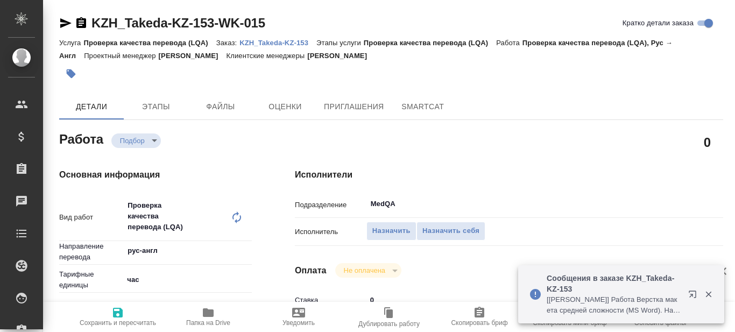
type textarea "x"
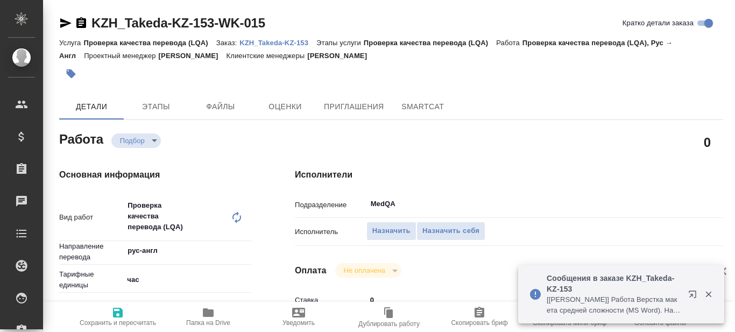
type textarea "x"
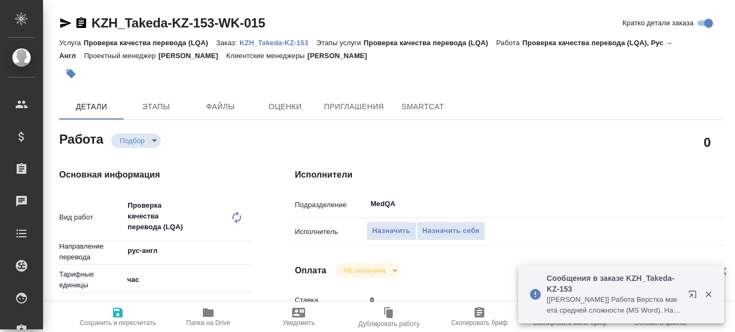
type textarea "x"
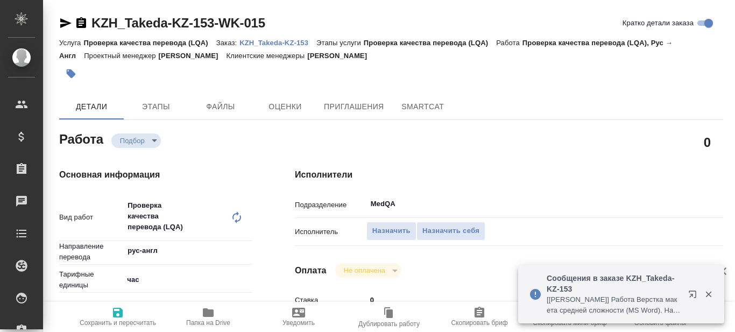
type textarea "x"
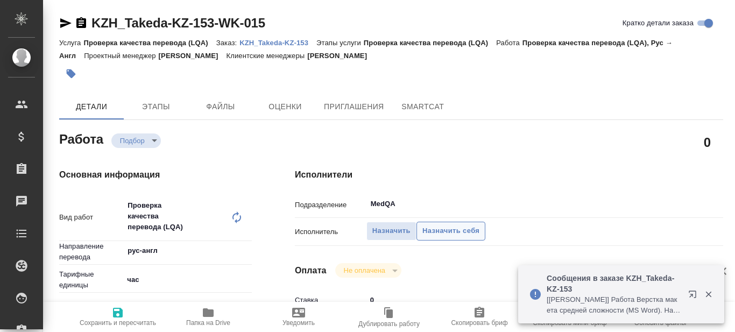
click at [462, 228] on span "Назначить себя" at bounding box center [450, 231] width 57 height 12
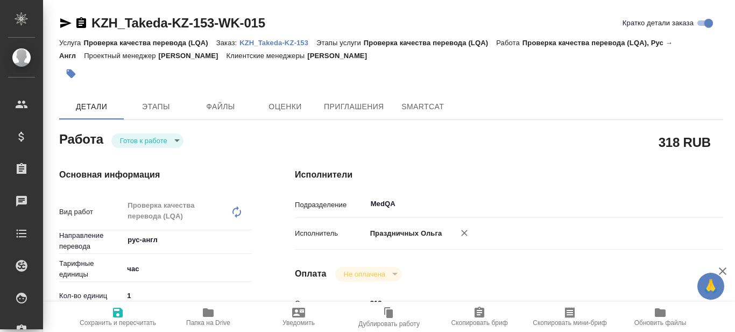
type textarea "x"
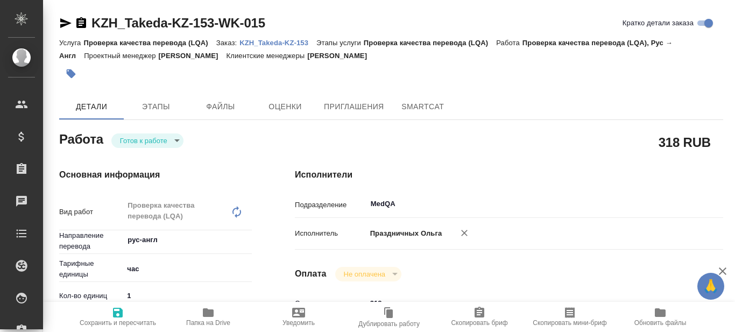
type textarea "x"
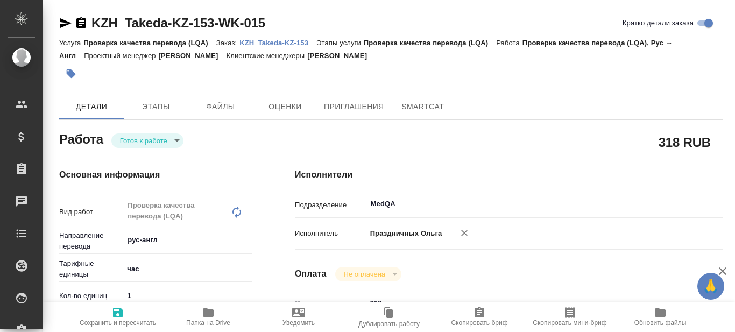
type textarea "x"
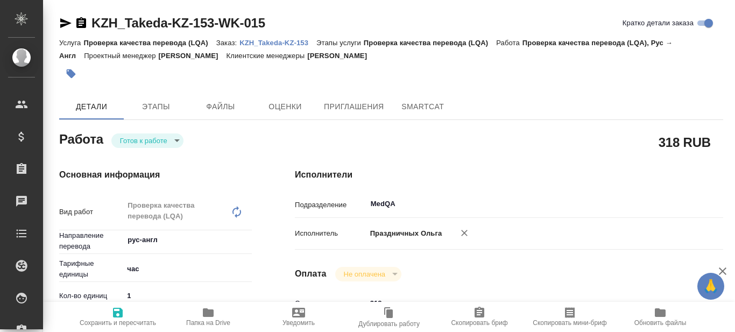
type textarea "x"
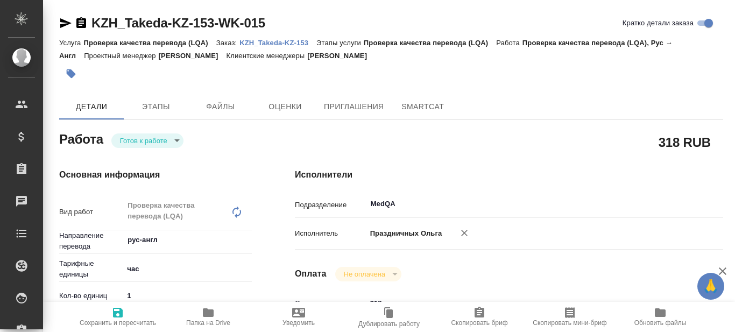
type textarea "x"
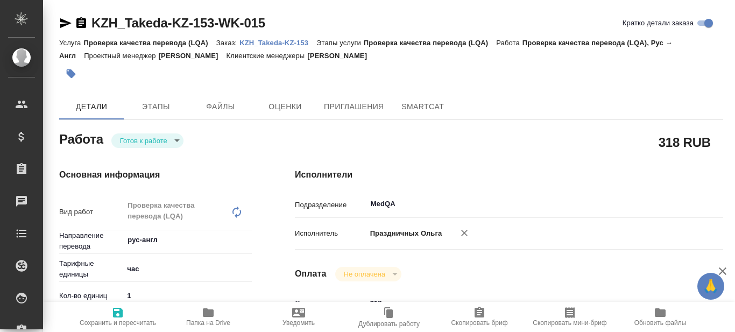
type textarea "x"
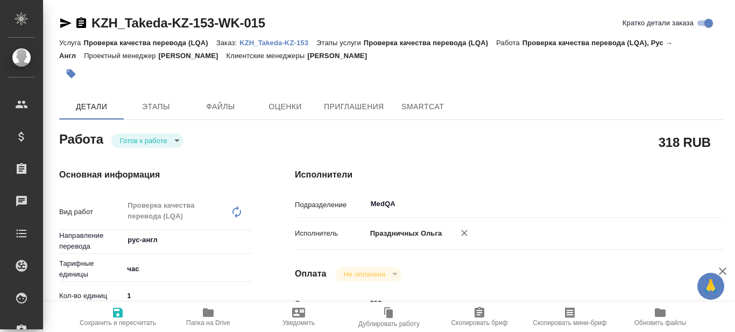
type textarea "x"
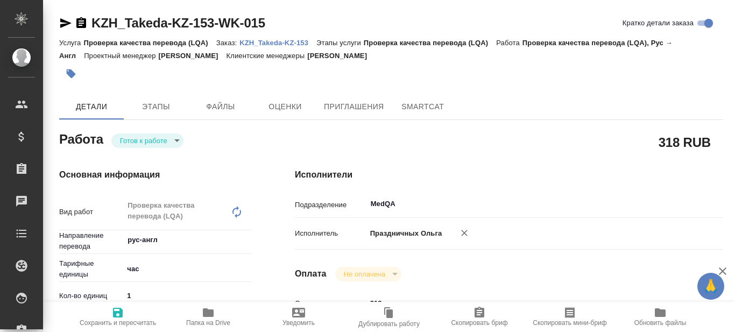
type textarea "x"
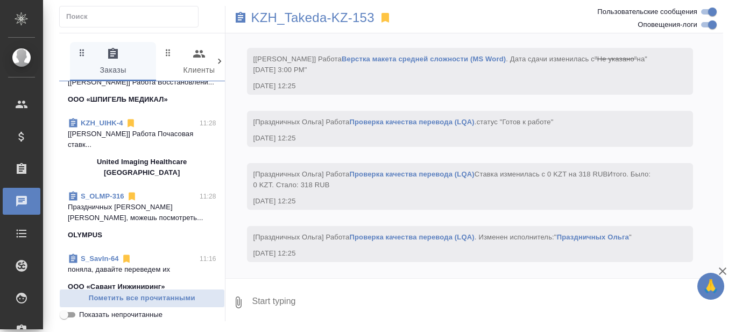
scroll to position [161, 0]
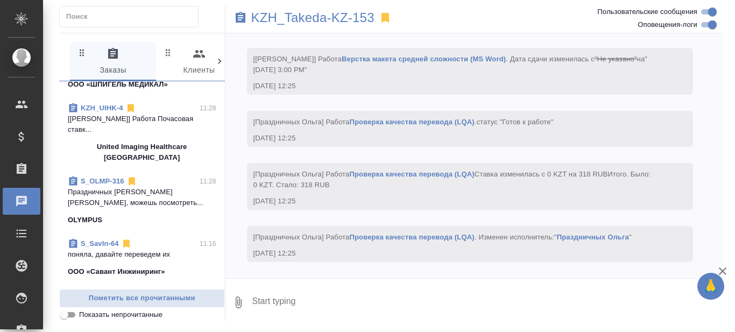
click at [133, 196] on p "Праздничных [PERSON_NAME] [PERSON_NAME], можешь посмотреть..." at bounding box center [142, 198] width 148 height 22
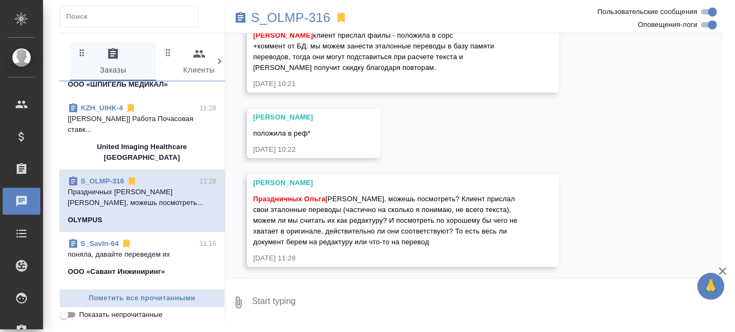
scroll to position [904, 0]
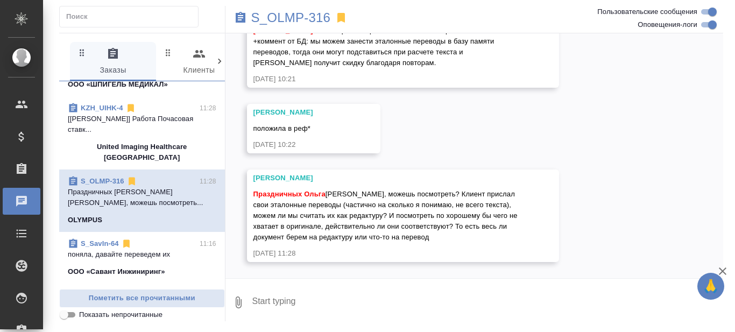
click at [315, 300] on textarea at bounding box center [487, 302] width 472 height 37
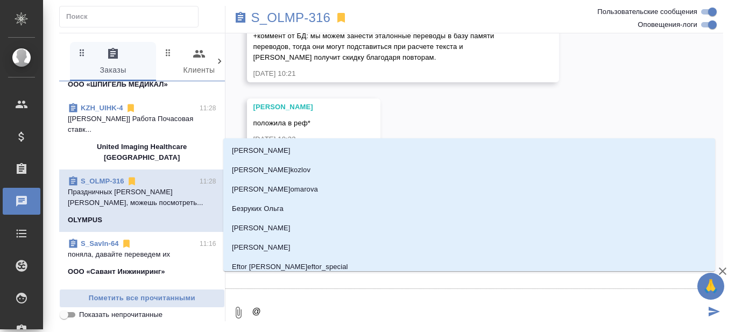
type textarea "@С"
type input "С"
type textarea "@Се"
type input "Се"
type textarea "@Серге"
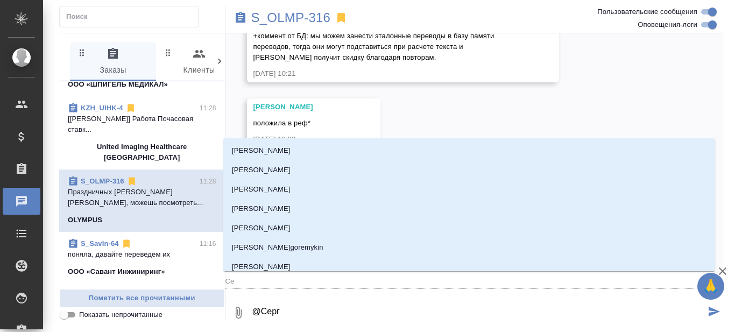
type input "Серге"
type textarea "@Сергее"
type input "Сергее"
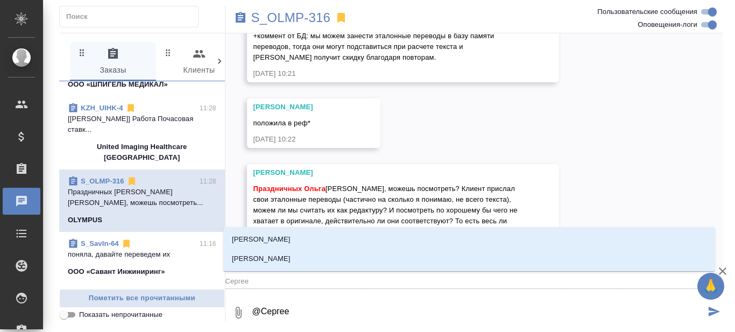
type textarea "@Сергеев"
type input "[PERSON_NAME]"
type textarea "@[PERSON_NAME]"
type input "[PERSON_NAME]"
type textarea "@[PERSON_NAME]"
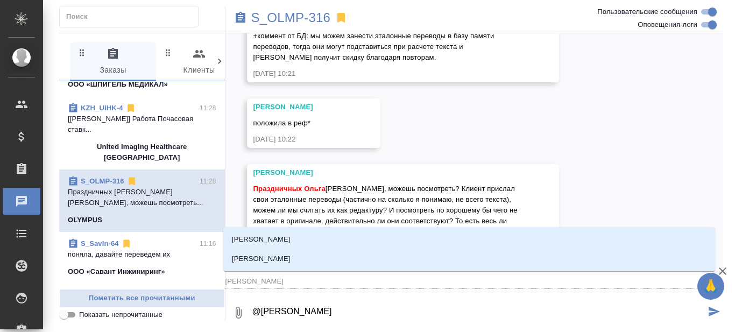
type input "[PERSON_NAME]"
click at [304, 260] on li "[PERSON_NAME]" at bounding box center [469, 258] width 492 height 19
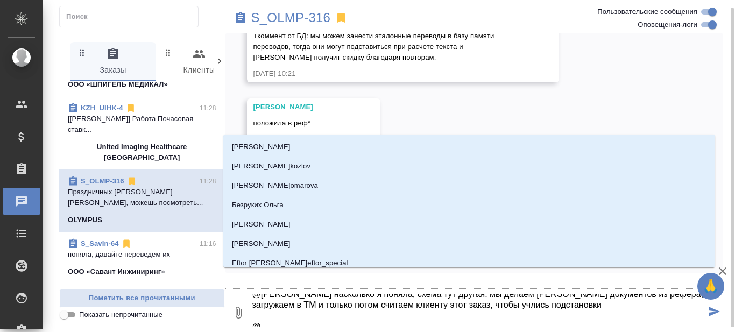
scroll to position [4, 0]
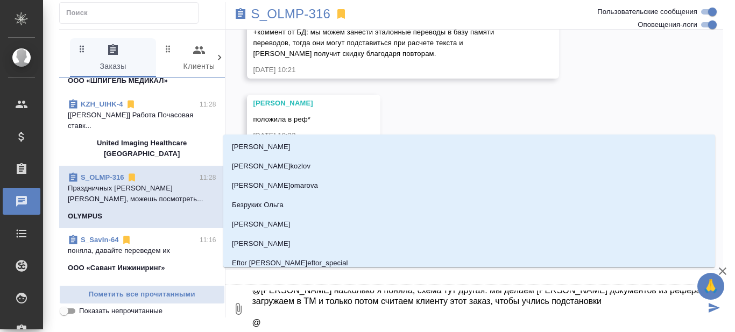
type textarea "@[PERSON_NAME] насколько я поняла, схема тут другая: мы делаем [PERSON_NAME] до…"
type input "[PERSON_NAME]"
type textarea "@[PERSON_NAME] насколько я поняла, схема тут другая: мы делаем [PERSON_NAME] до…"
type input "Ни"
type textarea "@[PERSON_NAME] насколько я поняла, схема тут другая: мы делаем [PERSON_NAME] до…"
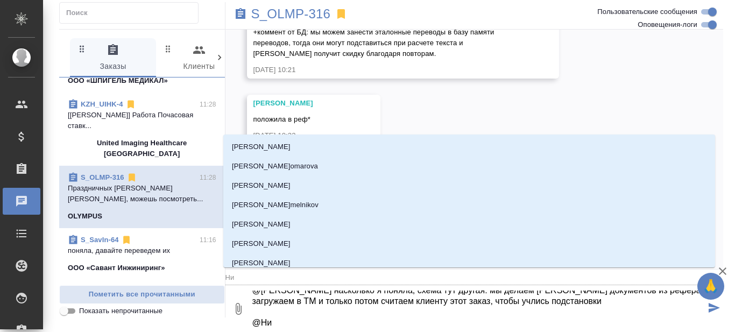
type input "Ник"
type textarea "@[PERSON_NAME] насколько я поняла, схема тут другая: мы делаем [PERSON_NAME] до…"
type input "Ники"
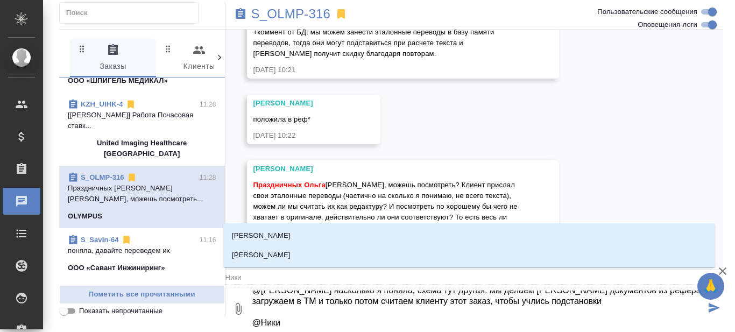
type textarea "@[PERSON_NAME] насколько я поняла, схема тут другая: мы делаем [PERSON_NAME] до…"
type input "Никиф"
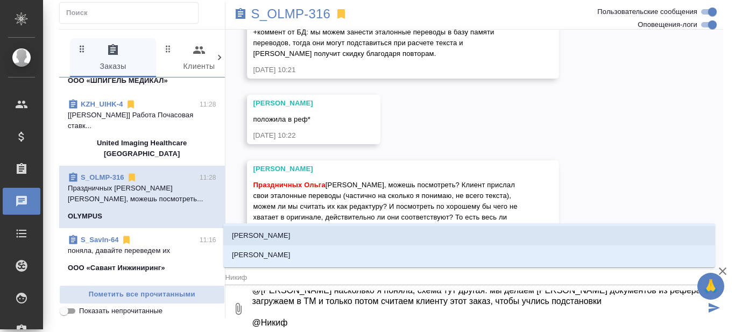
click at [324, 236] on li "[PERSON_NAME]" at bounding box center [469, 235] width 492 height 19
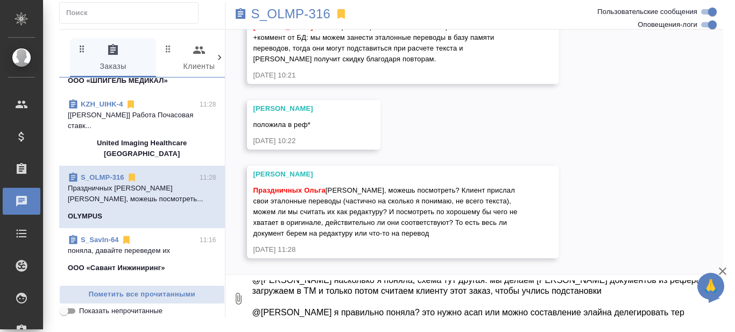
scroll to position [28, 0]
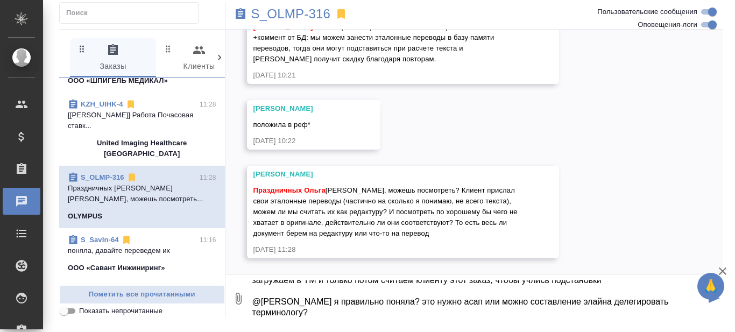
type textarea "@Сергеева Анастасия насколько я поняла, схема тут другая: мы делаем элайн докум…"
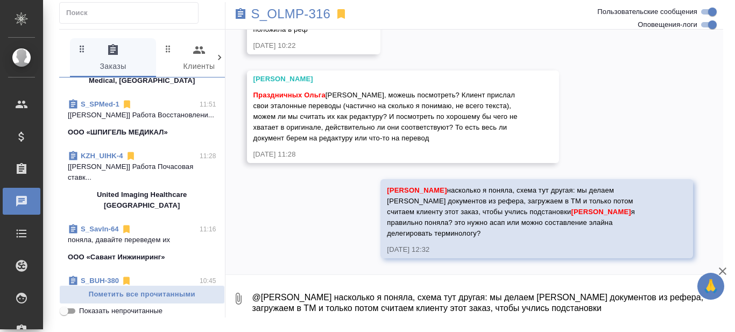
scroll to position [0, 0]
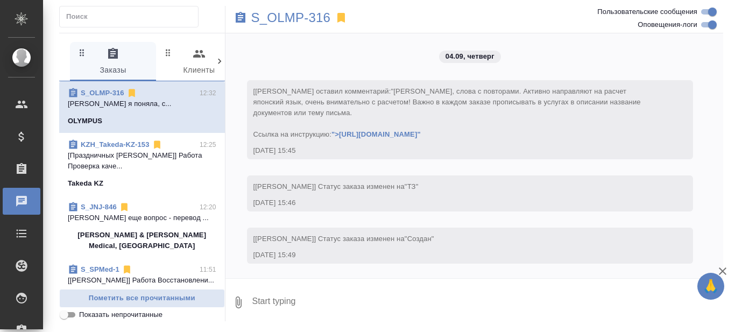
scroll to position [1010, 0]
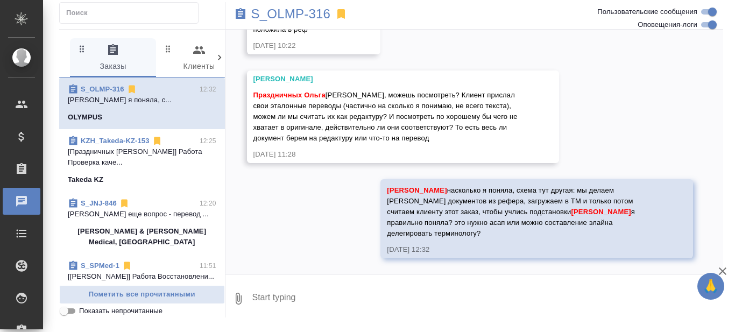
click at [316, 295] on textarea at bounding box center [487, 298] width 472 height 37
paste textarea "короче, в течение 2 часов сделаю [PERSON_NAME], пополню TM High Olympus En-Ru"
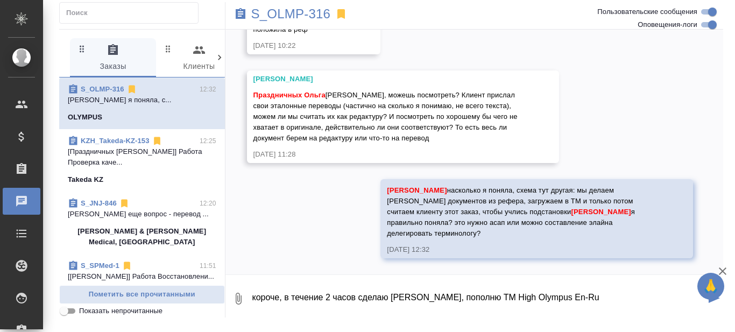
click at [362, 297] on textarea "короче, в течение 2 часов сделаю [PERSON_NAME], пополню TM High Olympus En-Ru" at bounding box center [478, 298] width 454 height 37
click at [362, 297] on textarea "короче, в течение 2 часов cvjue элайн, пополню TM High Olympus En-Ru" at bounding box center [478, 298] width 454 height 37
click at [439, 296] on textarea "короче, в течение 2 часов смогу сделать элайн, пополню TM High Olympus En-Ru" at bounding box center [478, 298] width 454 height 37
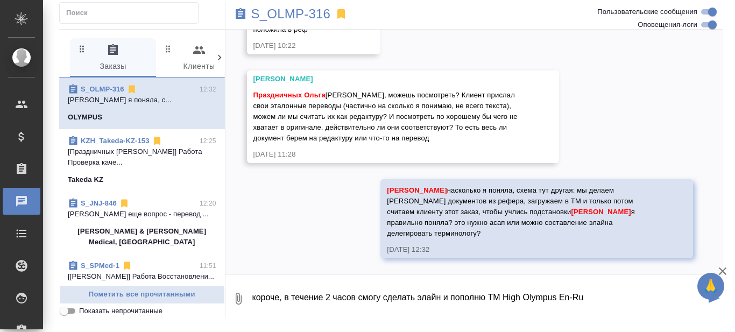
click at [481, 298] on textarea "короче, в течение 2 часов смогу сделать элайн и пополню TM High Olympus En-Ru" at bounding box center [478, 298] width 454 height 37
click at [597, 298] on textarea "короче, в течение 2 часов смогу сделать элайн и пополнить TM High Olympus En-Ru" at bounding box center [478, 298] width 454 height 37
type textarea "короче, в течение 2 часов смогу сделать элайн и пополнить TM High Olympus En-Ru…"
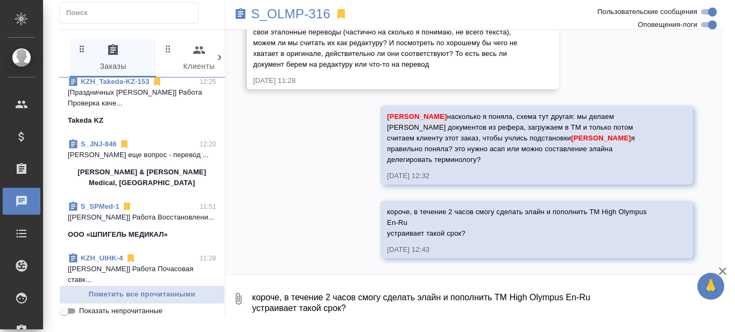
scroll to position [0, 0]
